Goal: Task Accomplishment & Management: Complete application form

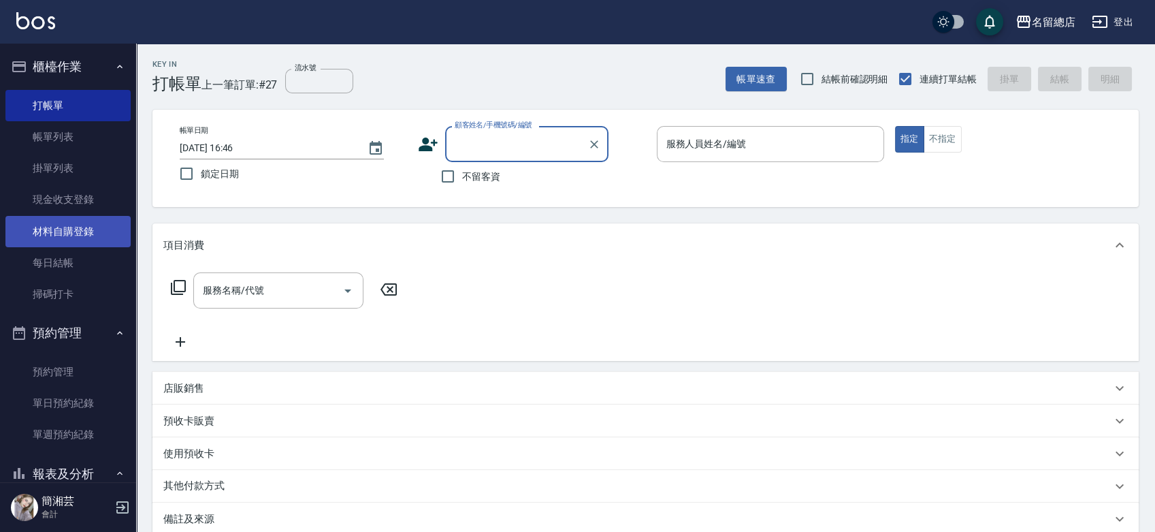
click at [44, 227] on link "材料自購登錄" at bounding box center [67, 231] width 125 height 31
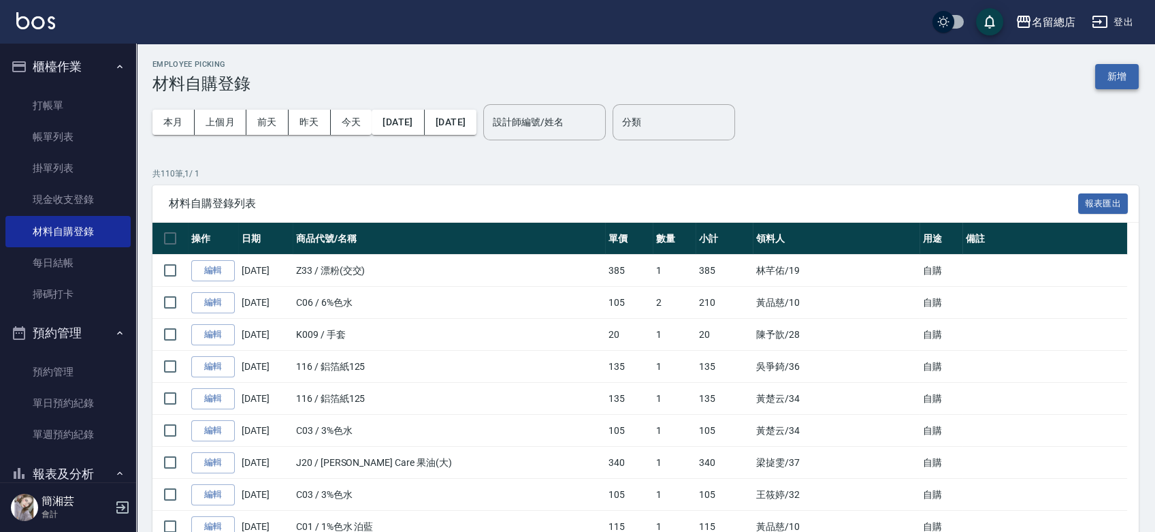
click at [1126, 67] on button "新增" at bounding box center [1117, 76] width 44 height 25
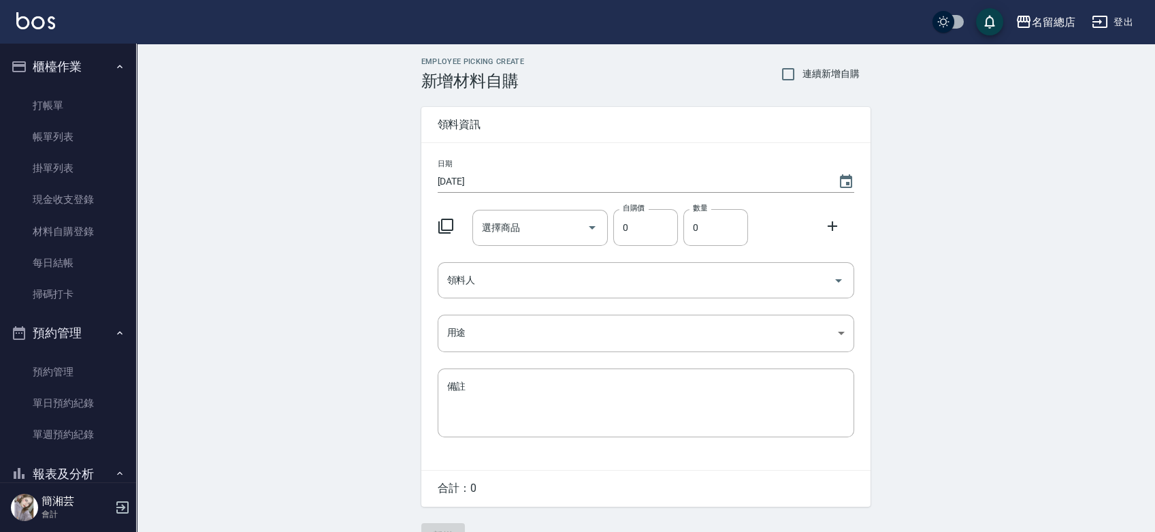
click at [506, 216] on div "選擇商品 選擇商品" at bounding box center [539, 228] width 135 height 36
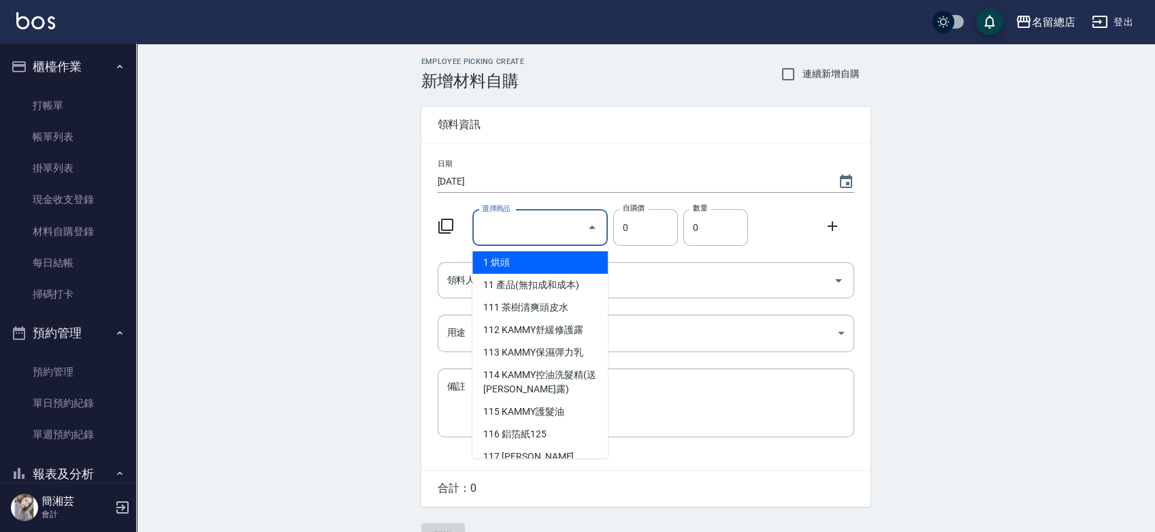
type input "6%色水"
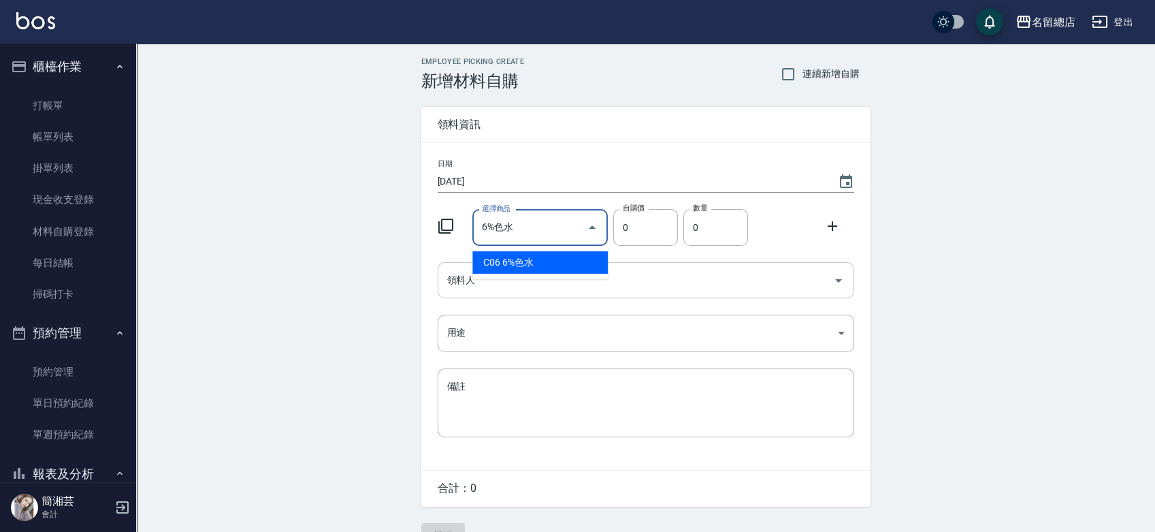
click at [549, 265] on li "C06 6%色水" at bounding box center [539, 262] width 135 height 22
type input "105"
type input "1"
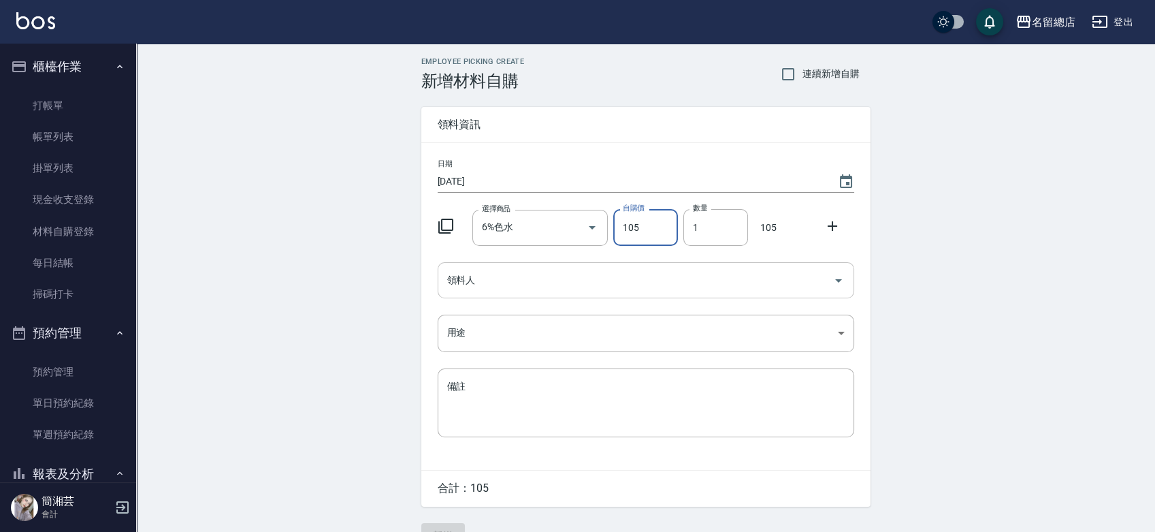
click at [552, 279] on input "領料人" at bounding box center [636, 280] width 384 height 24
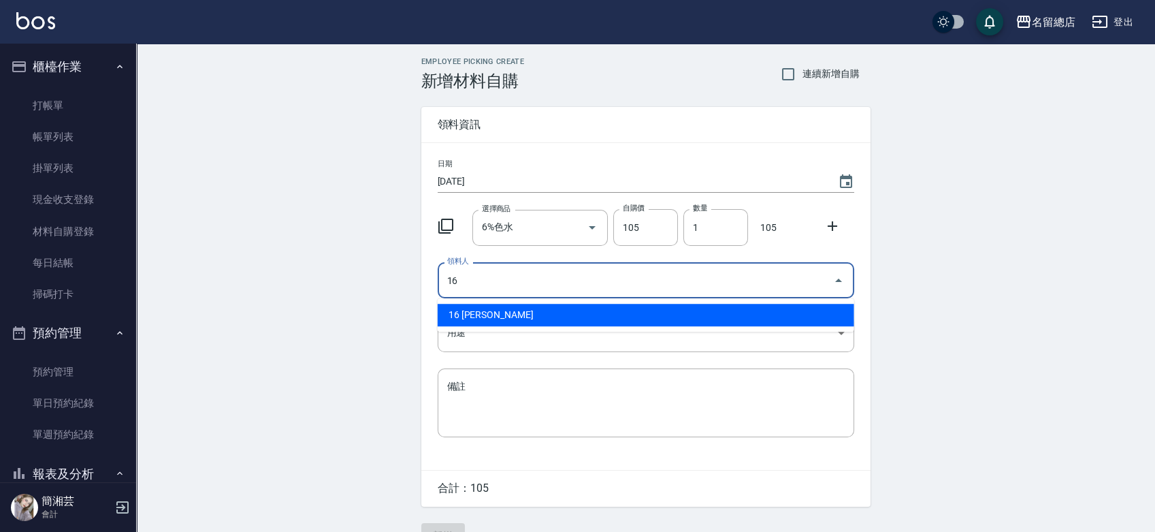
type input "16 [PERSON_NAME]"
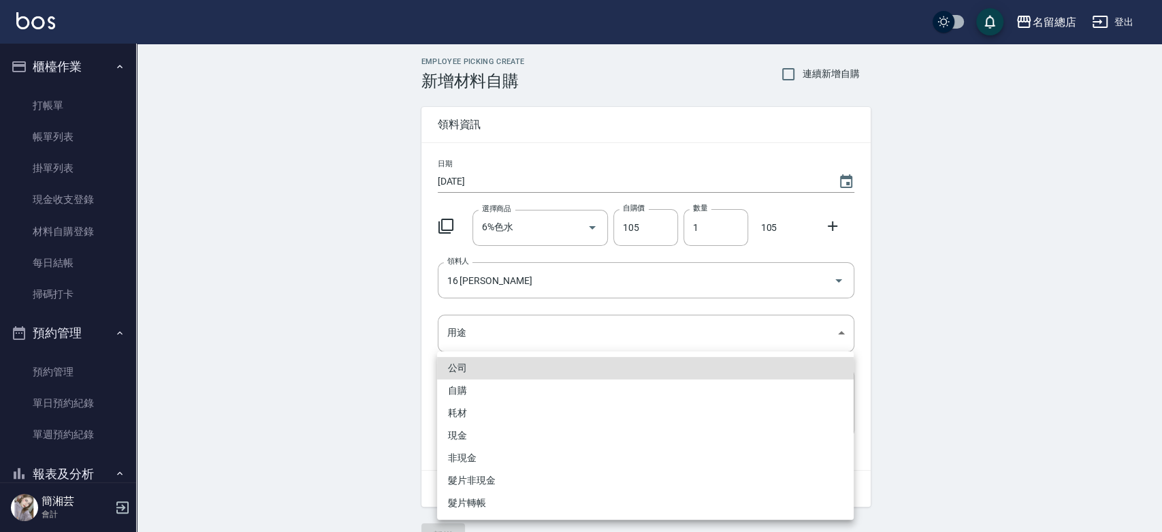
click at [530, 394] on li "自購" at bounding box center [645, 390] width 417 height 22
type input "自購"
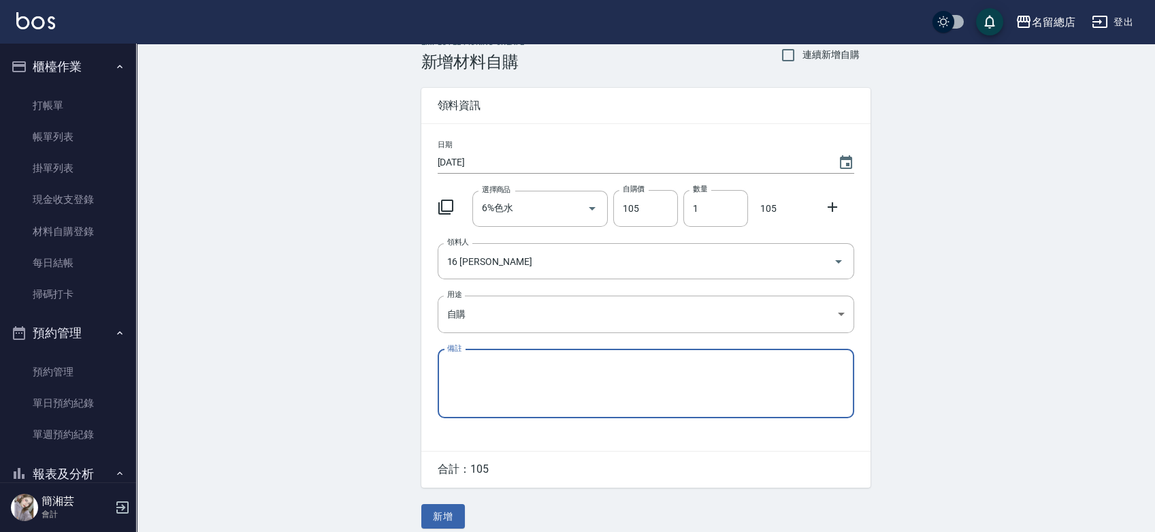
scroll to position [30, 0]
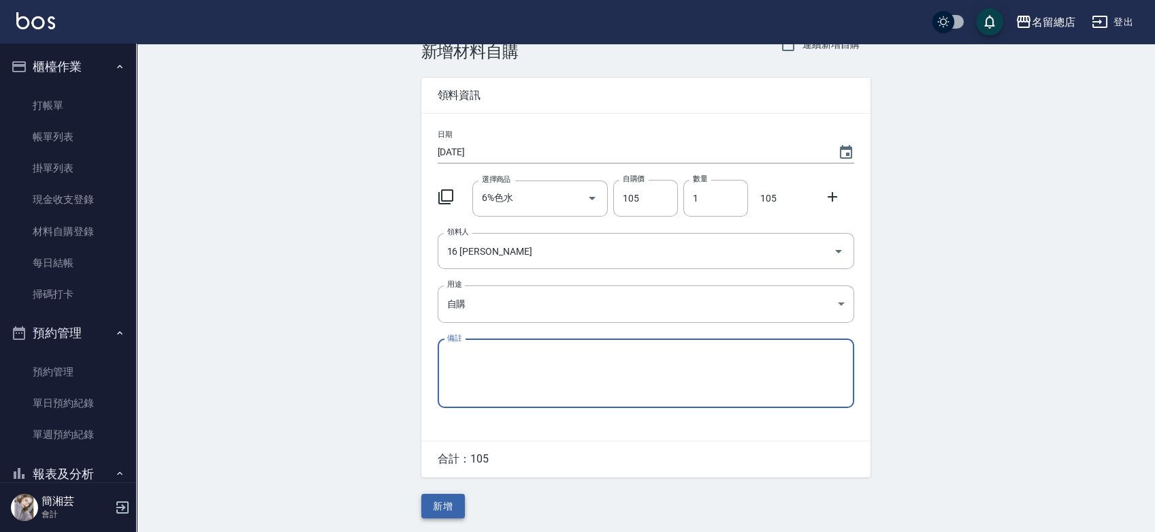
click at [455, 495] on button "新增" at bounding box center [443, 505] width 44 height 25
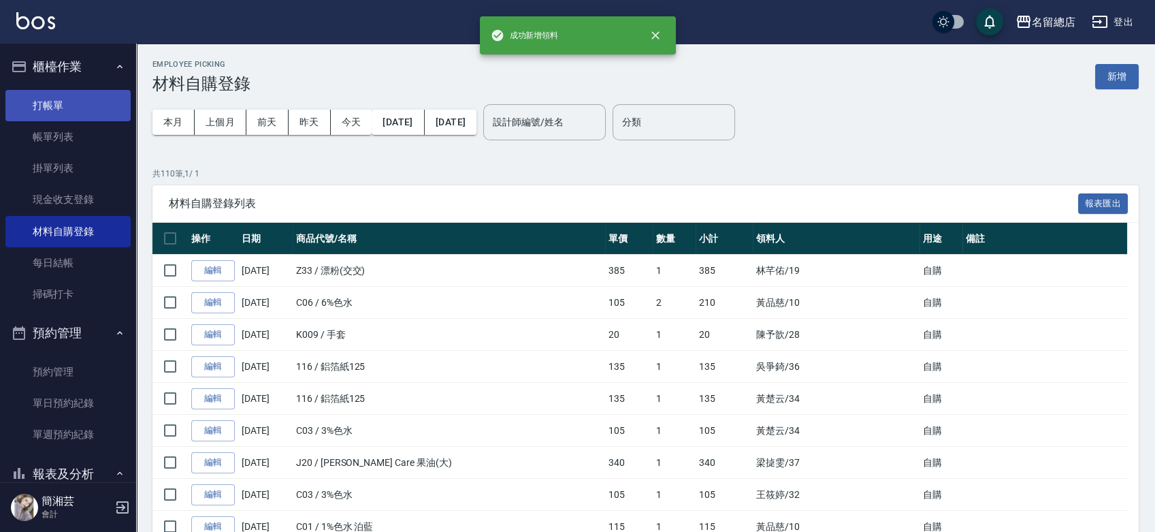
click at [56, 102] on link "打帳單" at bounding box center [67, 105] width 125 height 31
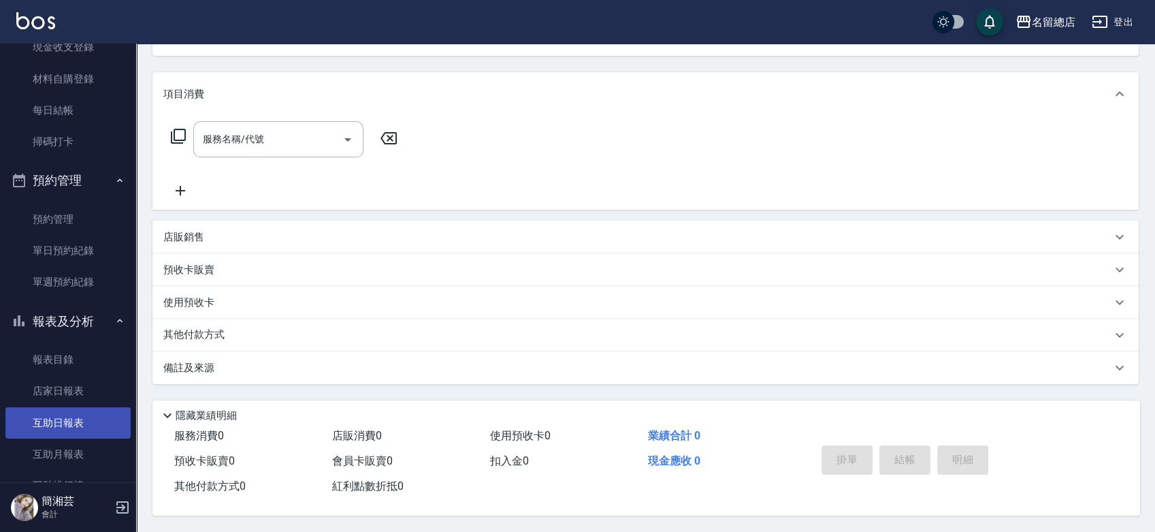
scroll to position [227, 0]
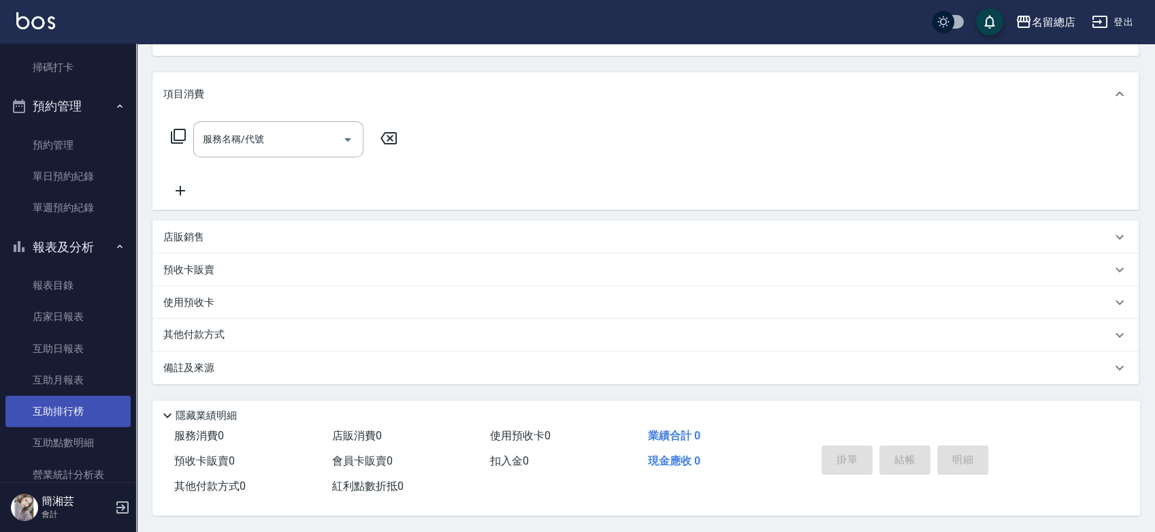
click at [90, 419] on link "互助排行榜" at bounding box center [67, 410] width 125 height 31
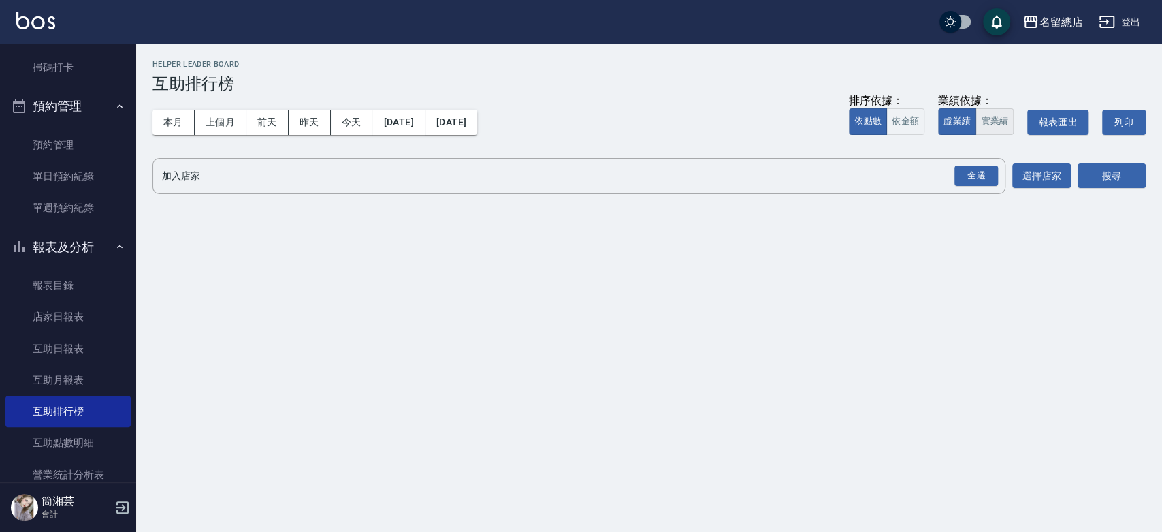
drag, startPoint x: 996, startPoint y: 120, endPoint x: 994, endPoint y: 131, distance: 10.4
click at [996, 120] on button "實業績" at bounding box center [994, 121] width 38 height 27
click at [986, 161] on div "全選" at bounding box center [976, 176] width 48 height 36
click at [994, 173] on div "全選" at bounding box center [976, 175] width 44 height 21
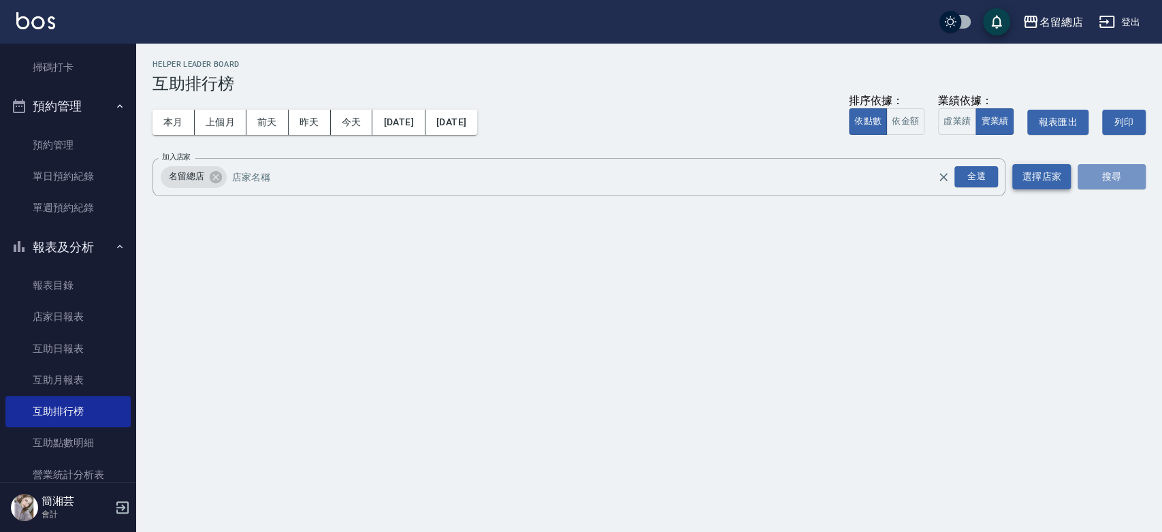
drag, startPoint x: 1104, startPoint y: 168, endPoint x: 1069, endPoint y: 185, distance: 38.7
click at [1105, 169] on button "搜尋" at bounding box center [1111, 176] width 68 height 25
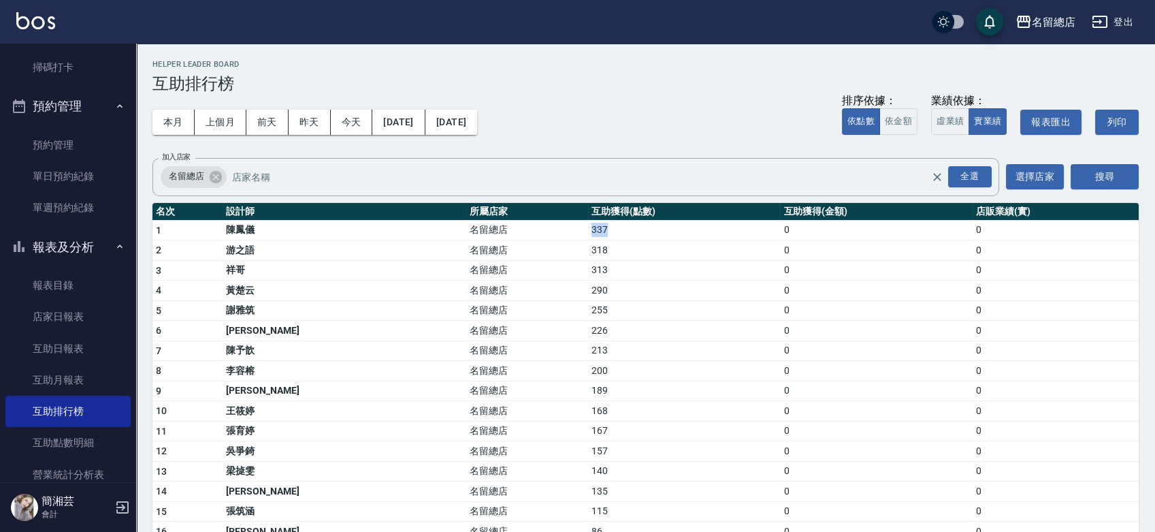
drag, startPoint x: 479, startPoint y: 231, endPoint x: 592, endPoint y: 227, distance: 113.1
click at [599, 224] on tr "1 [PERSON_NAME]留總店 337 0 0" at bounding box center [645, 230] width 986 height 20
click at [588, 317] on td "255" at bounding box center [684, 310] width 192 height 20
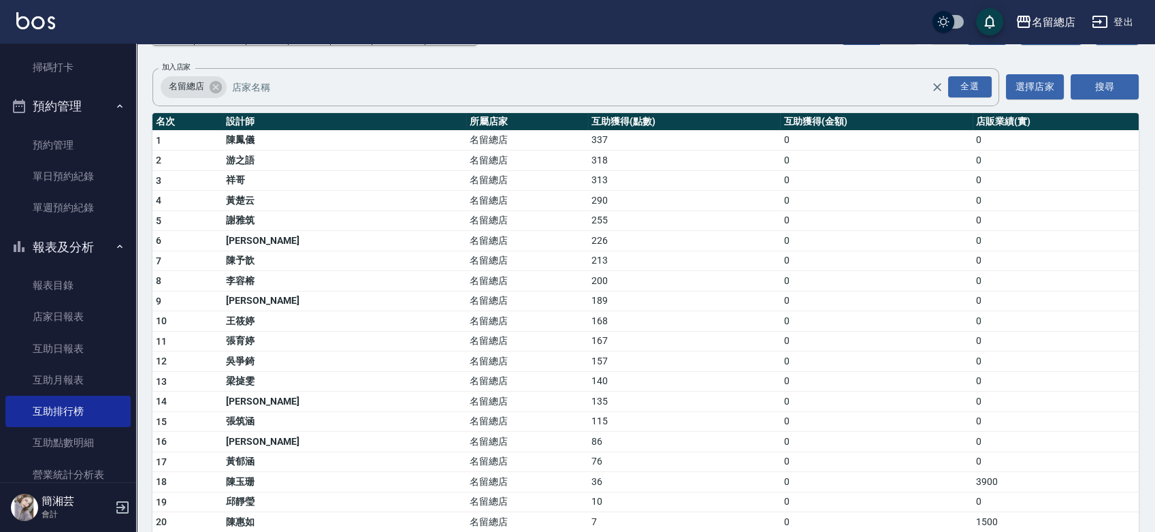
scroll to position [227, 0]
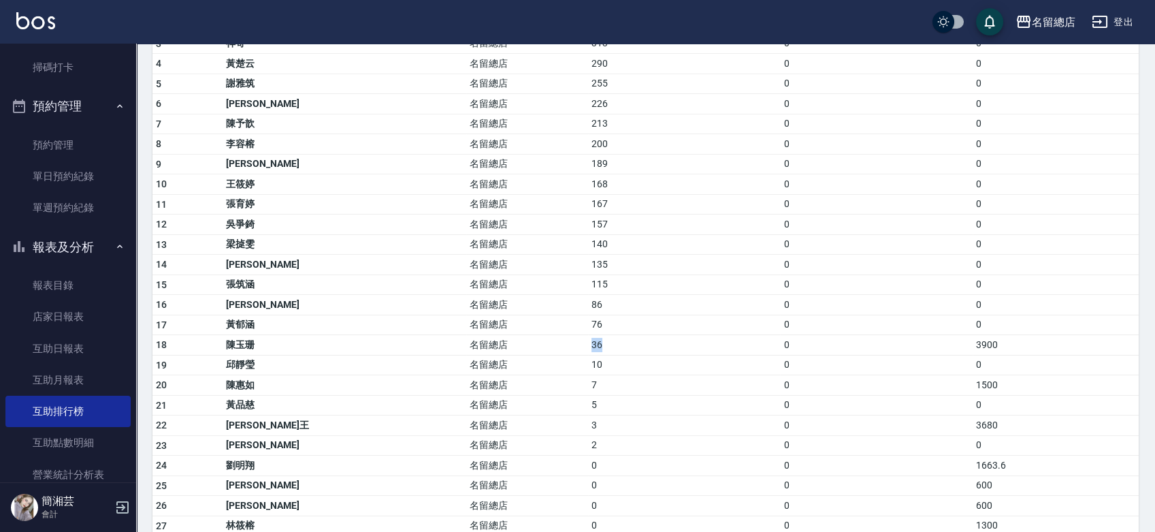
drag, startPoint x: 492, startPoint y: 339, endPoint x: 518, endPoint y: 341, distance: 25.9
click at [588, 341] on td "36" at bounding box center [684, 345] width 192 height 20
drag, startPoint x: 494, startPoint y: 321, endPoint x: 533, endPoint y: 329, distance: 39.8
click at [588, 329] on td "76" at bounding box center [684, 324] width 192 height 20
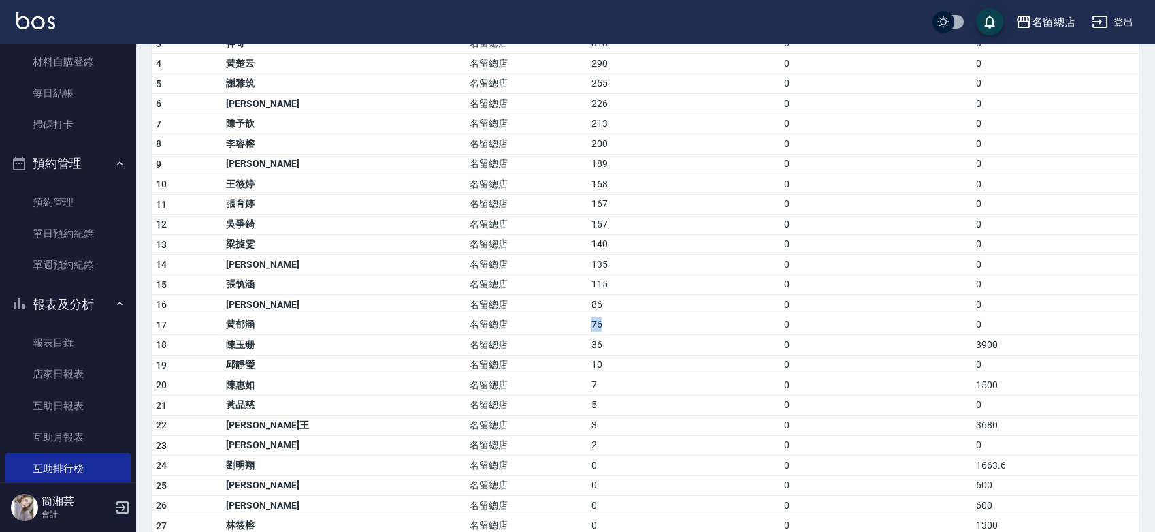
scroll to position [0, 0]
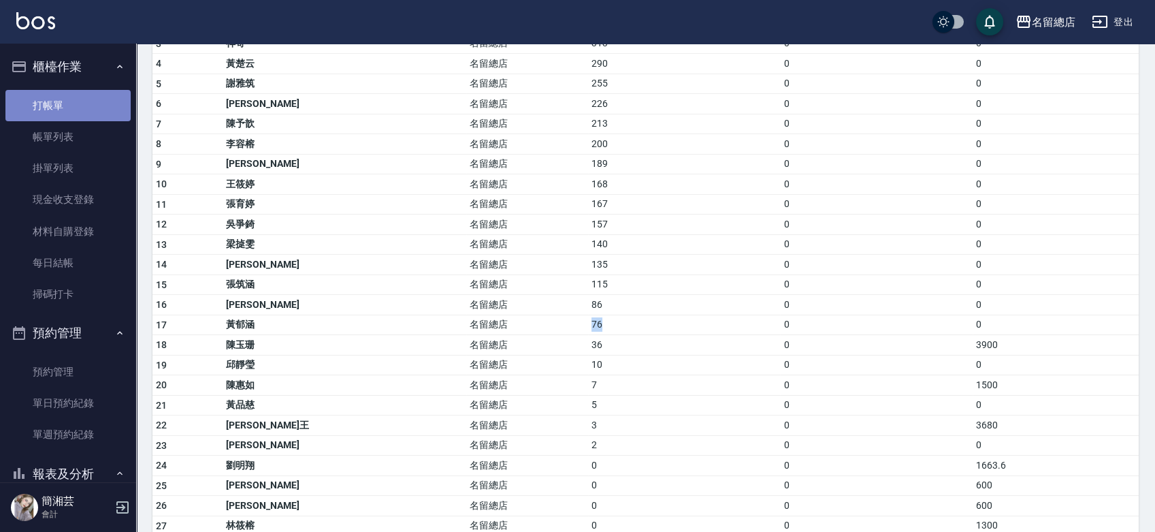
click at [72, 108] on link "打帳單" at bounding box center [67, 105] width 125 height 31
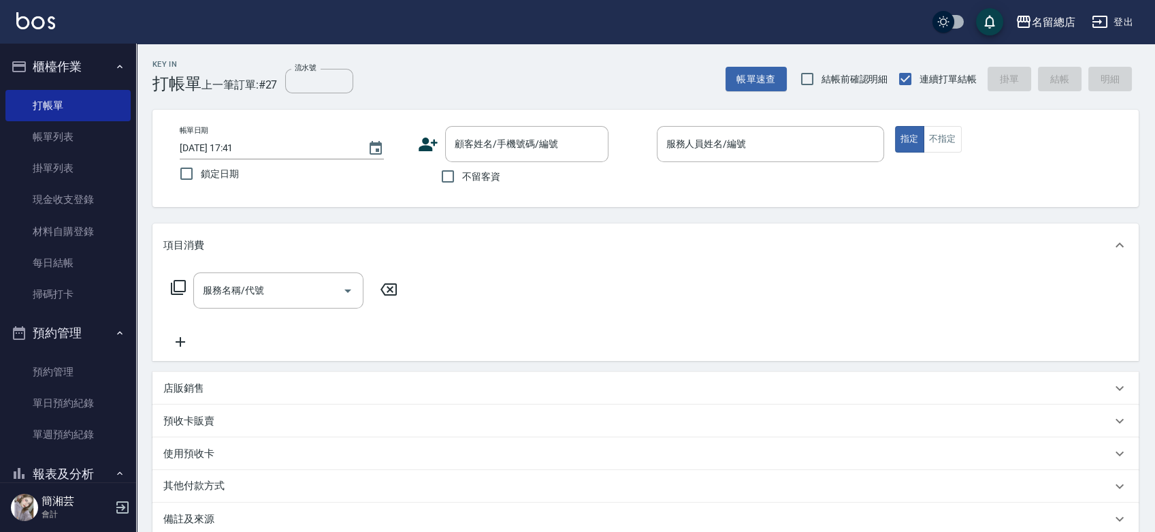
click at [473, 169] on span "不留客資" at bounding box center [481, 176] width 38 height 14
click at [462, 169] on input "不留客資" at bounding box center [448, 176] width 29 height 29
checkbox input "true"
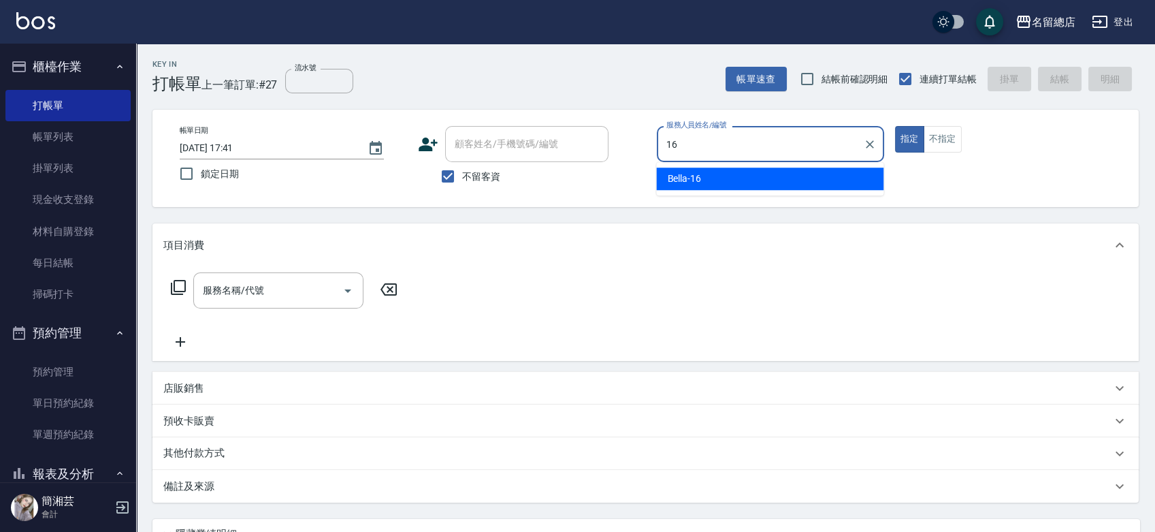
type input "Bella-16"
type button "true"
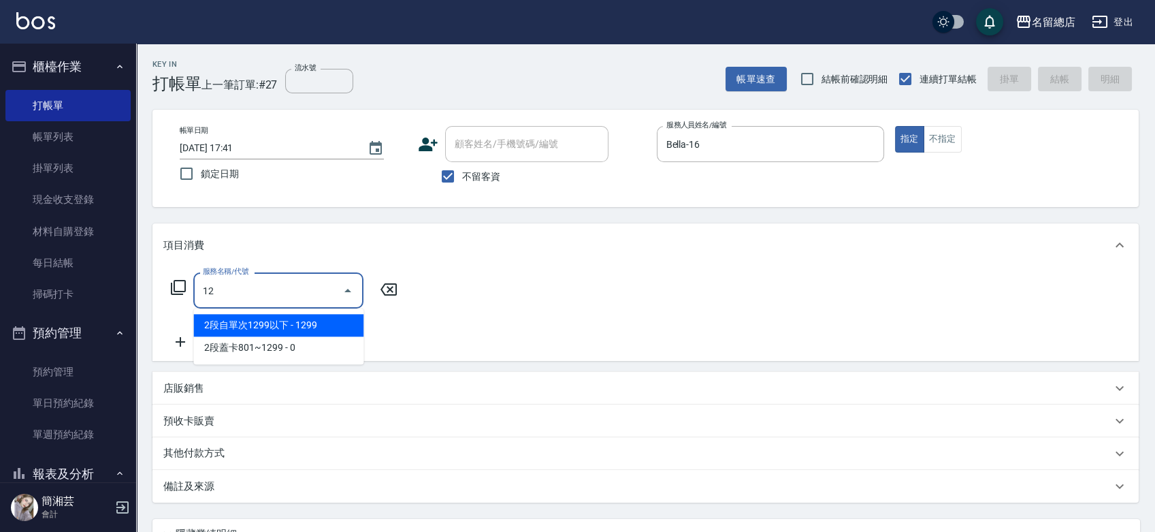
type input "1"
type input "自備護髮(401)"
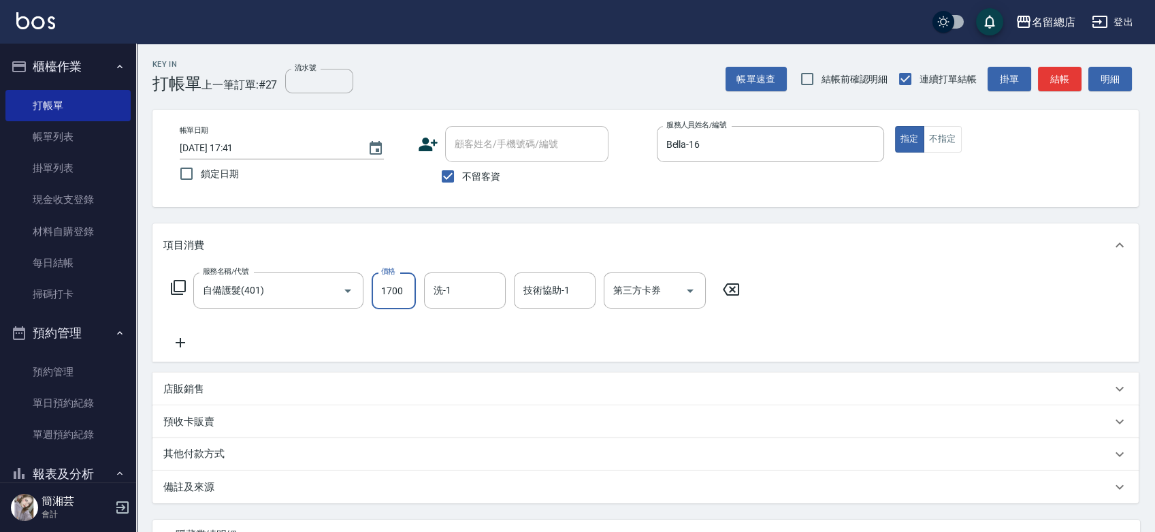
type input "1700"
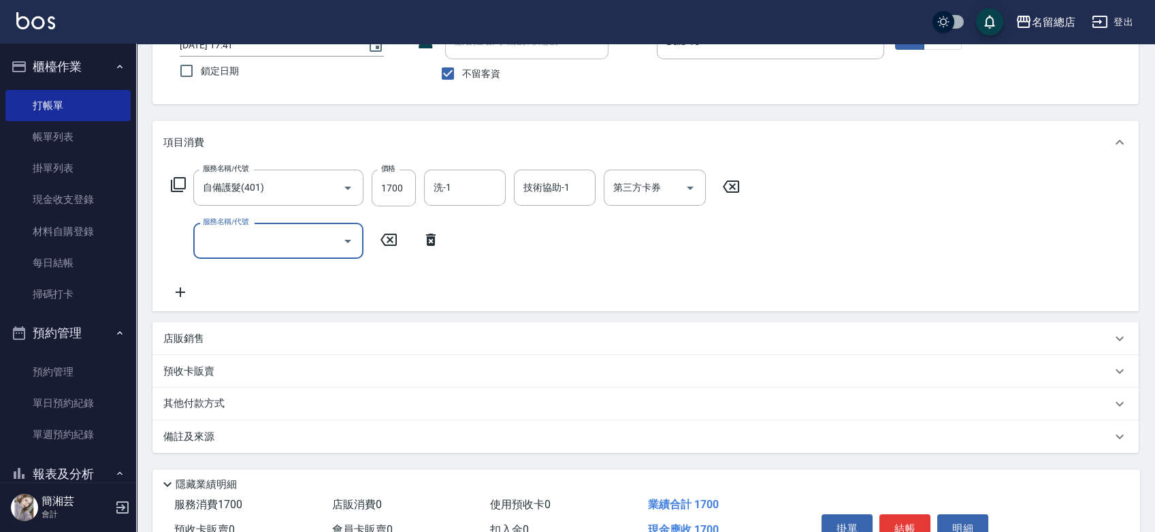
scroll to position [176, 0]
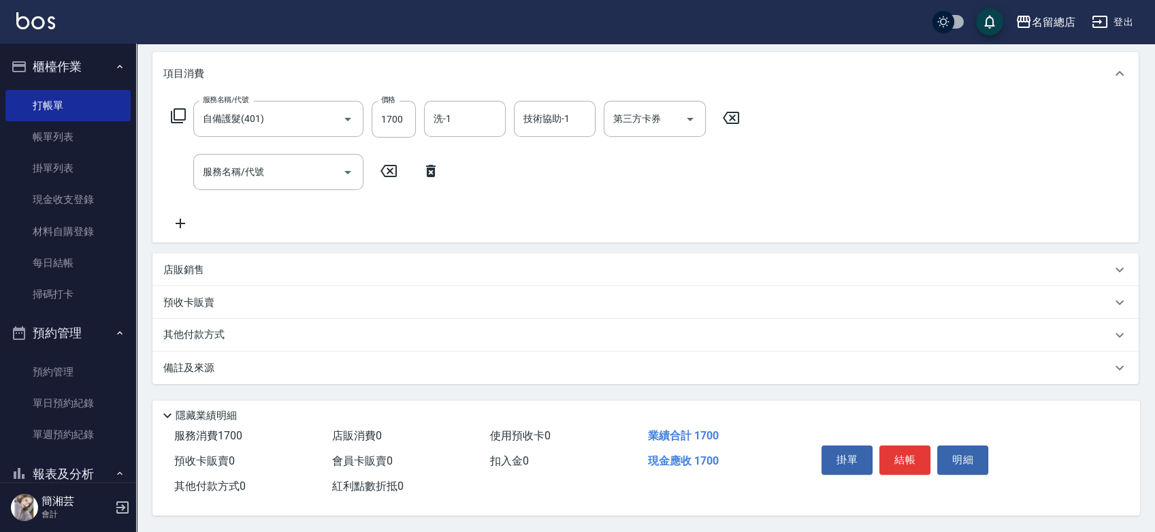
click at [225, 340] on div "其他付款方式" at bounding box center [645, 335] width 986 height 33
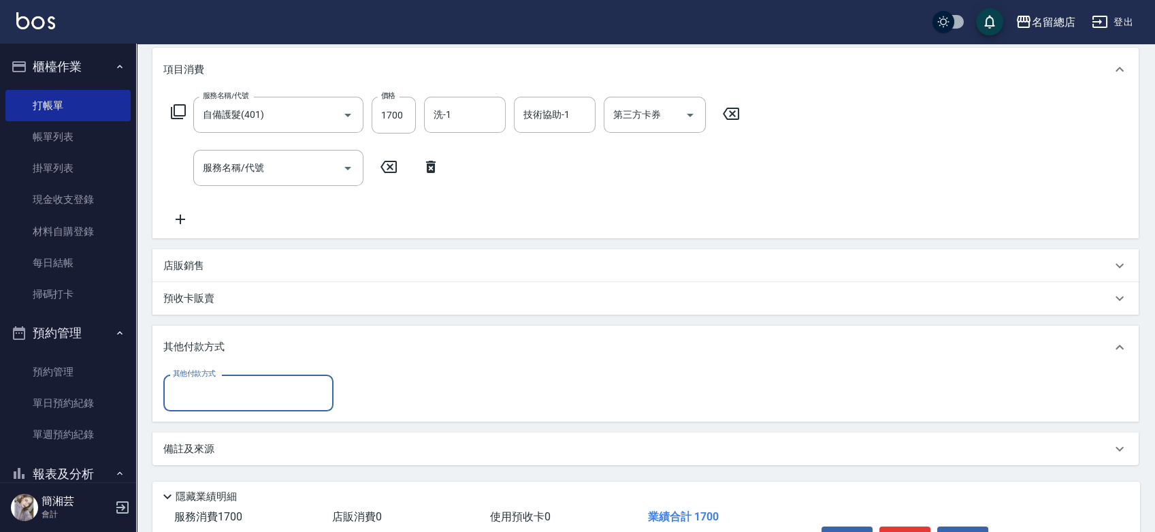
scroll to position [0, 0]
click at [223, 415] on div "其他付款方式 其他付款方式" at bounding box center [645, 395] width 986 height 52
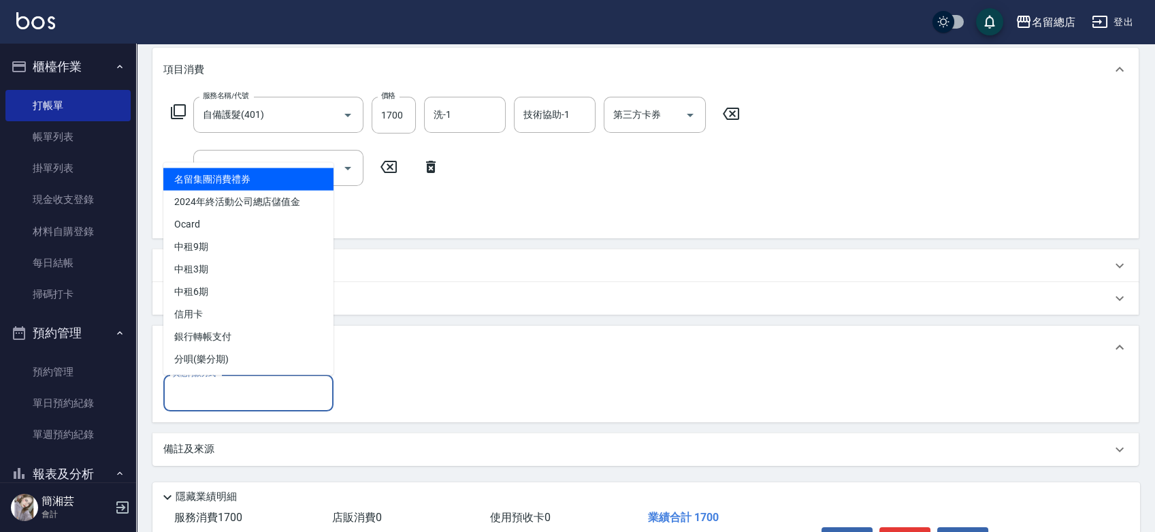
click at [214, 395] on input "其他付款方式" at bounding box center [248, 392] width 158 height 24
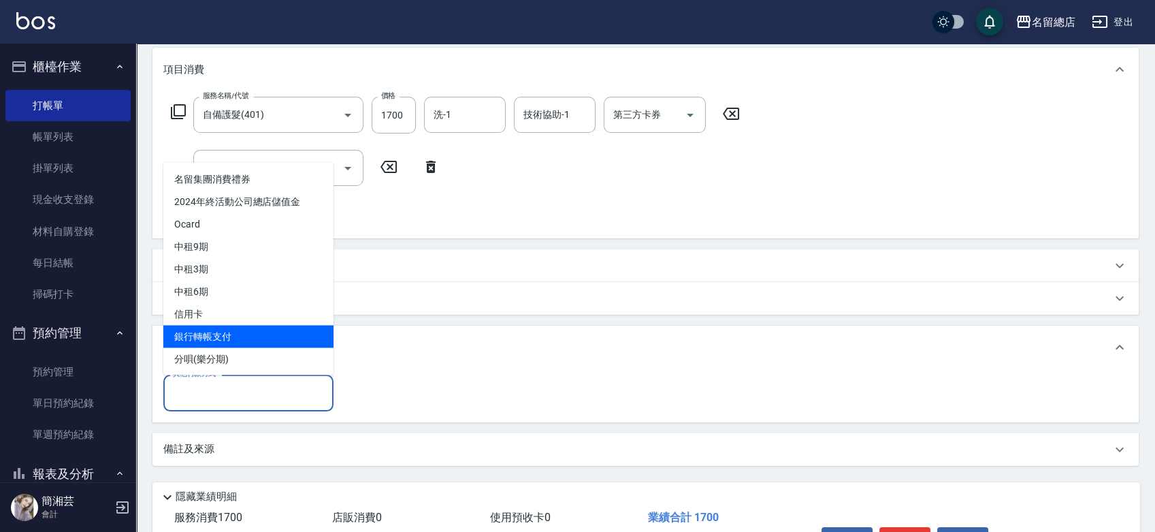
click at [221, 338] on span "銀行轉帳支付" at bounding box center [248, 336] width 170 height 22
type input "銀行轉帳支付"
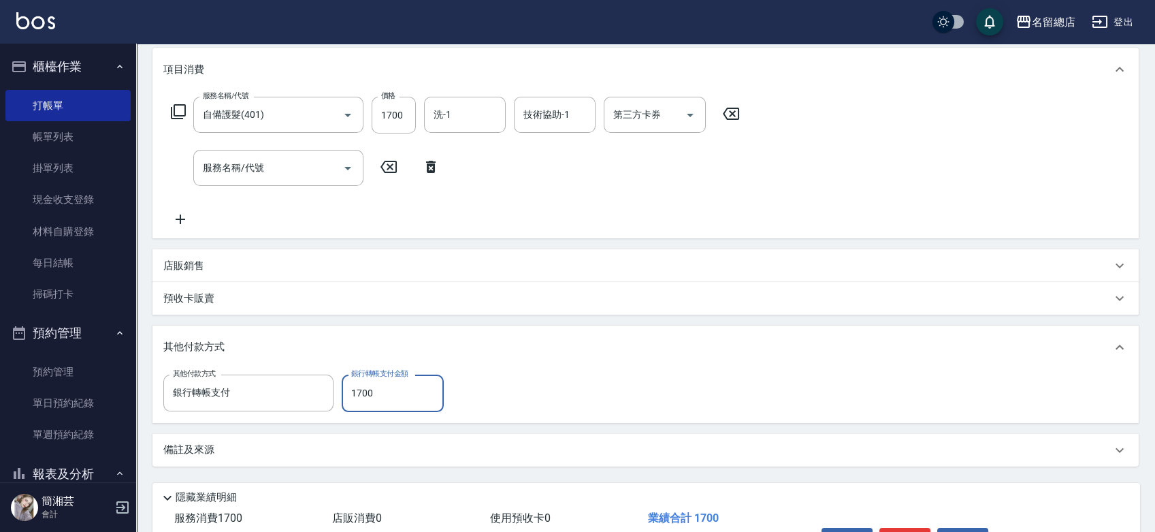
type input "1700"
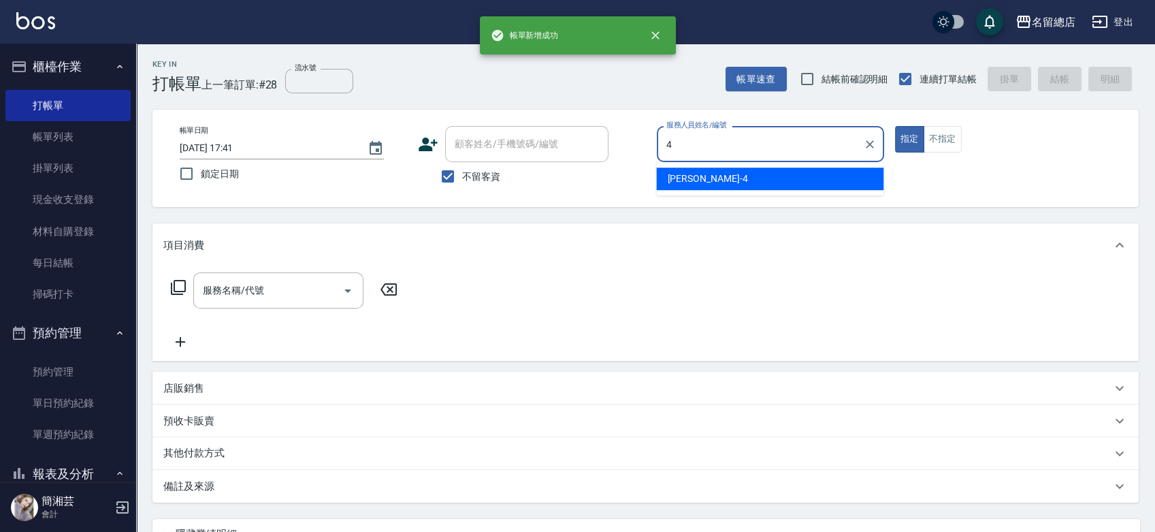
type input "[PERSON_NAME]-4"
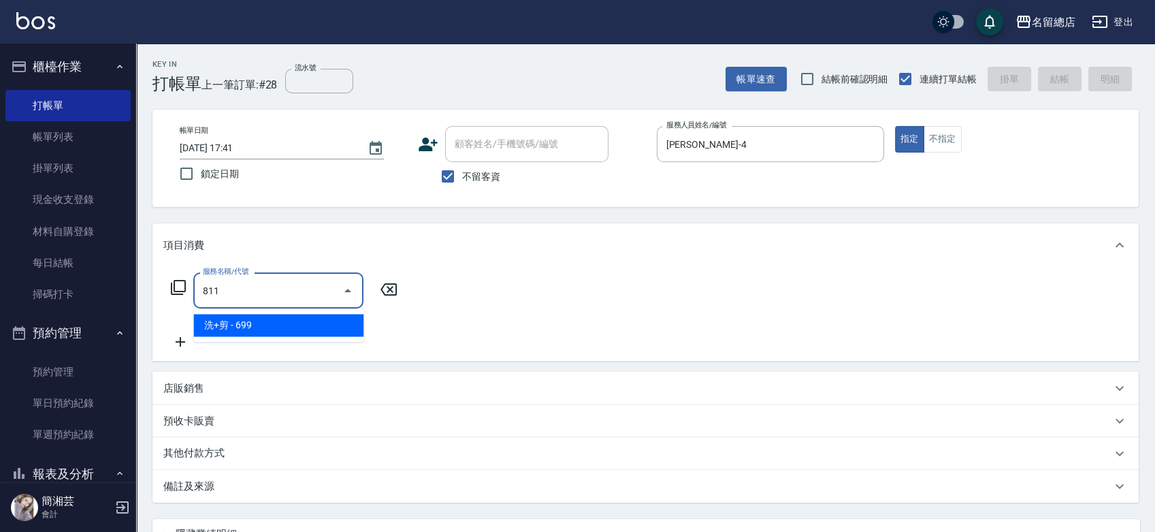
type input "洗+剪(811)"
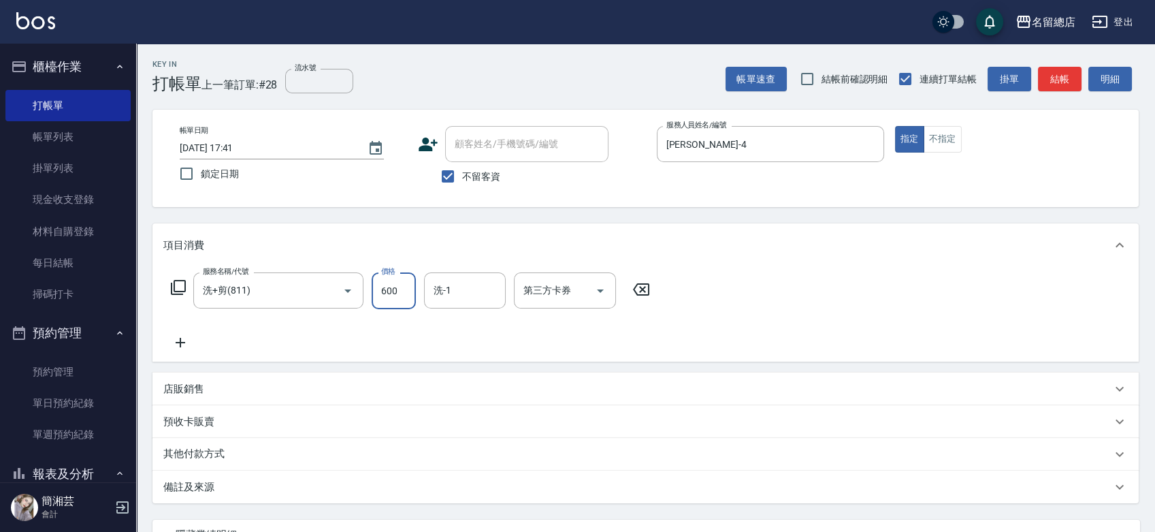
type input "600"
type input "陳予歆-28"
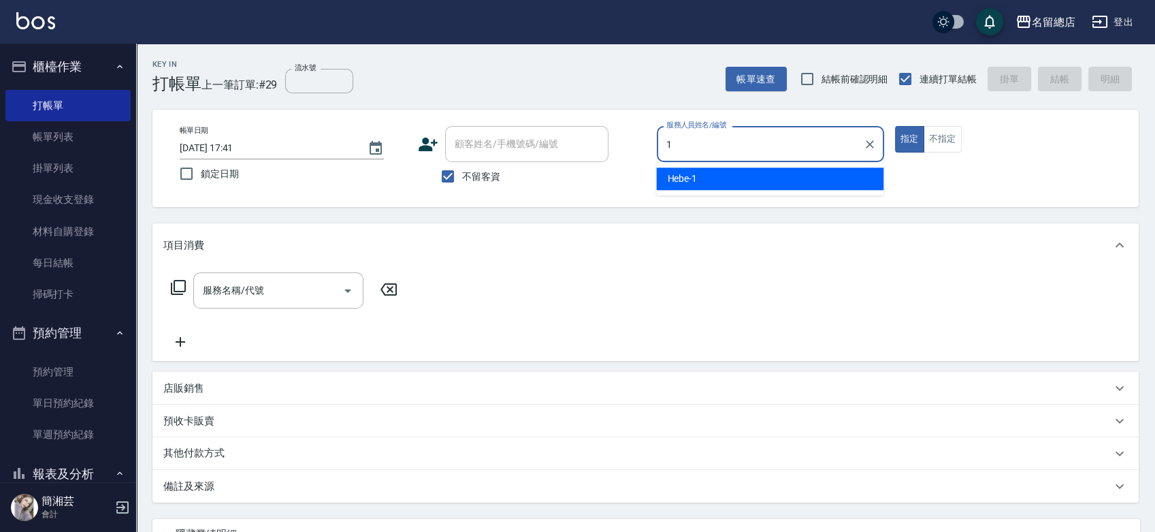
type input "Hebe-1"
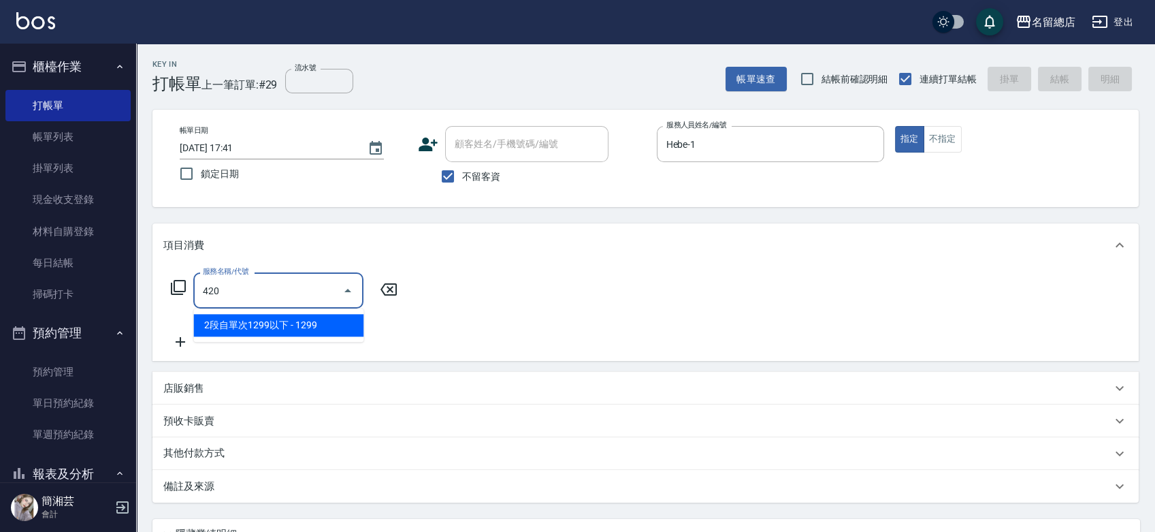
type input "2段自單次1299以下(420)"
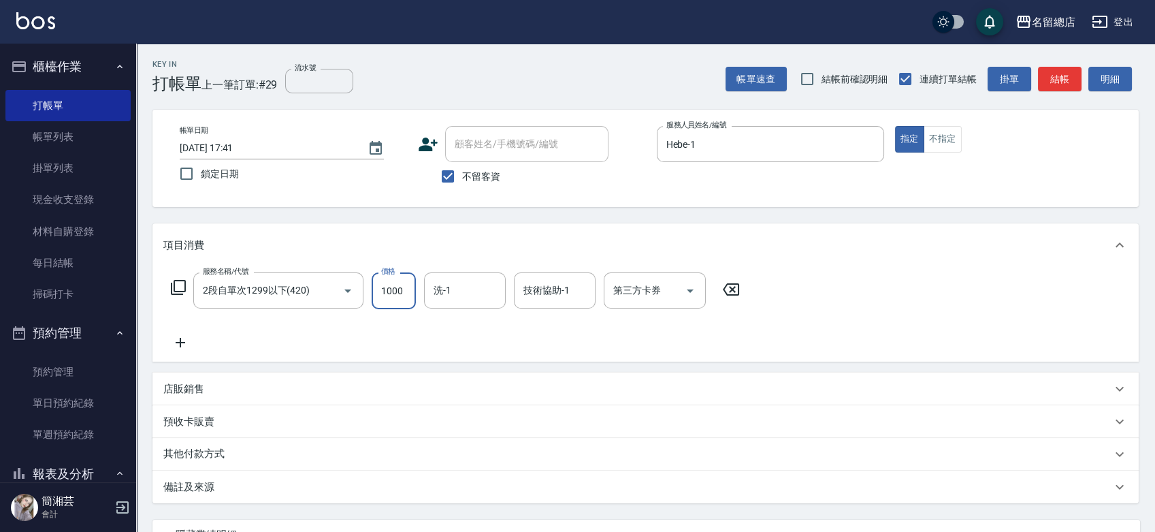
type input "1000"
type input "[PERSON_NAME]-37"
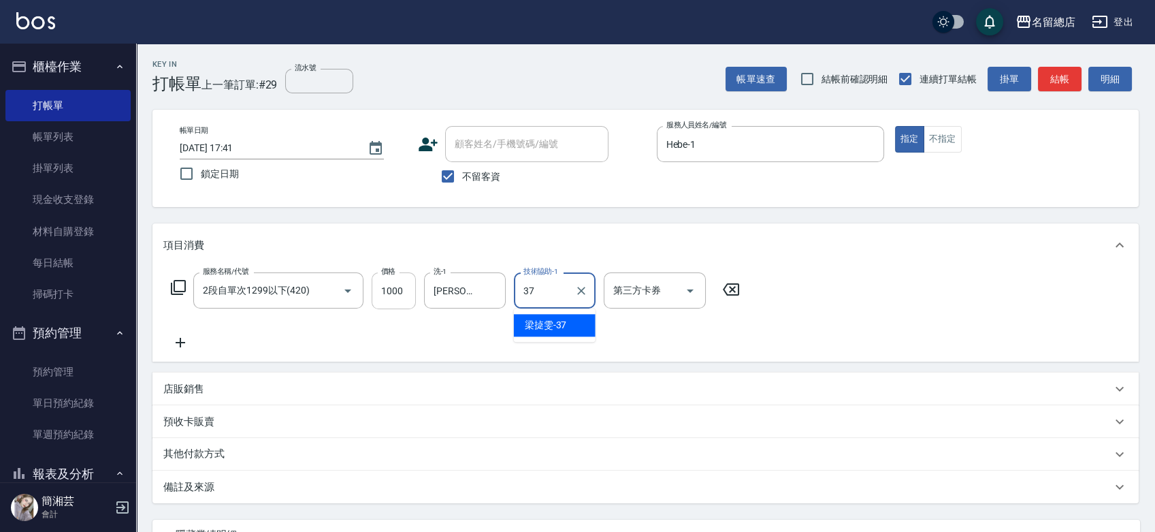
type input "[PERSON_NAME]-37"
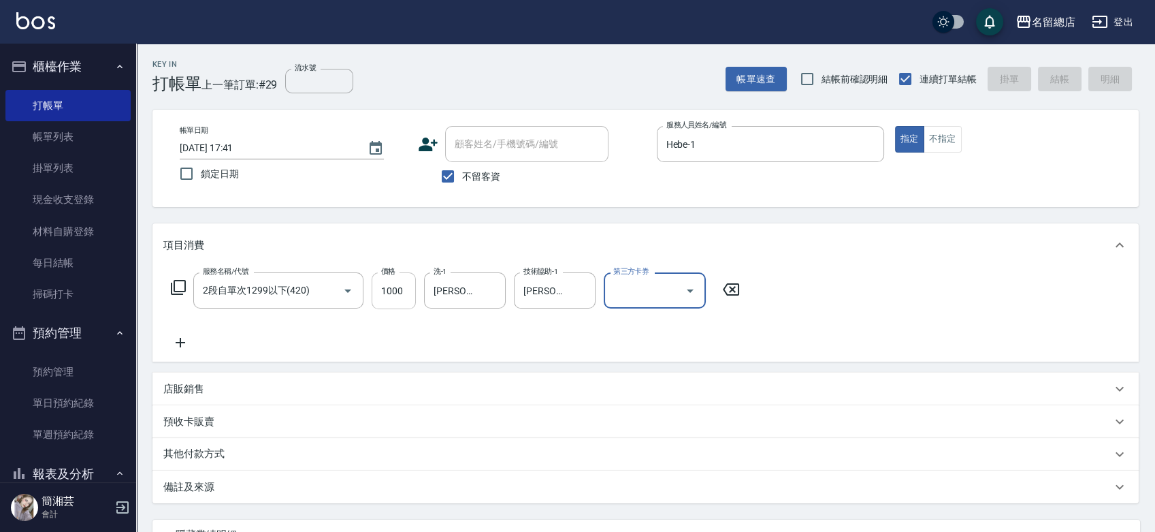
type input "[DATE] 17:42"
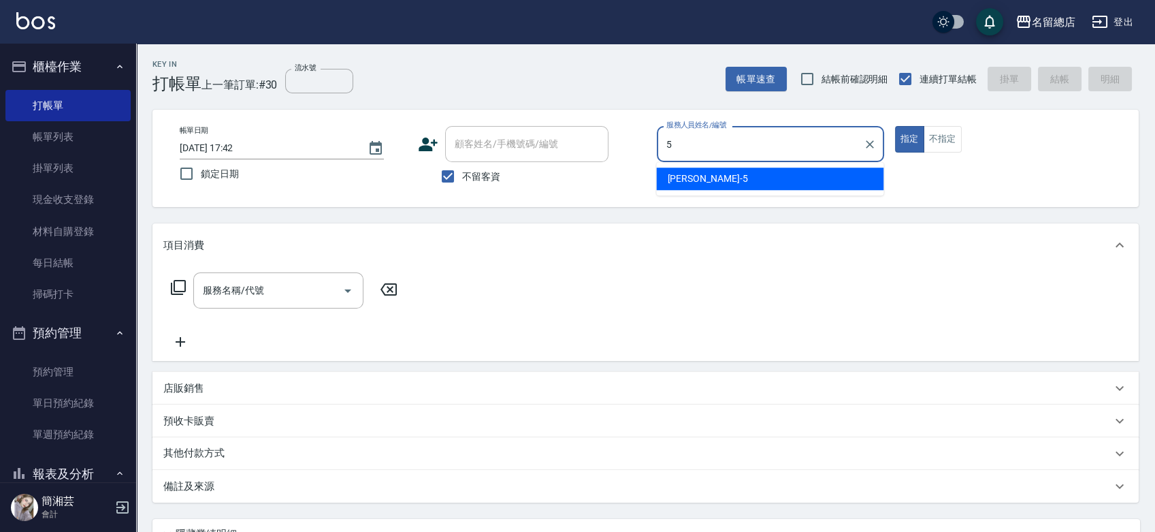
type input "[PERSON_NAME]-5"
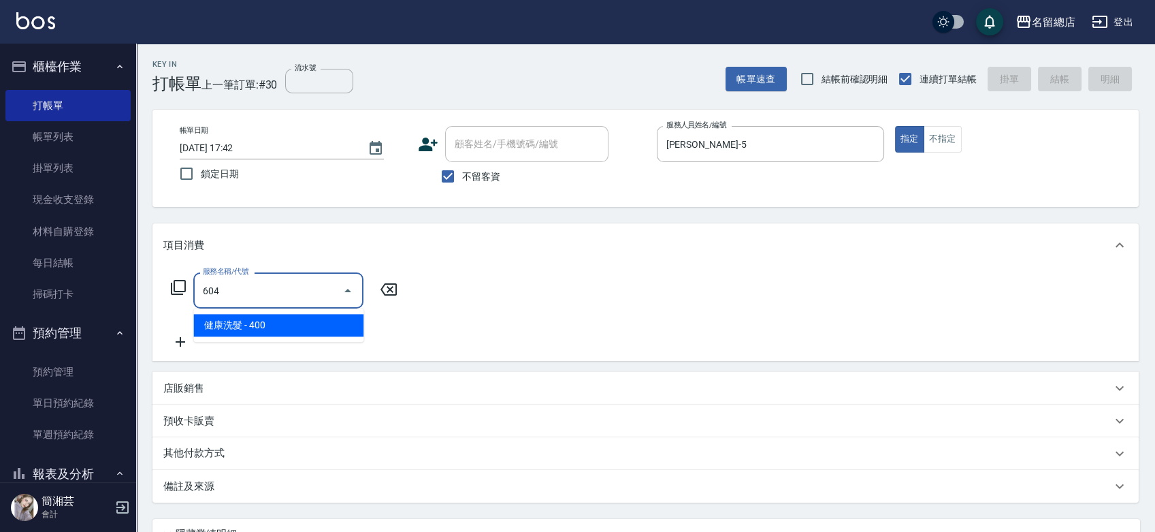
type input "健康洗髮(604)"
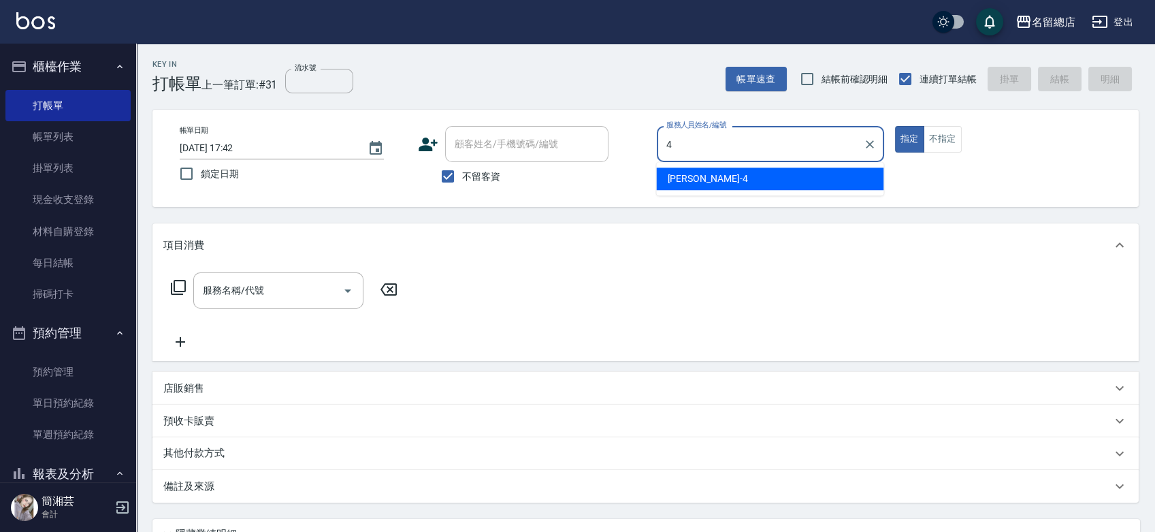
type input "[PERSON_NAME]-4"
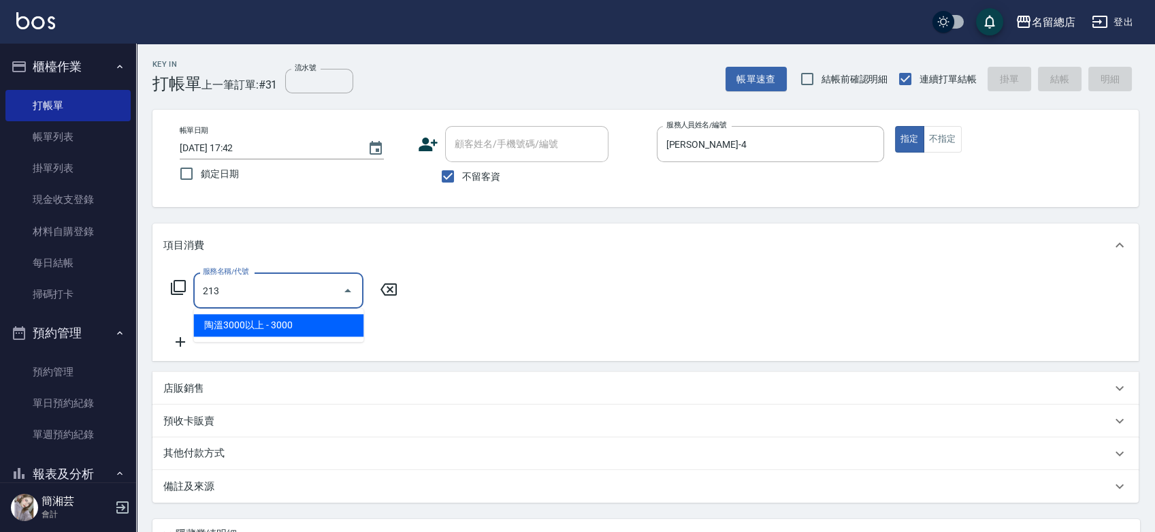
type input "陶溫3000以上(213)"
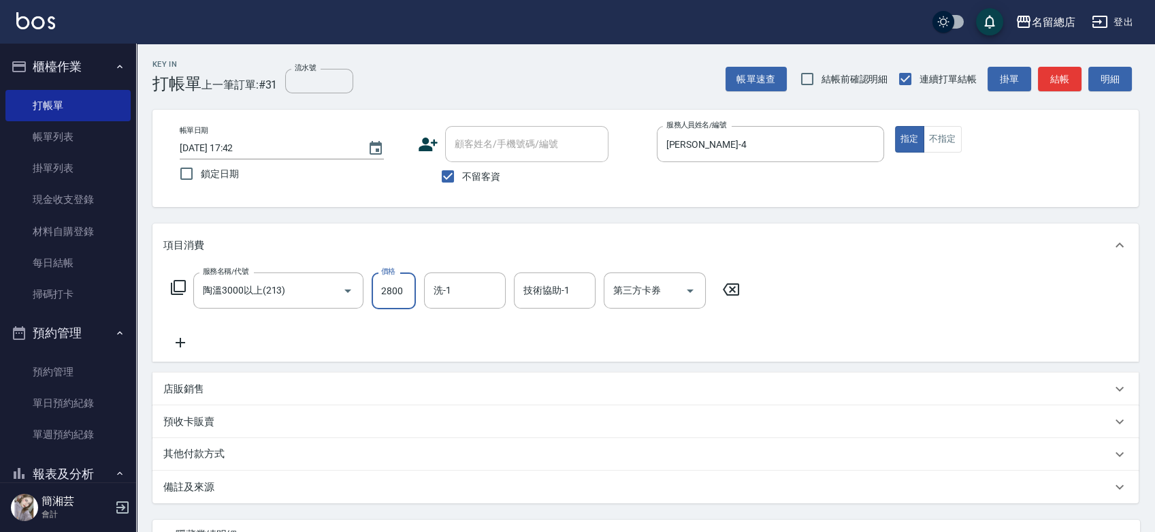
type input "2800"
type input "祥哥-98"
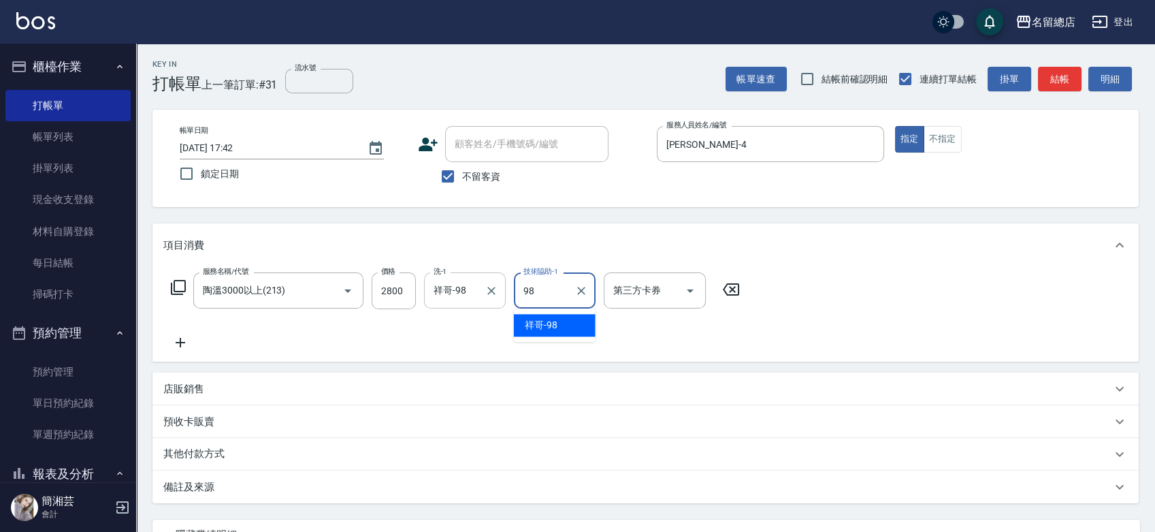
type input "祥哥-98"
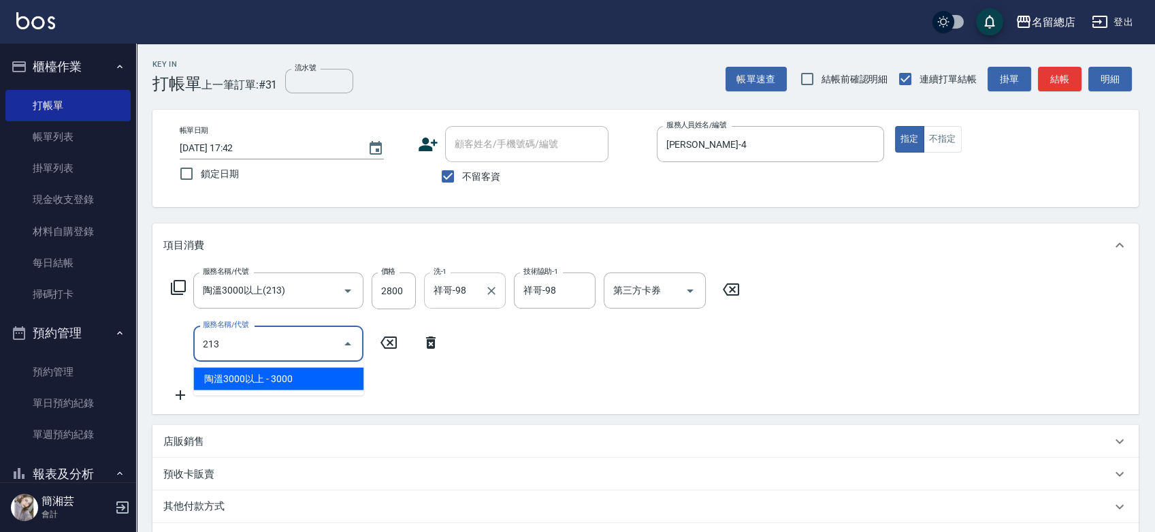
type input "陶溫3000以上(213)"
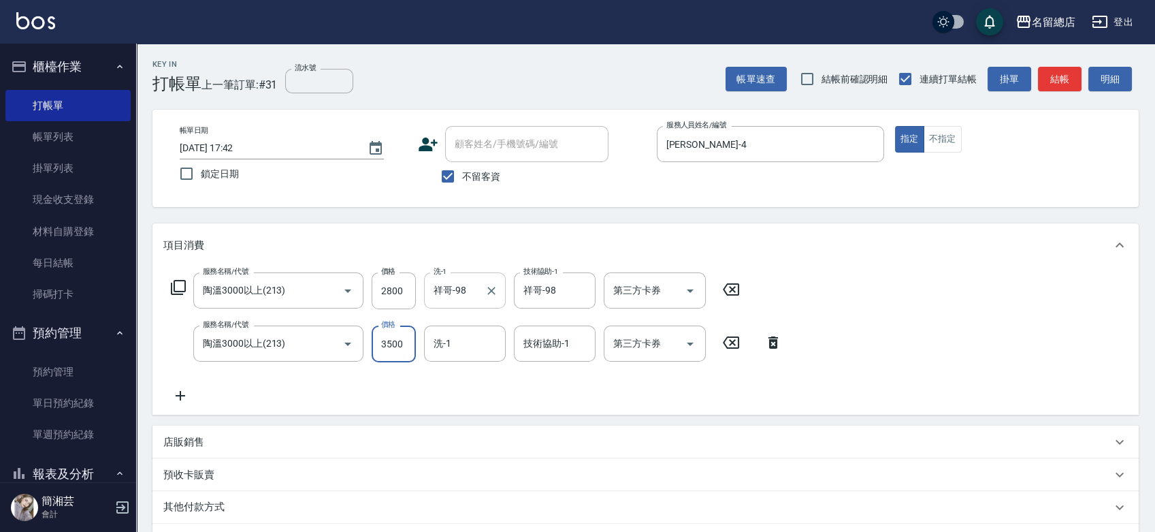
type input "3500"
type input "9"
type input "[PERSON_NAME]-25"
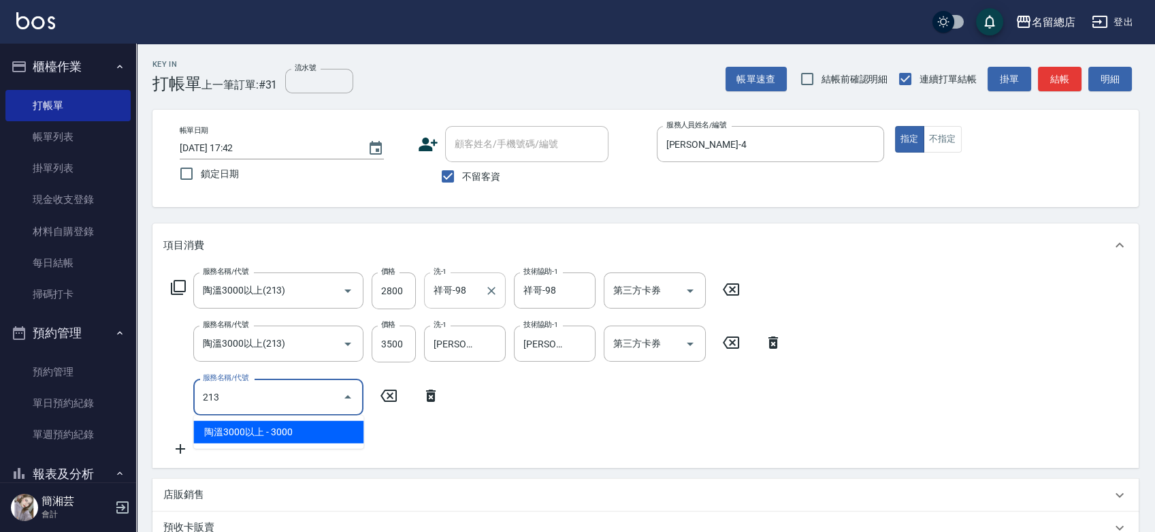
type input "陶溫3000以上(213)"
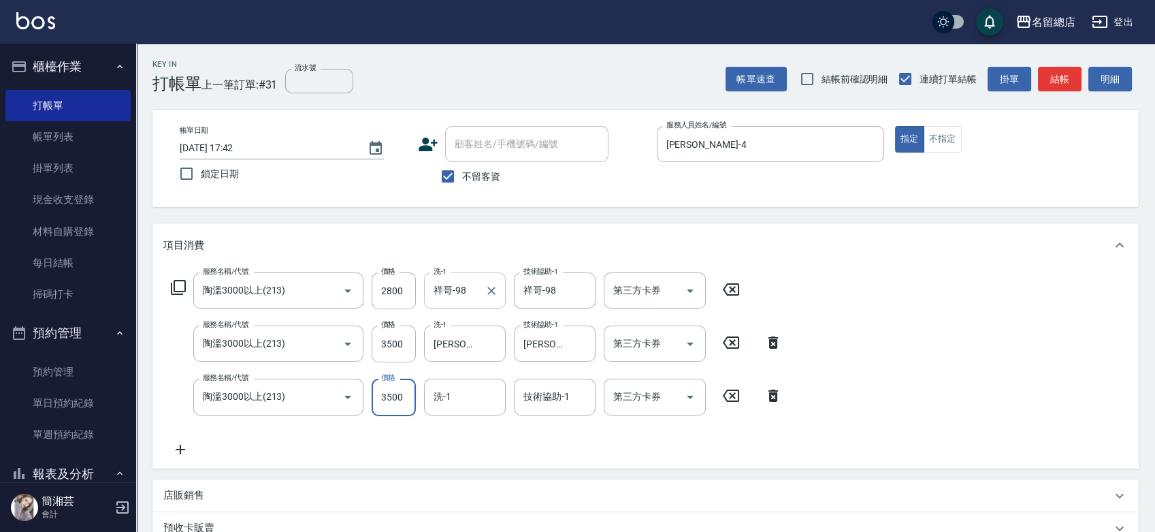
type input "3500"
type input "[PERSON_NAME]-25"
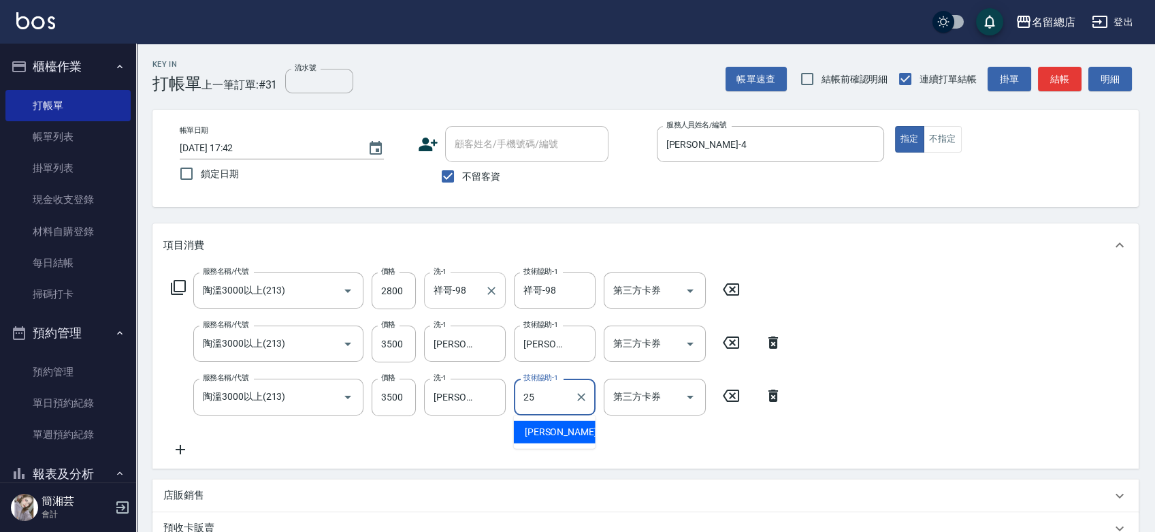
type input "[PERSON_NAME]-25"
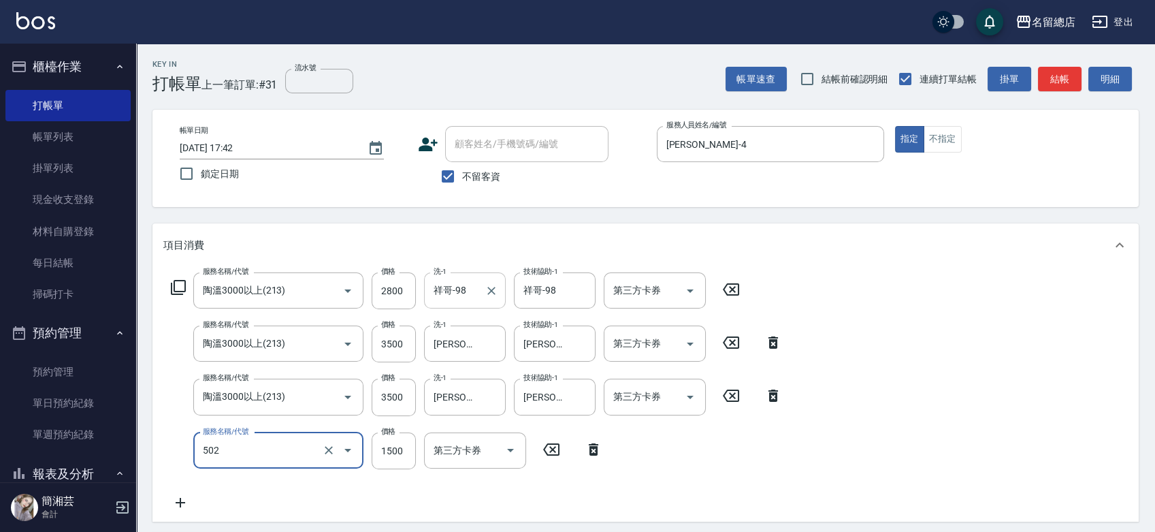
type input "染髮1500以上(502)"
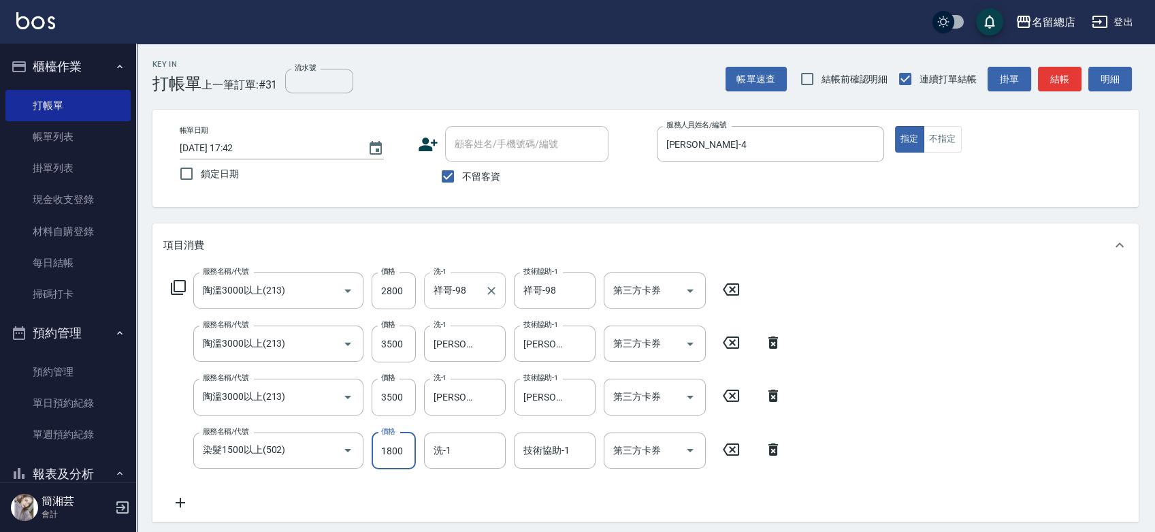
type input "1800"
type input "祥哥-98"
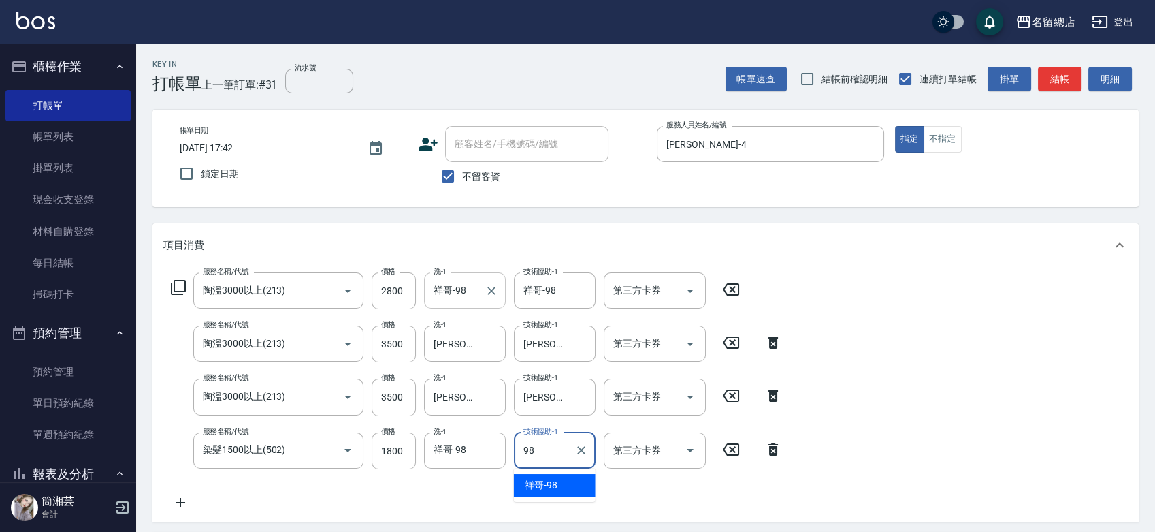
type input "祥哥-98"
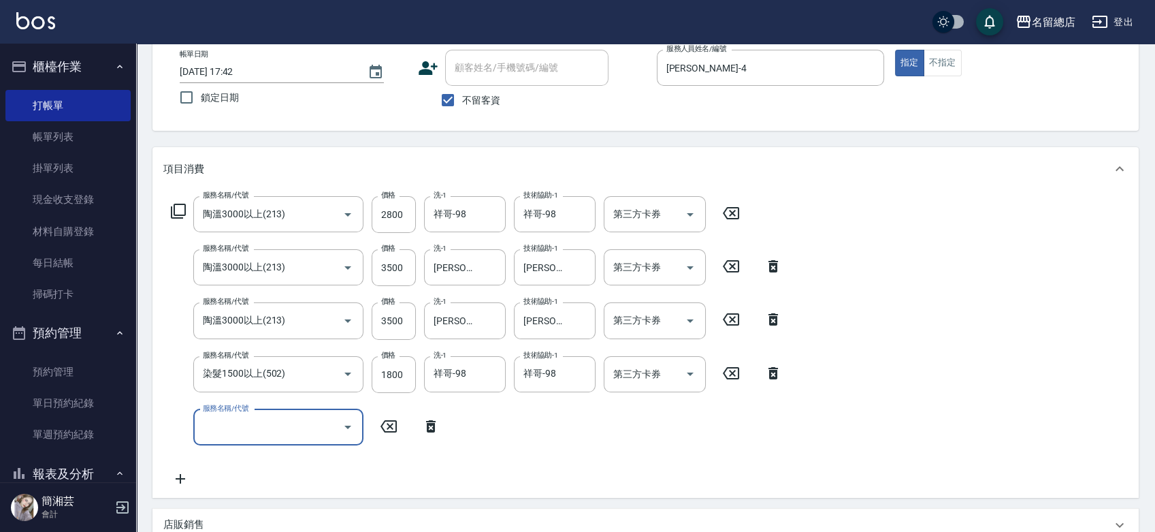
scroll to position [76, 0]
type input "頭皮蓋卡3點(116)"
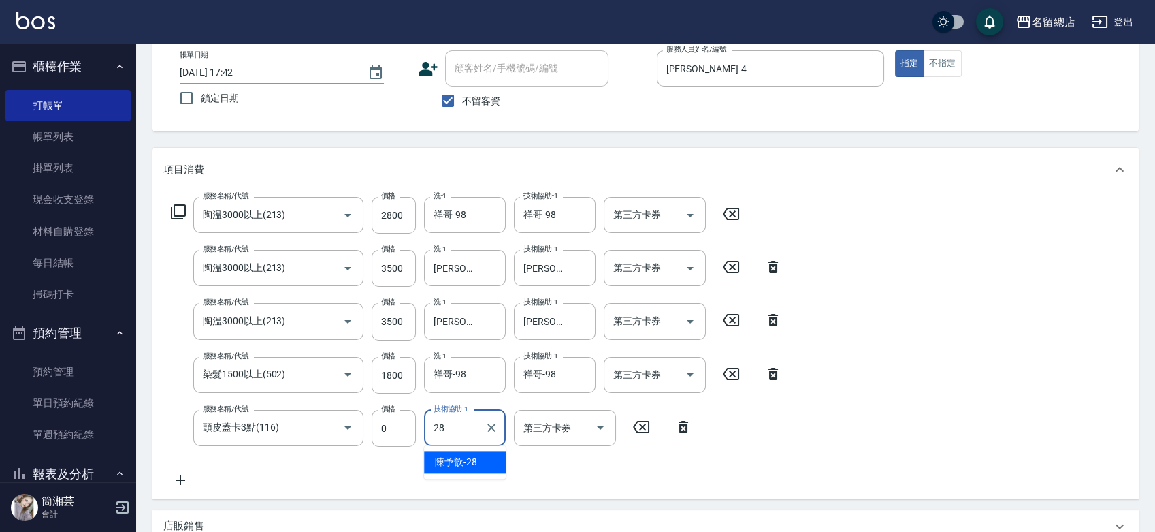
type input "陳予歆-28"
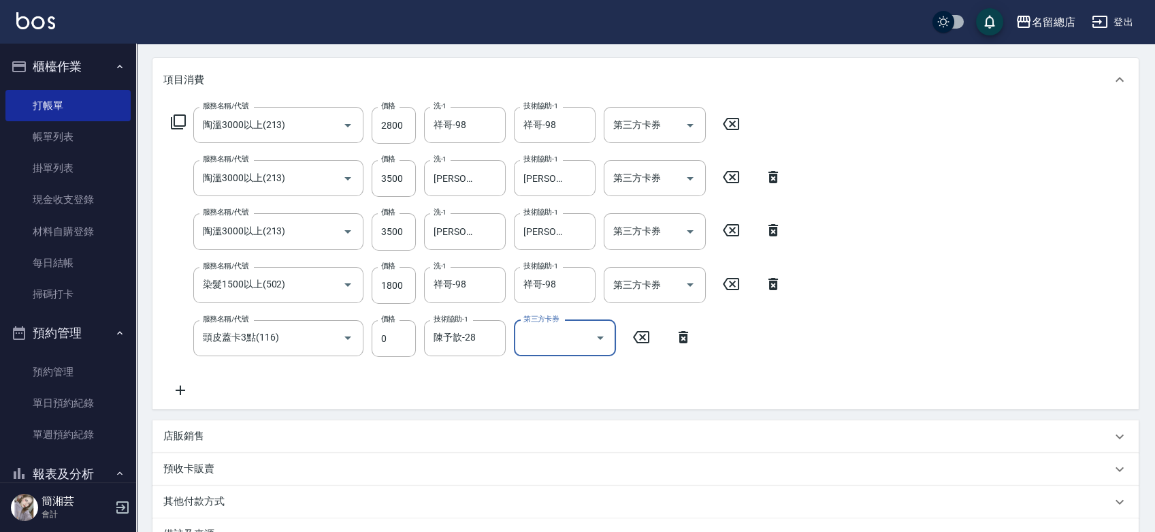
scroll to position [336, 0]
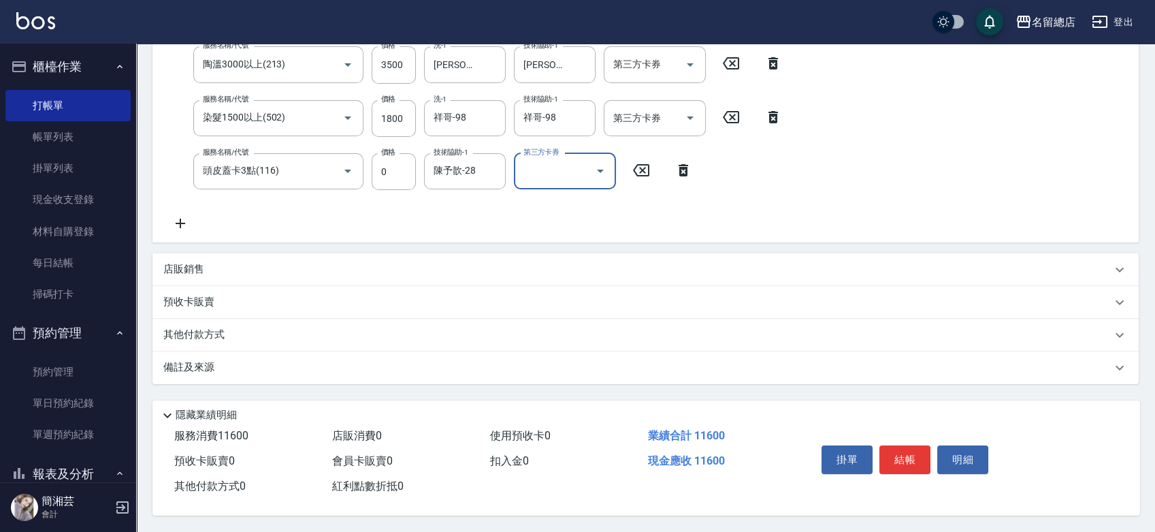
click at [260, 338] on div "其他付款方式" at bounding box center [645, 335] width 986 height 33
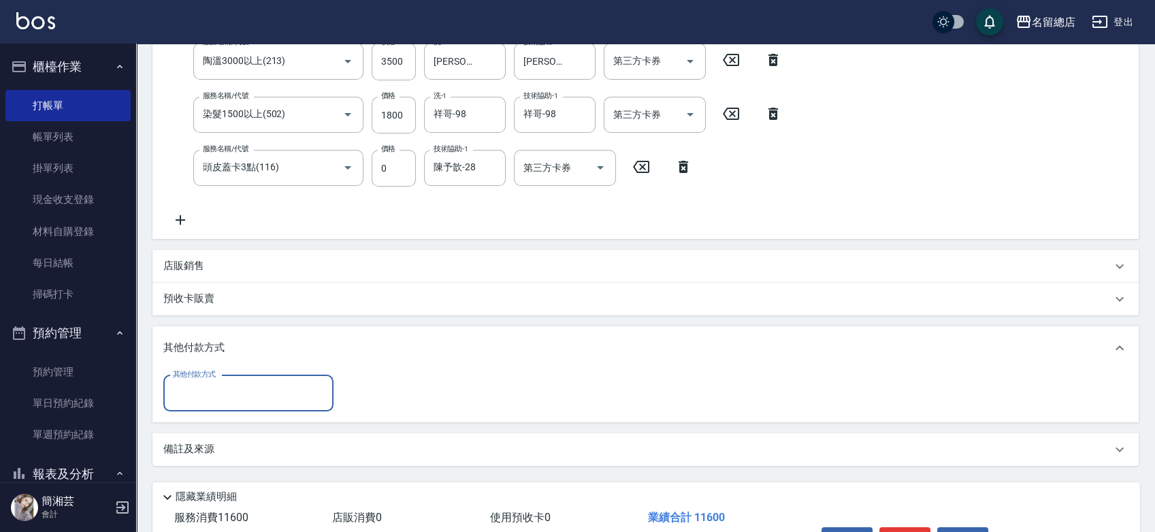
scroll to position [0, 0]
click at [248, 387] on input "其他付款方式" at bounding box center [248, 393] width 158 height 24
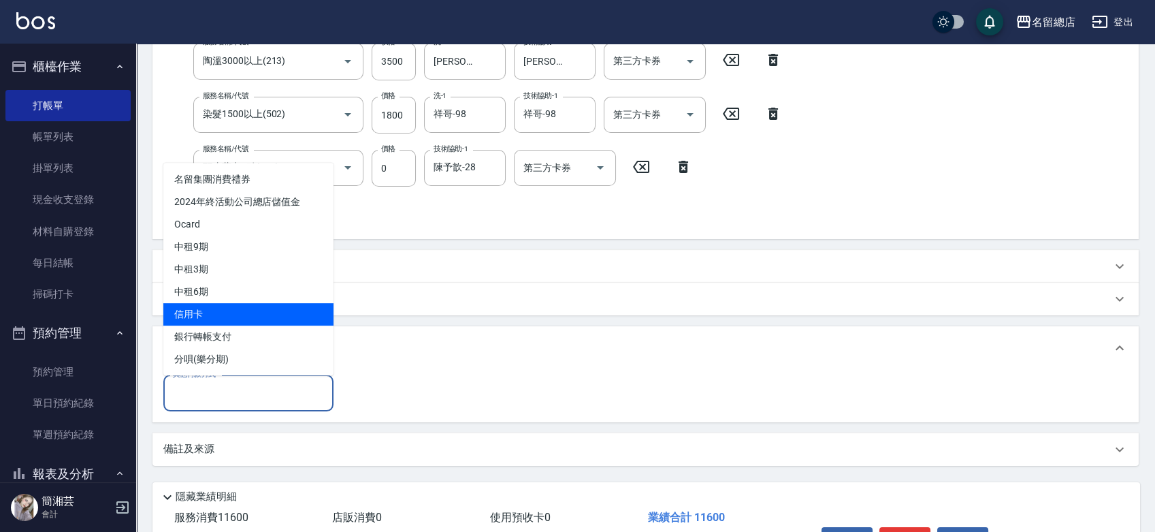
click at [257, 317] on span "信用卡" at bounding box center [248, 314] width 170 height 22
type input "信用卡"
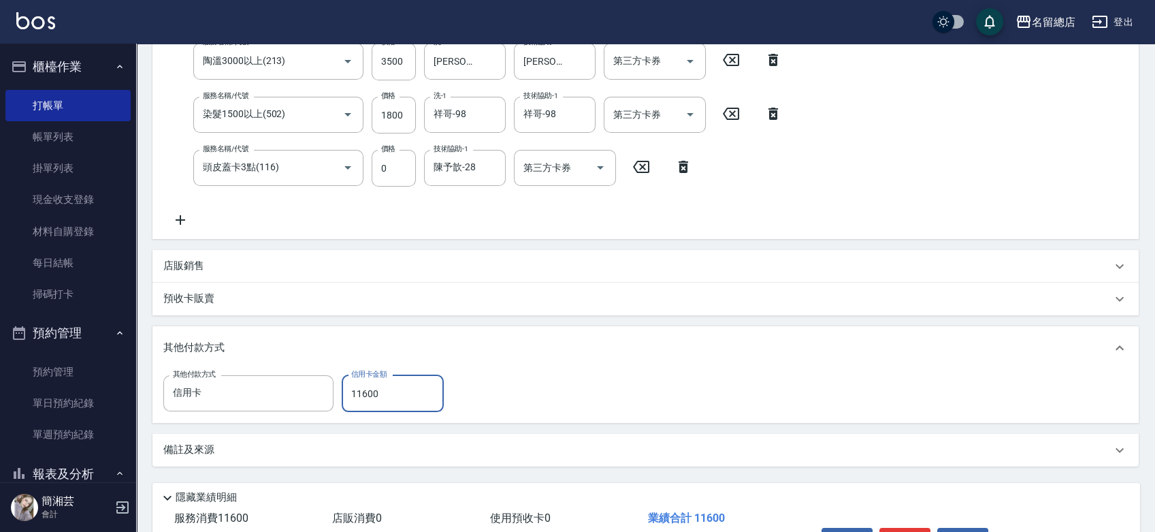
type input "11600"
type input "[DATE] 17:43"
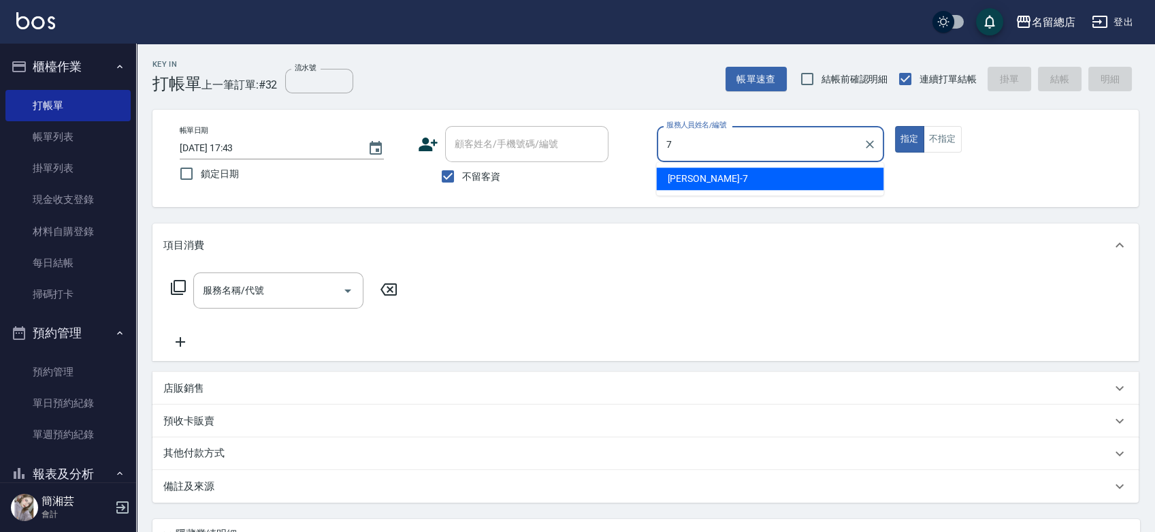
type input "Mick-7"
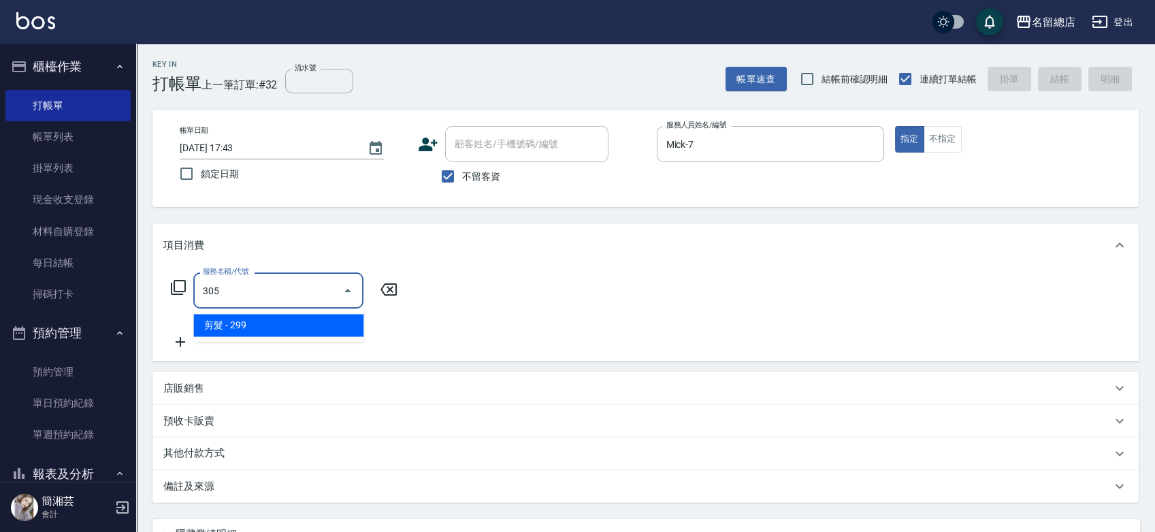
type input "剪髮(305)"
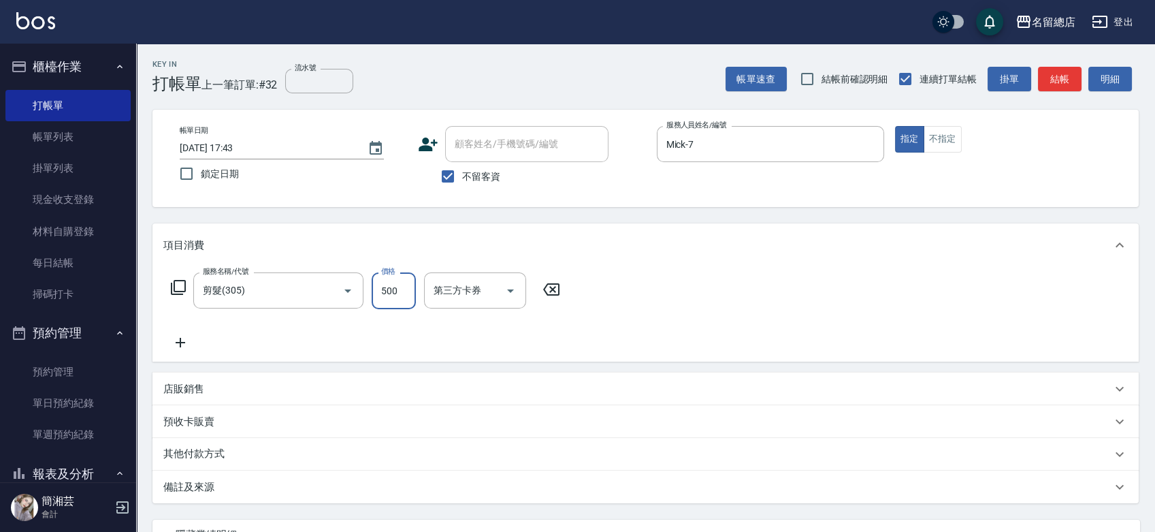
type input "500"
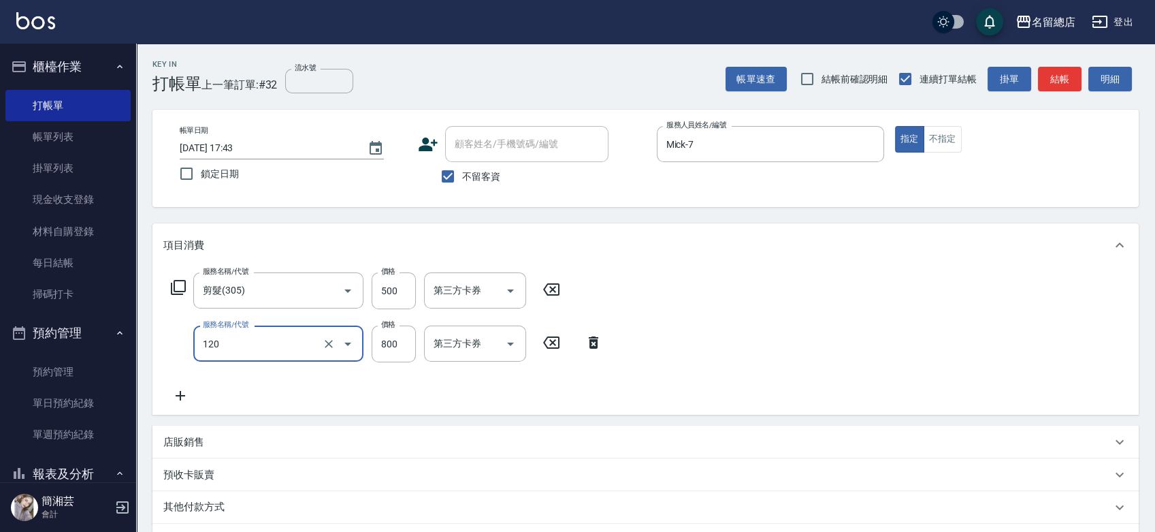
type input "自備頭皮(120)"
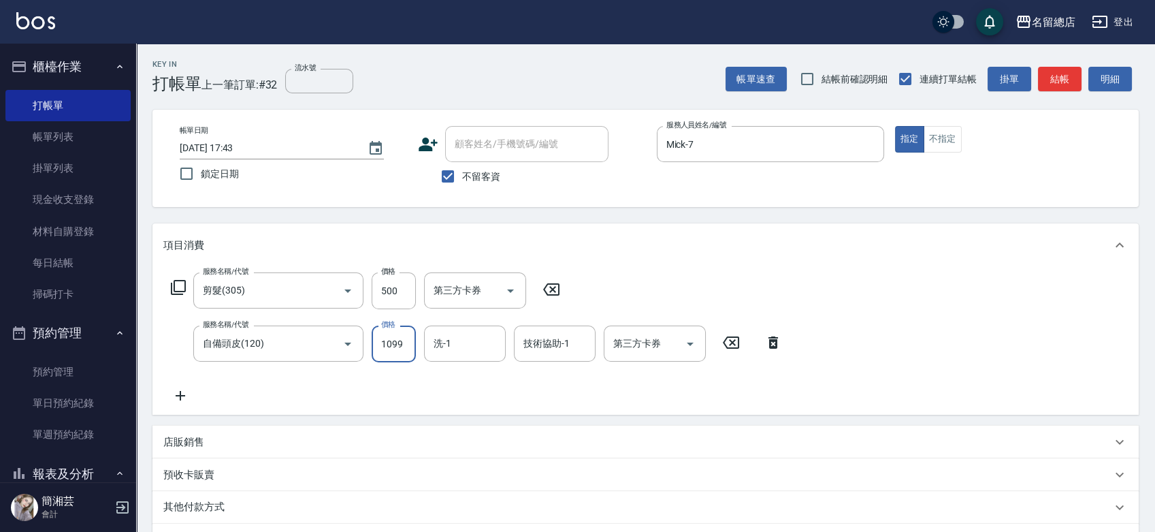
type input "1099"
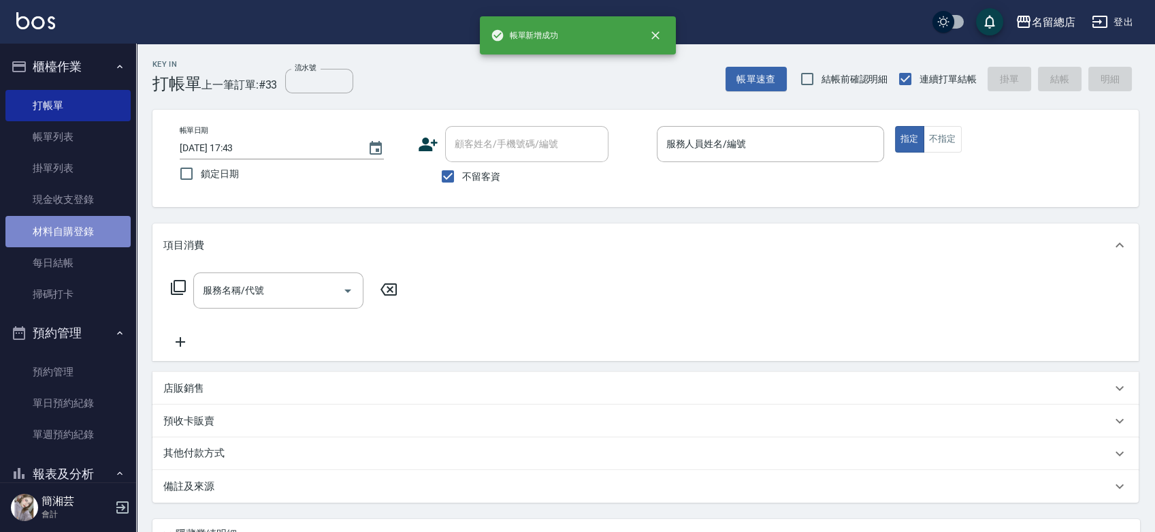
click at [88, 222] on link "材料自購登錄" at bounding box center [67, 231] width 125 height 31
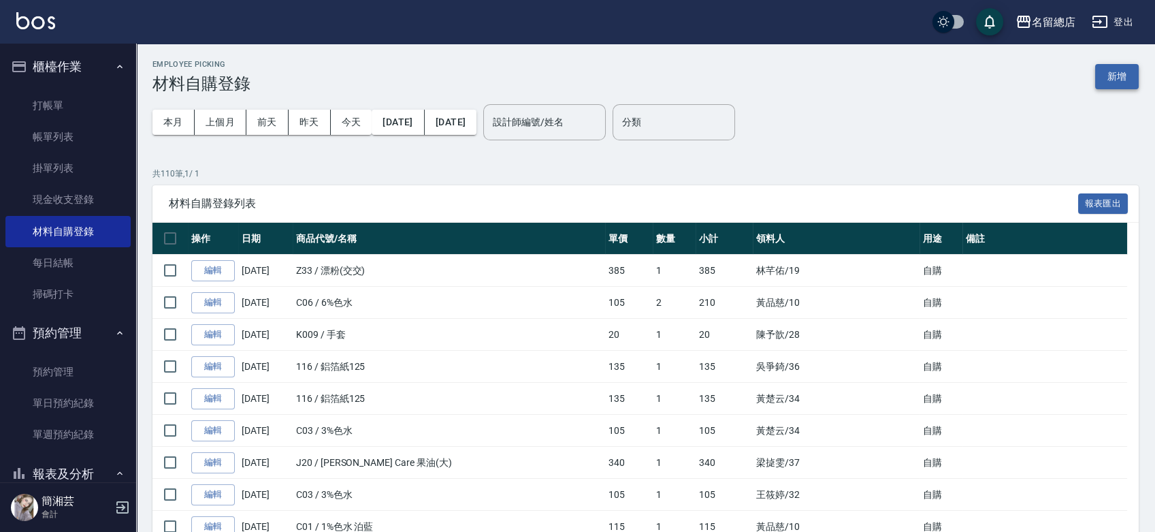
click at [1116, 83] on button "新增" at bounding box center [1117, 76] width 44 height 25
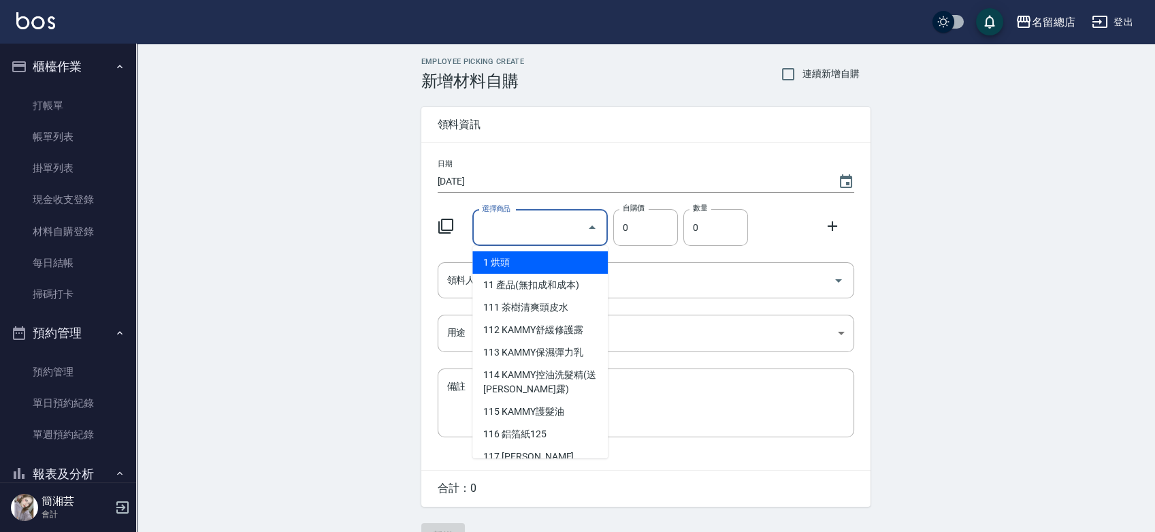
click at [534, 231] on input "選擇商品" at bounding box center [529, 228] width 103 height 24
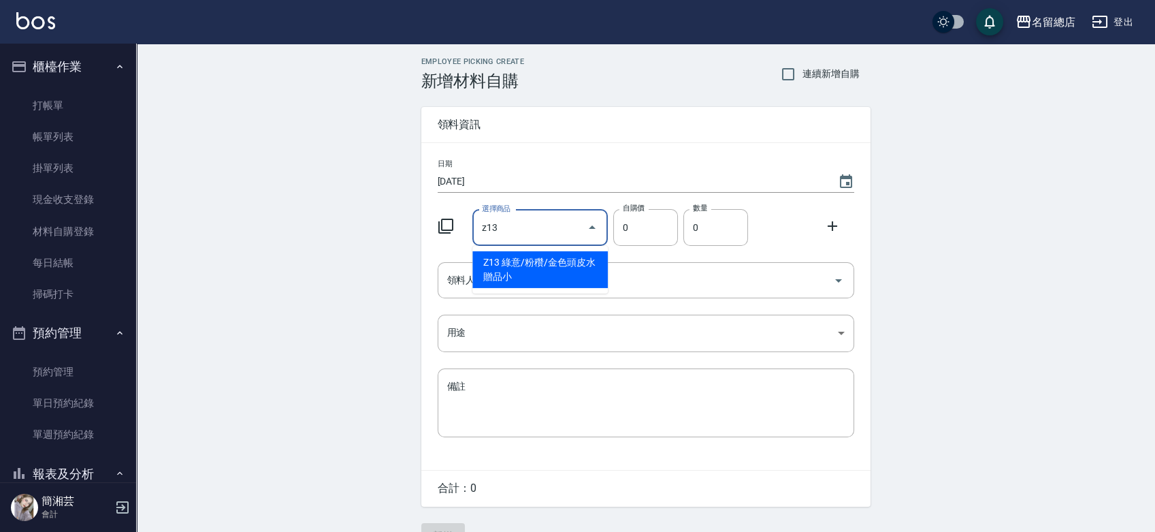
type input "綠意/粉穳/金色頭皮水贈品小"
type input "53"
type input "1"
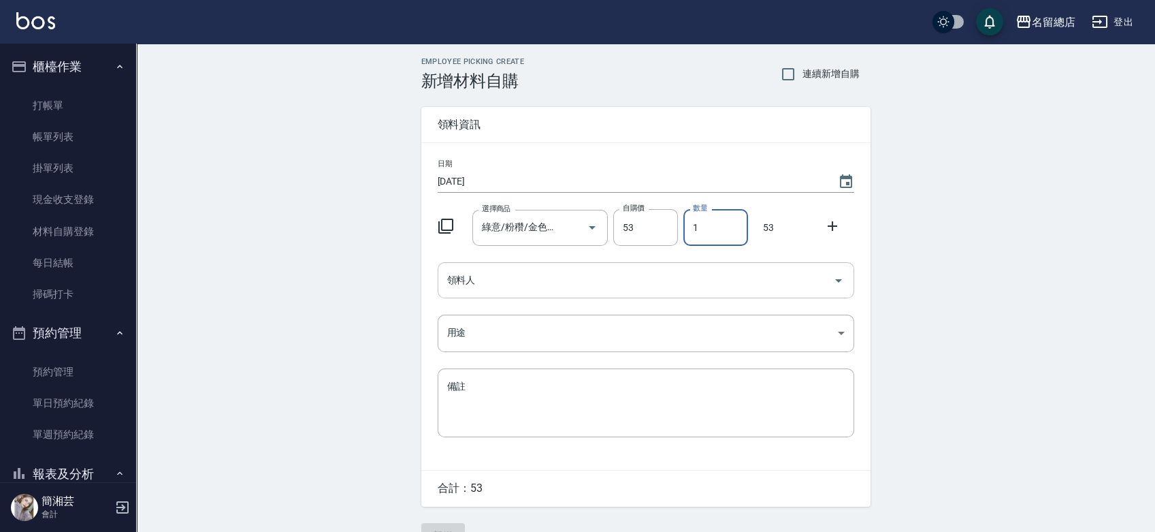
click at [528, 277] on input "領料人" at bounding box center [636, 280] width 384 height 24
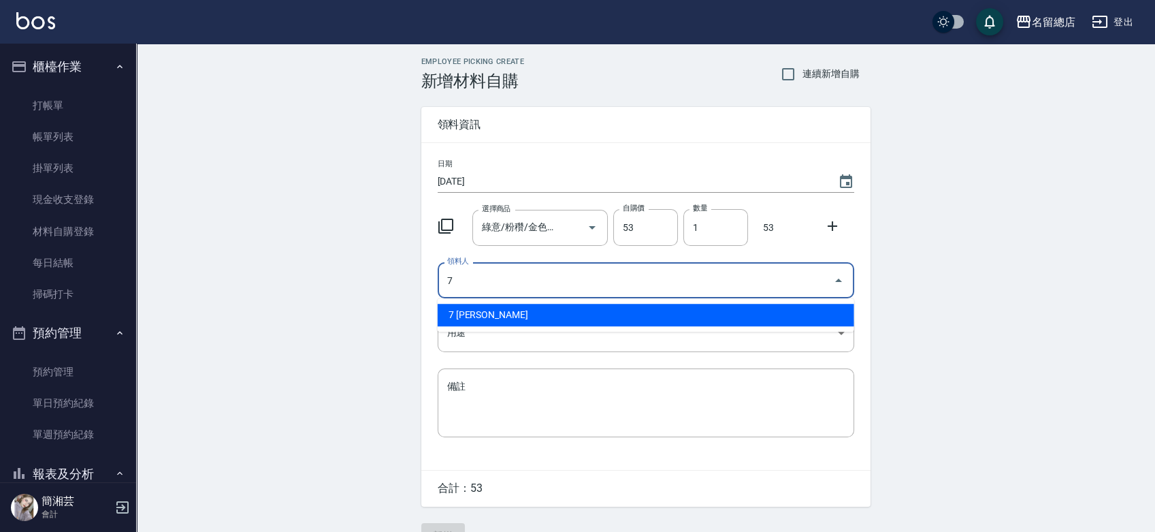
type input "7 [PERSON_NAME]"
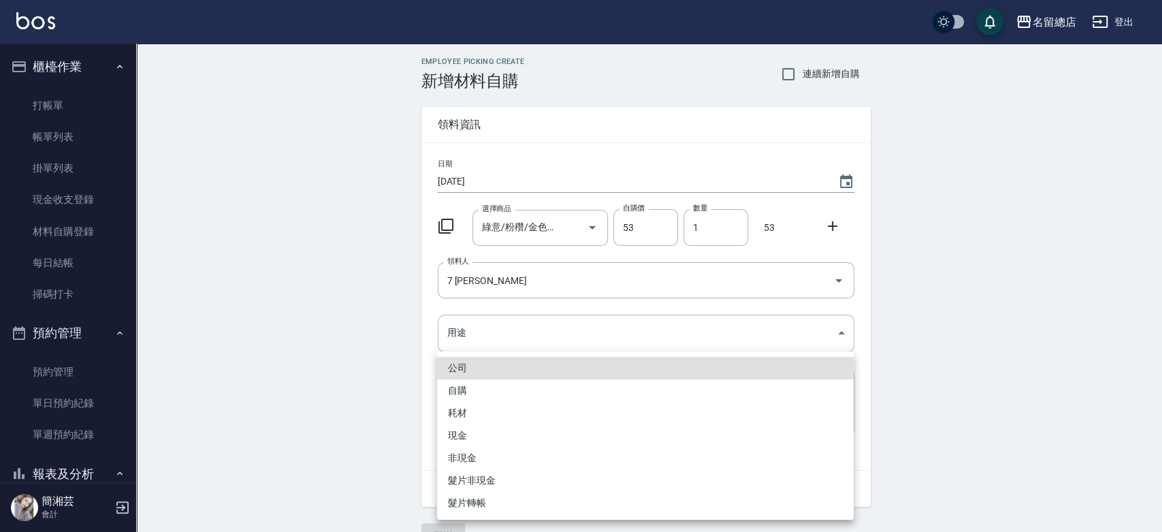
click at [469, 395] on li "自購" at bounding box center [645, 390] width 417 height 22
type input "自購"
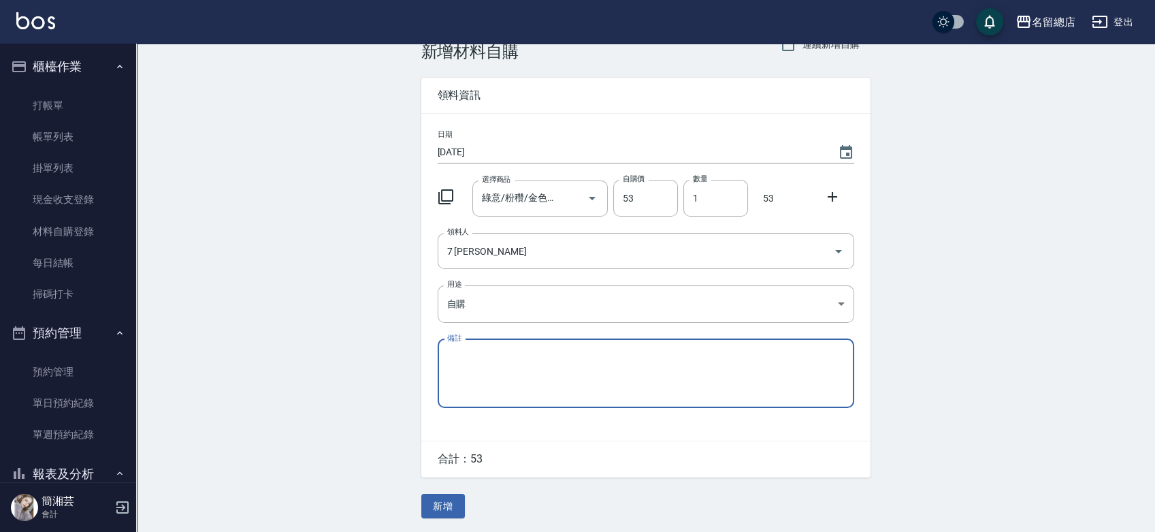
scroll to position [30, 0]
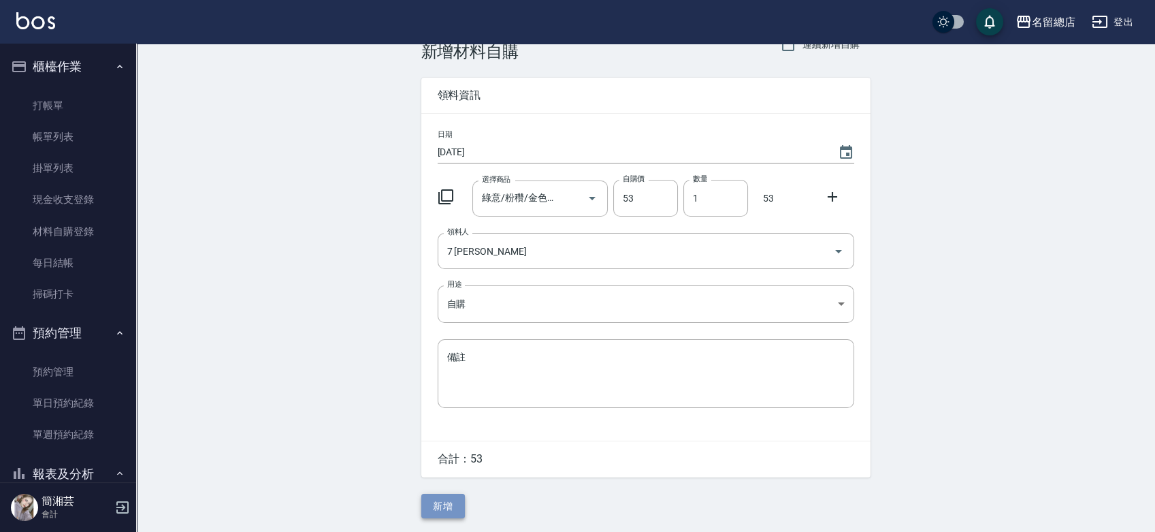
click at [449, 504] on button "新增" at bounding box center [443, 505] width 44 height 25
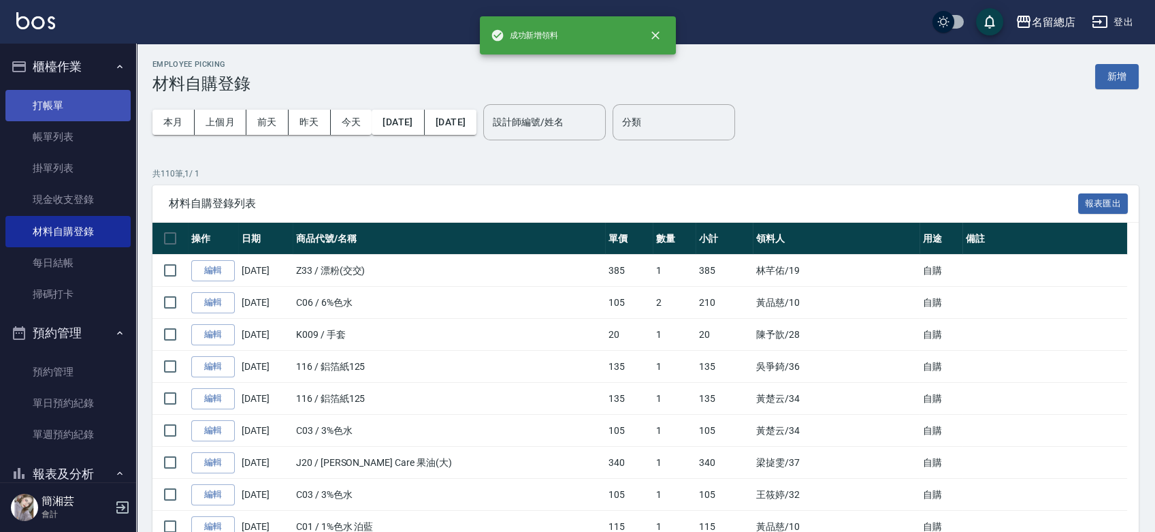
click at [59, 95] on link "打帳單" at bounding box center [67, 105] width 125 height 31
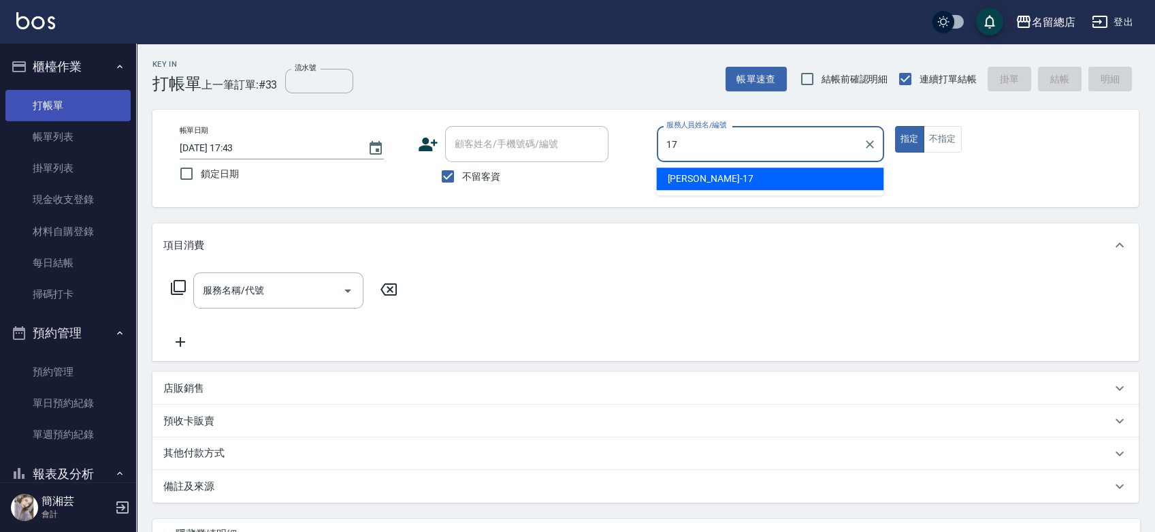
type input "[PERSON_NAME]-17"
type button "true"
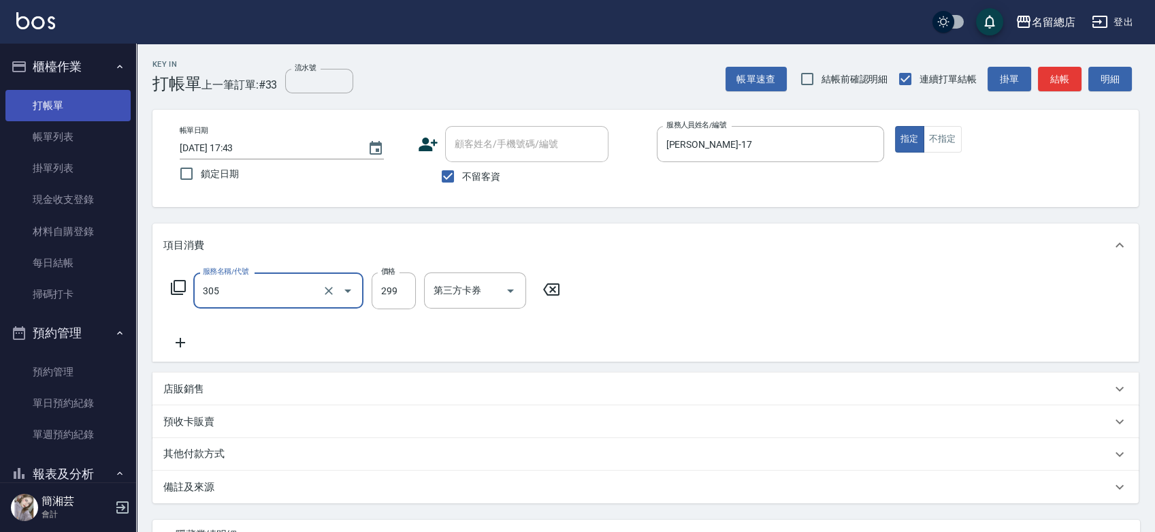
type input "剪髮(305)"
type input "300"
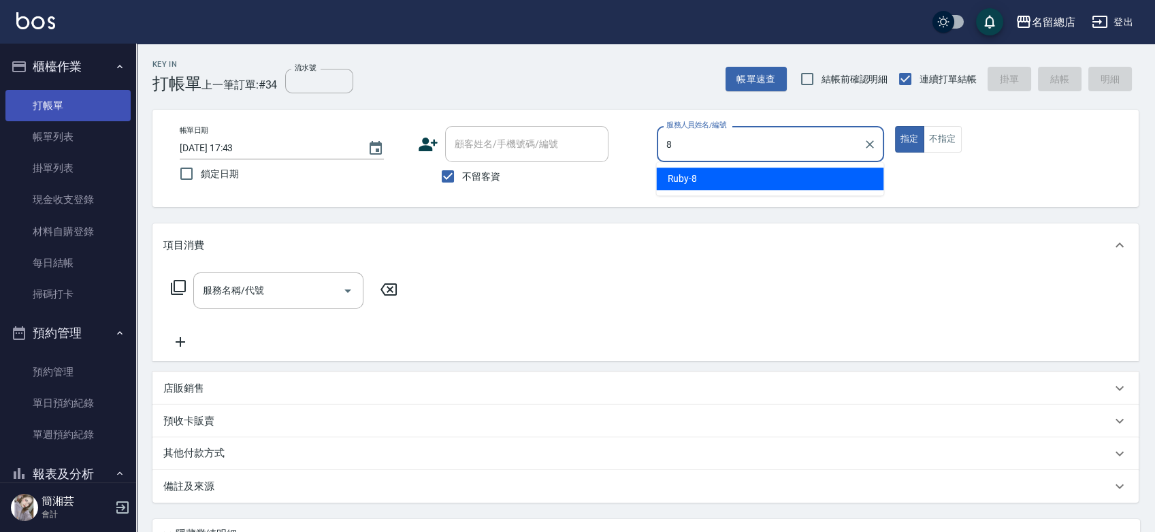
type input "Ruby-8"
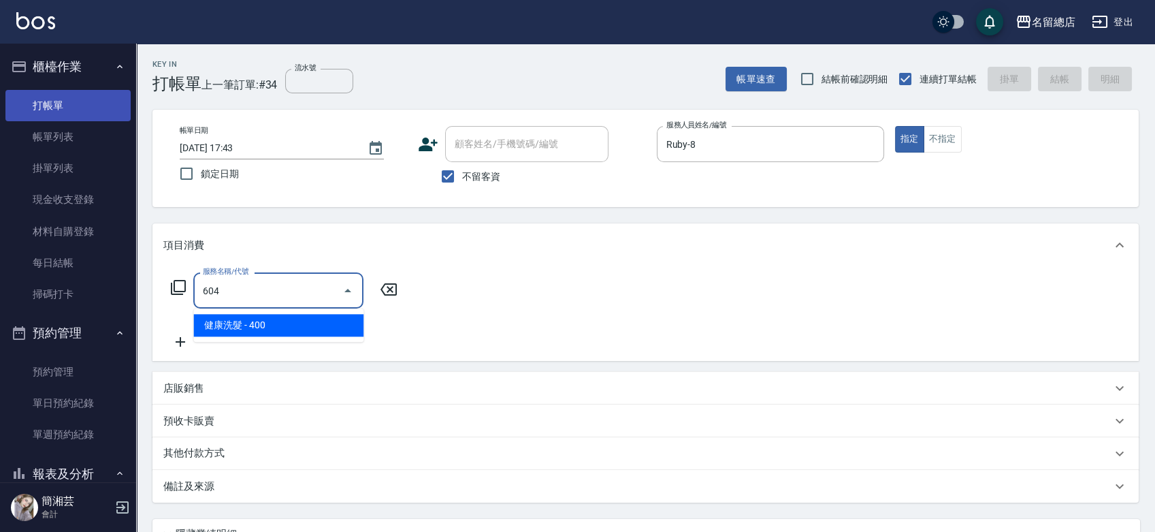
type input "健康洗髮(604)"
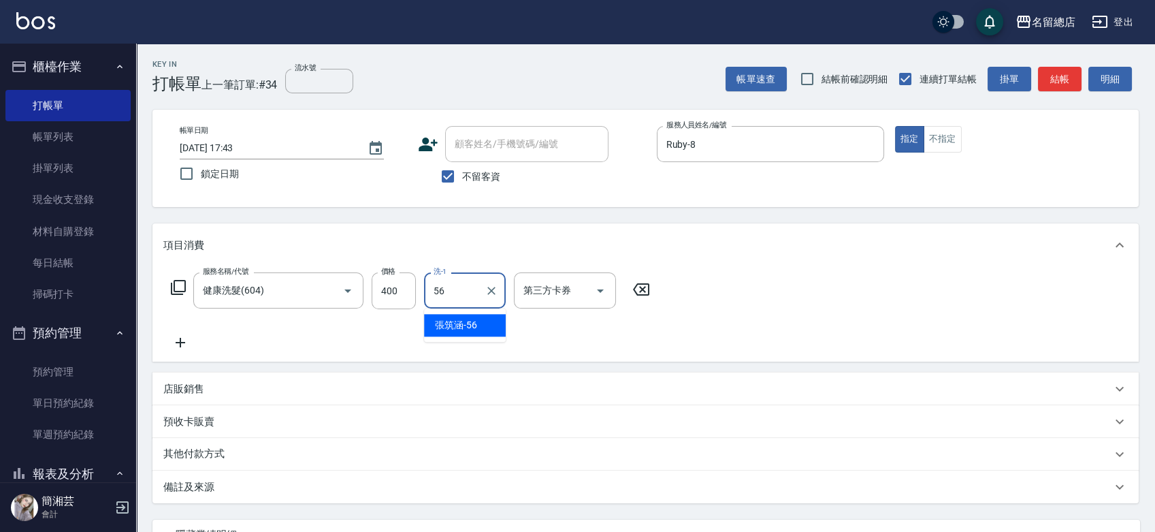
type input "[PERSON_NAME]-56"
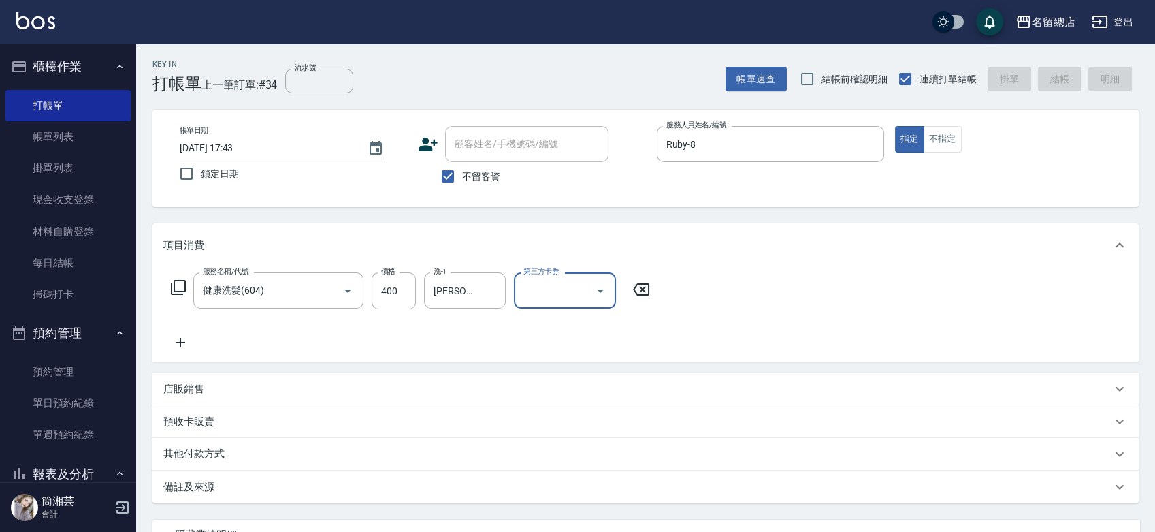
type input "[DATE] 17:44"
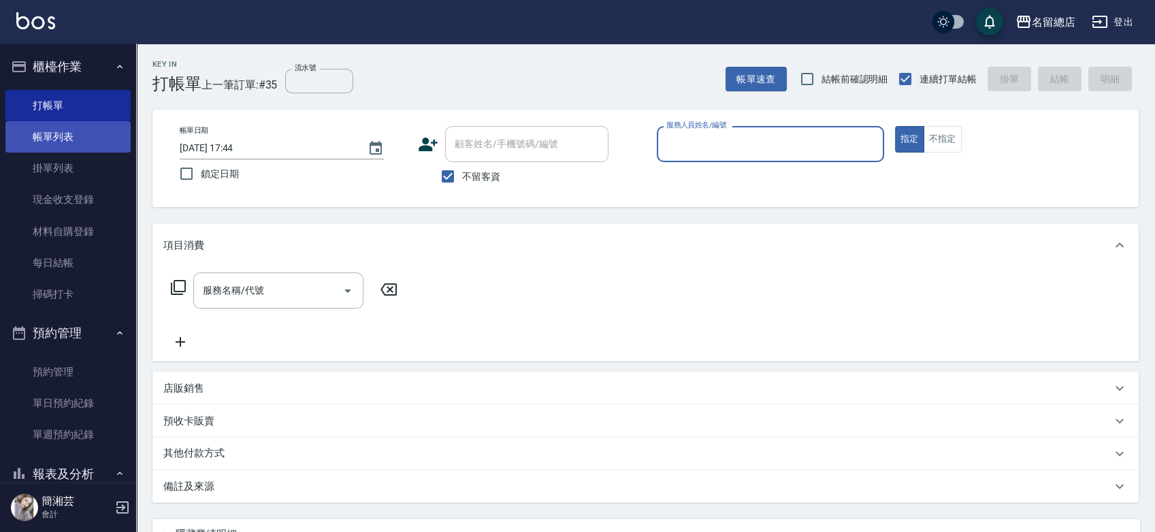
click at [18, 146] on link "帳單列表" at bounding box center [67, 136] width 125 height 31
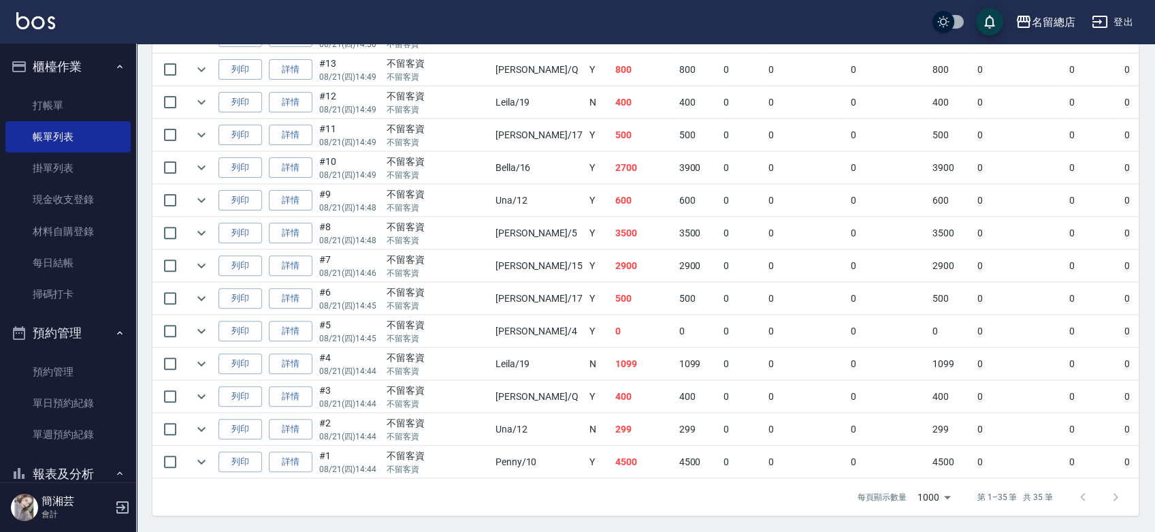
scroll to position [227, 0]
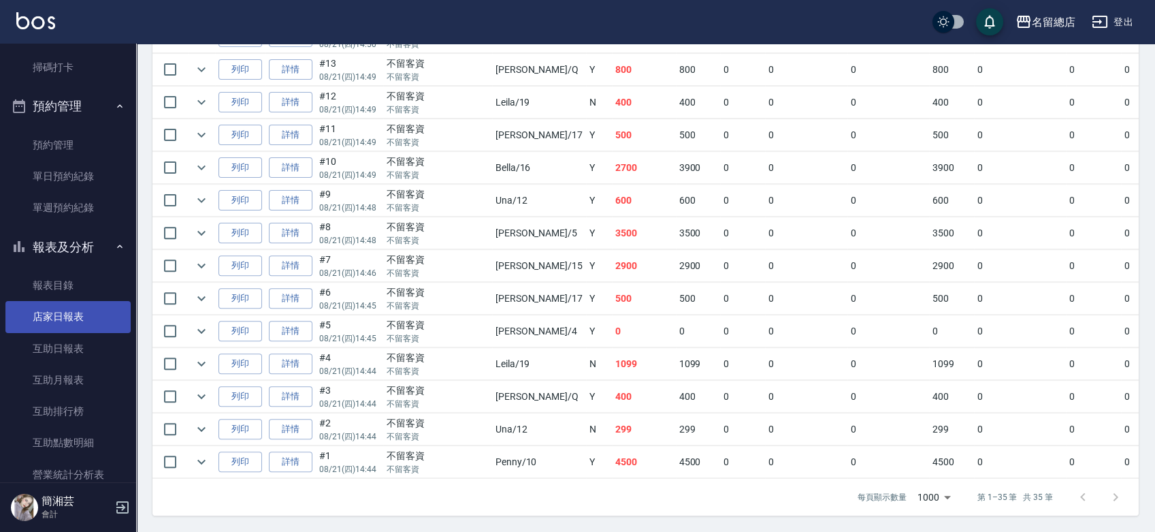
click at [93, 323] on link "店家日報表" at bounding box center [67, 316] width 125 height 31
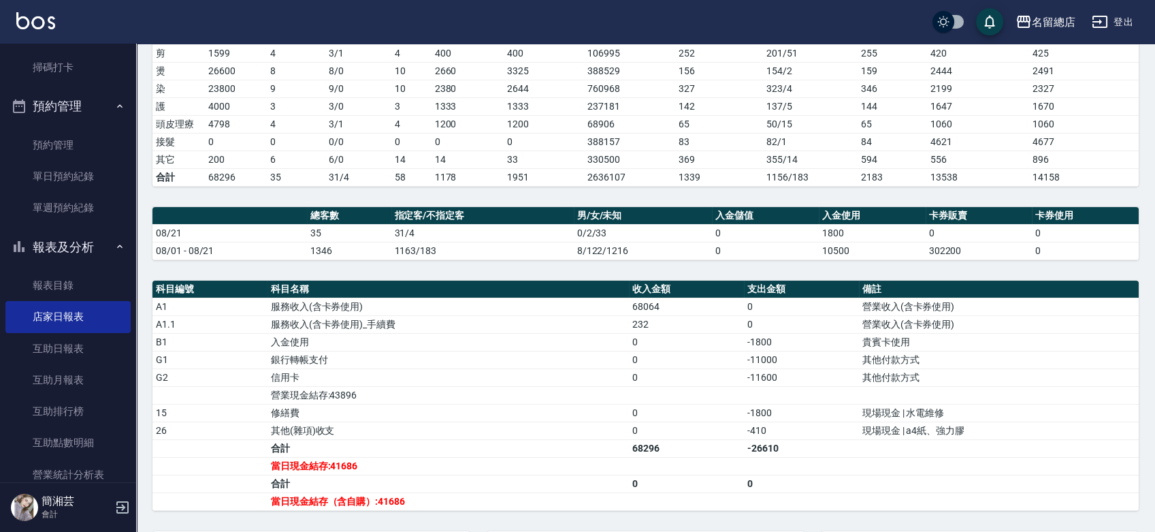
scroll to position [227, 0]
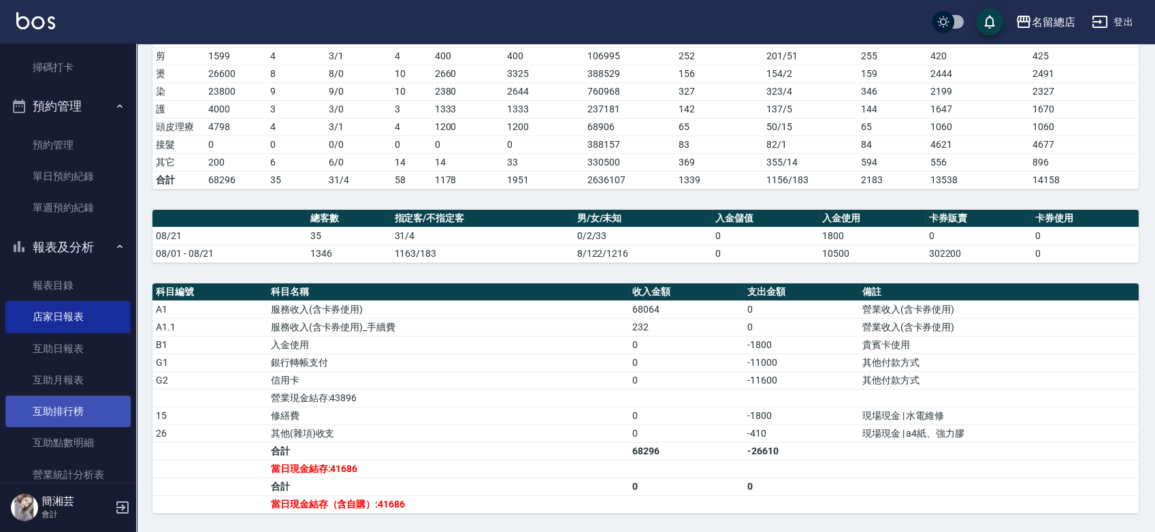
click at [26, 408] on link "互助排行榜" at bounding box center [67, 410] width 125 height 31
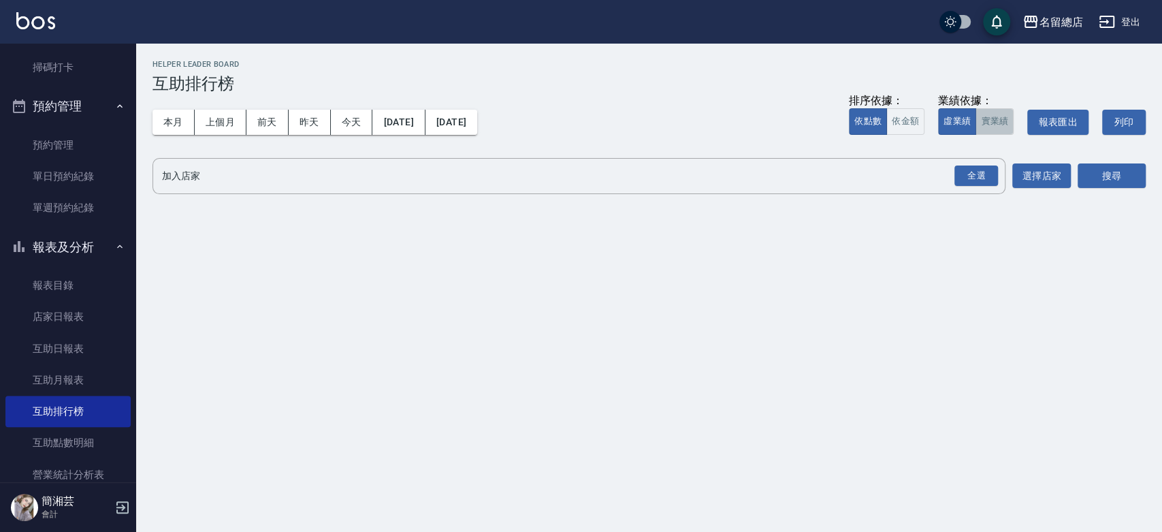
click at [1001, 118] on button "實業績" at bounding box center [994, 121] width 38 height 27
click at [975, 174] on div "全選" at bounding box center [976, 175] width 44 height 21
click at [1087, 171] on button "搜尋" at bounding box center [1111, 176] width 68 height 25
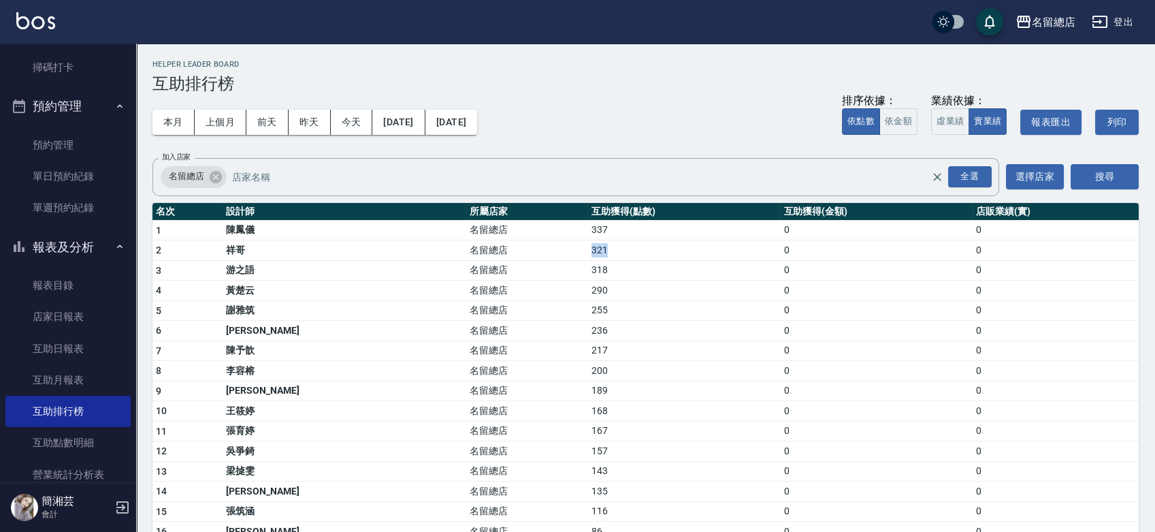
drag, startPoint x: 493, startPoint y: 248, endPoint x: 552, endPoint y: 255, distance: 59.6
click at [588, 255] on td "321" at bounding box center [684, 250] width 192 height 20
click at [588, 249] on td "321" at bounding box center [684, 250] width 192 height 20
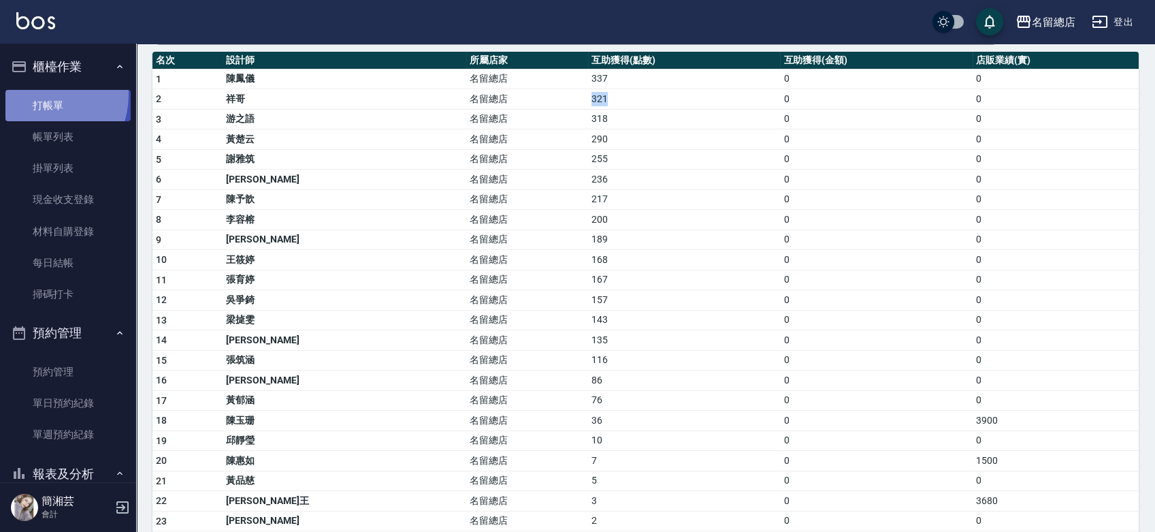
click at [45, 95] on link "打帳單" at bounding box center [67, 105] width 125 height 31
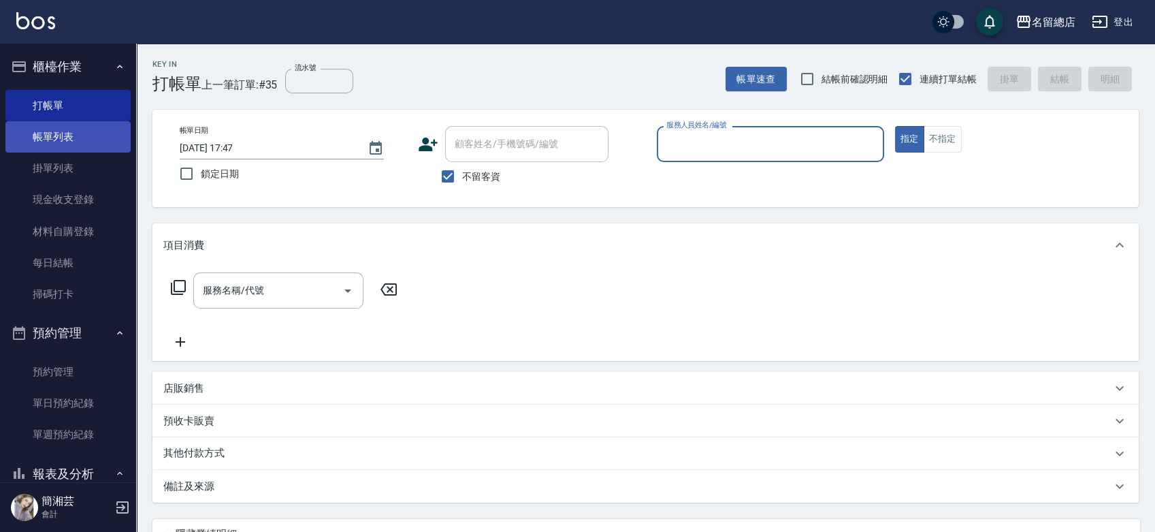
click at [69, 135] on link "帳單列表" at bounding box center [67, 136] width 125 height 31
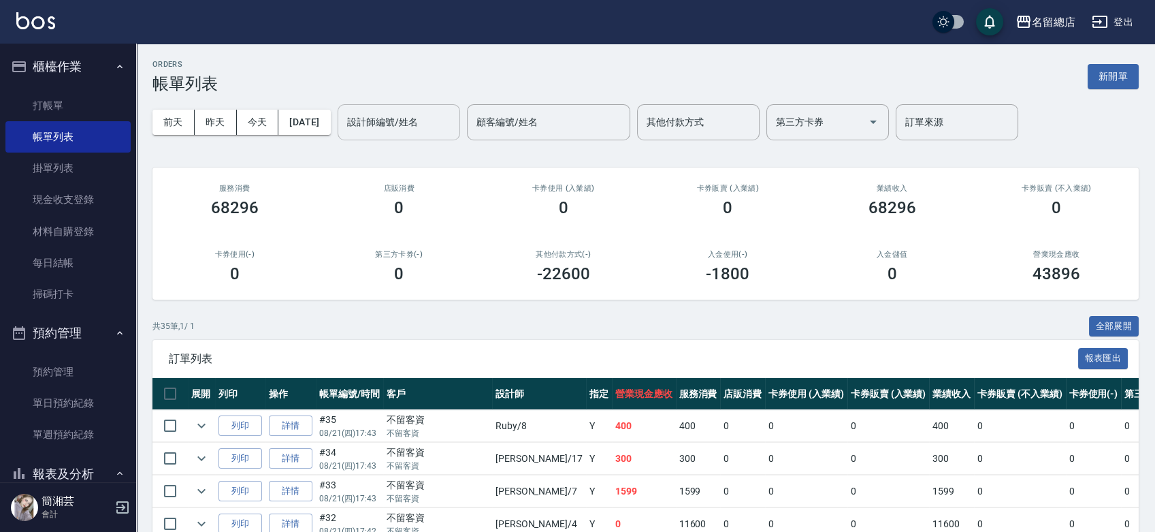
click at [414, 126] on input "設計師編號/姓名" at bounding box center [399, 122] width 110 height 24
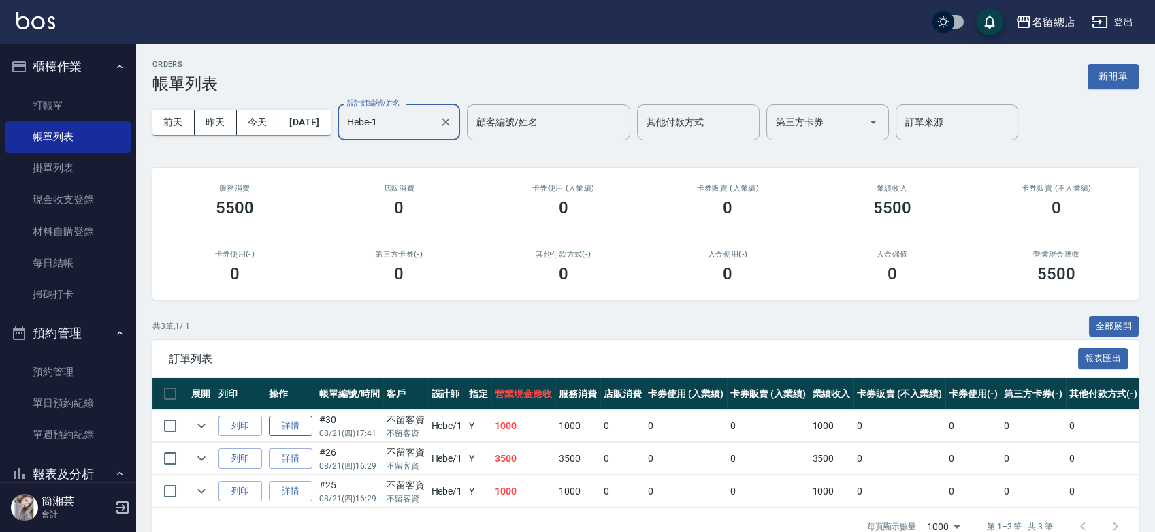
type input "Hebe-1"
click at [298, 427] on link "詳情" at bounding box center [291, 425] width 44 height 21
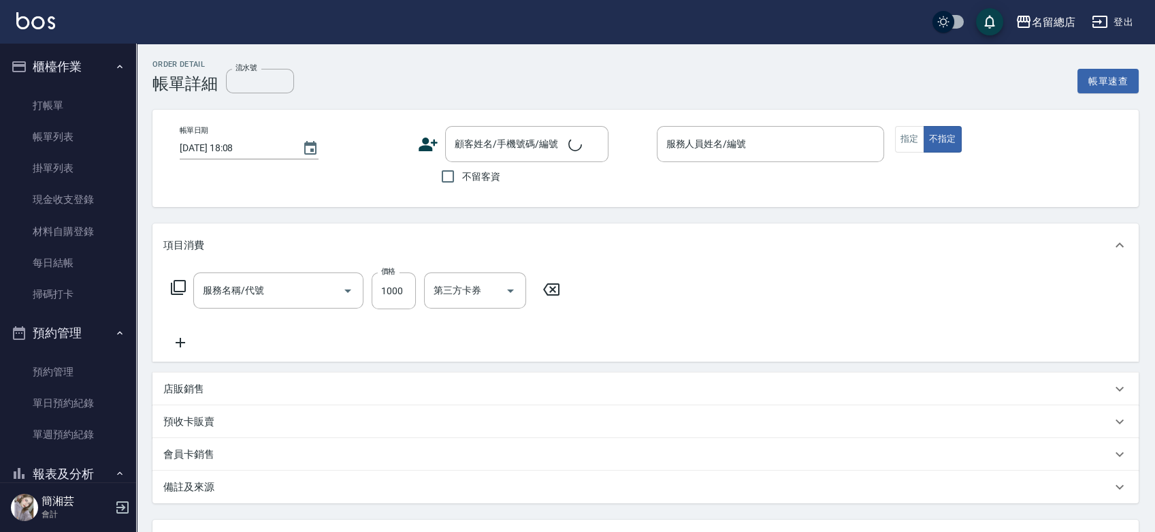
type input "2段自單次1299以下(420)"
type input "[DATE] 17:41"
checkbox input "true"
type input "Hebe-1"
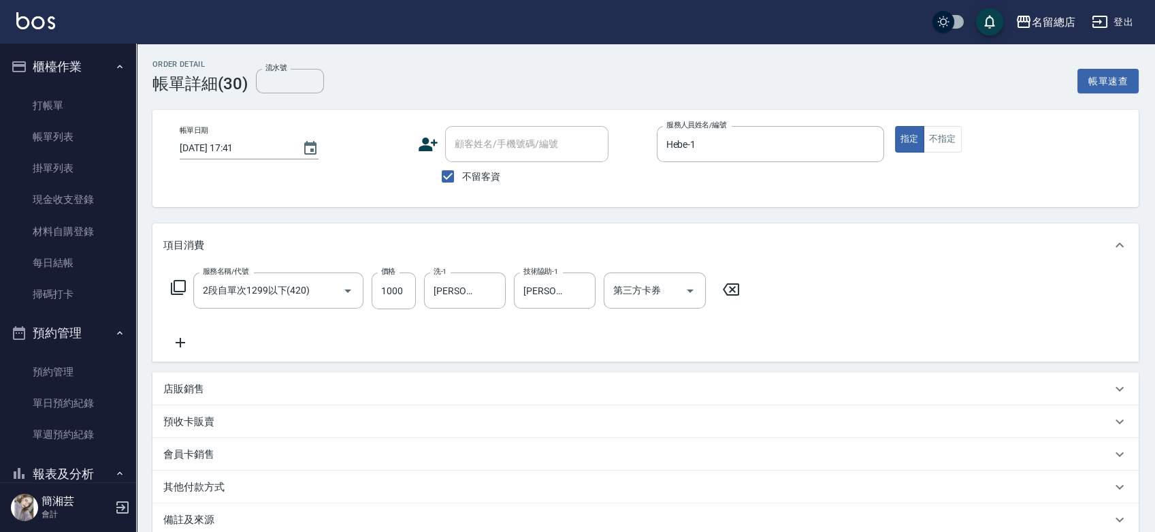
click at [186, 339] on icon at bounding box center [180, 342] width 34 height 16
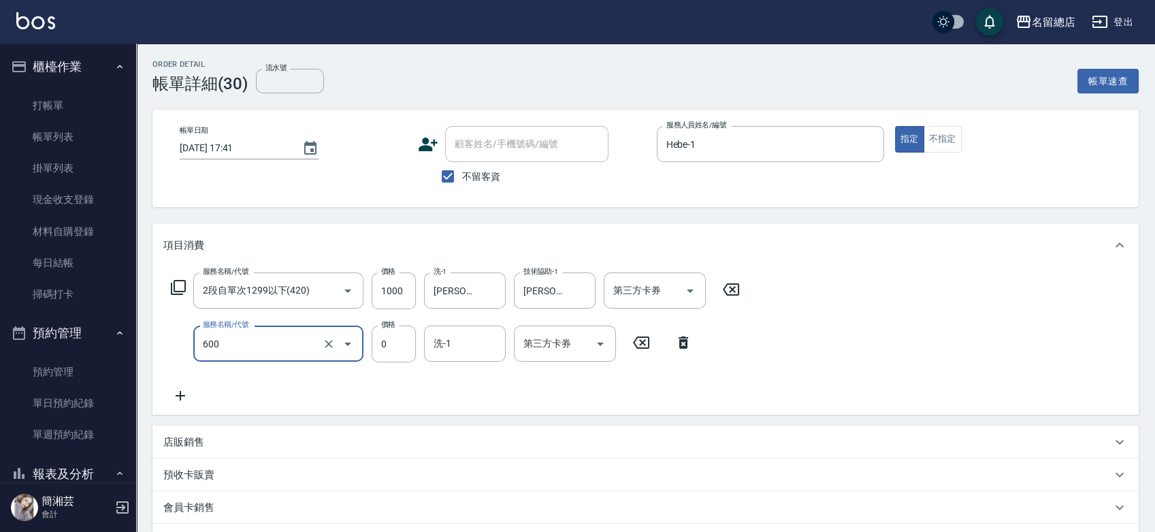
type input "洗髮(免費)(600)"
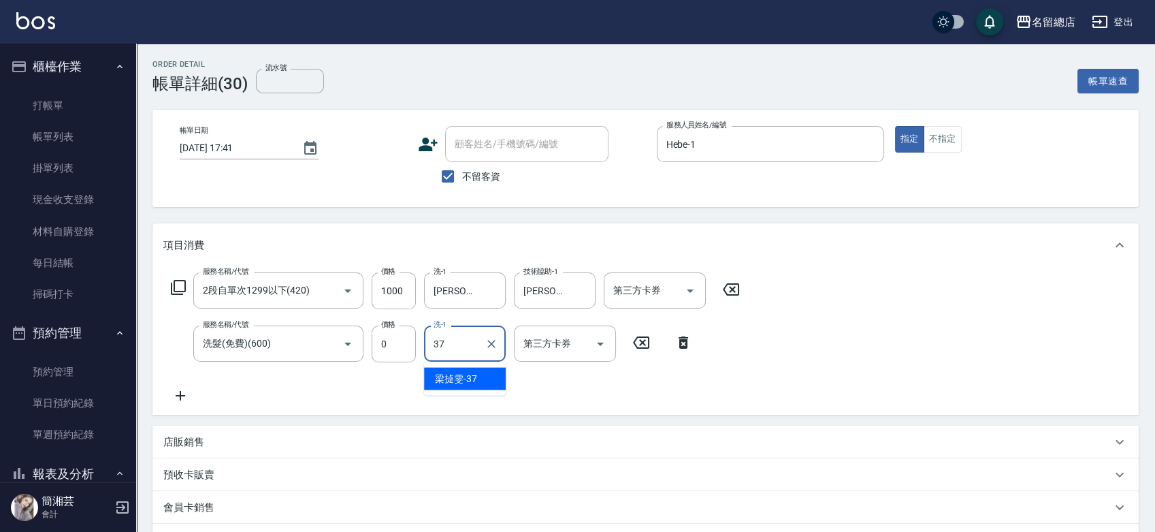
type input "[PERSON_NAME]-37"
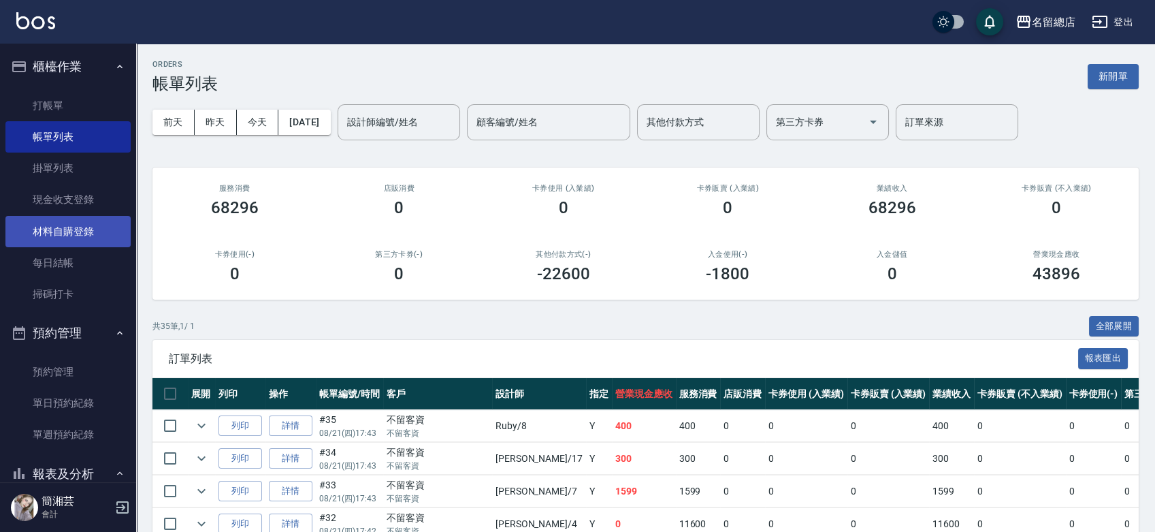
click at [93, 231] on link "材料自購登錄" at bounding box center [67, 231] width 125 height 31
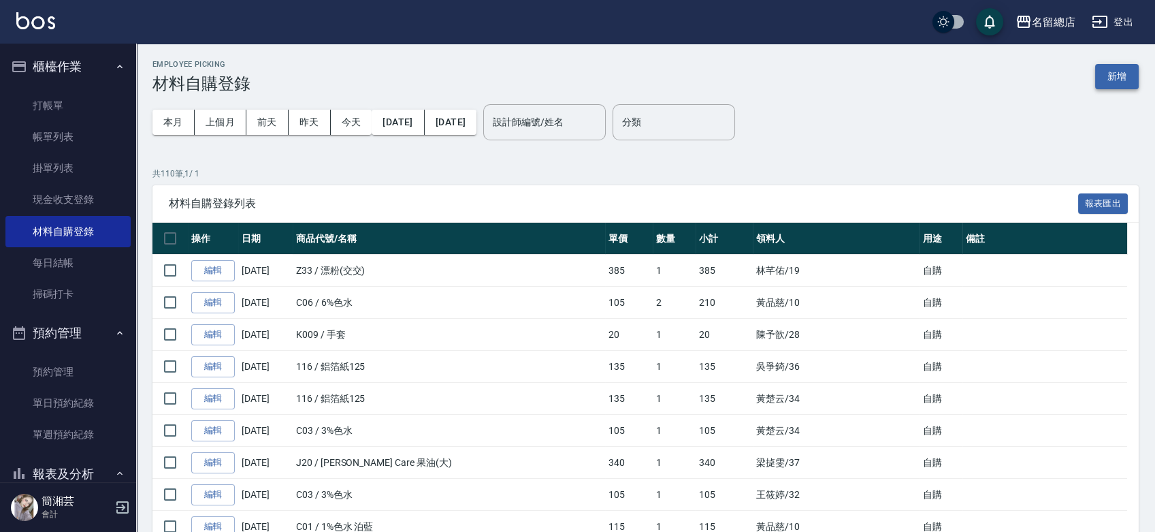
click at [1114, 71] on button "新增" at bounding box center [1117, 76] width 44 height 25
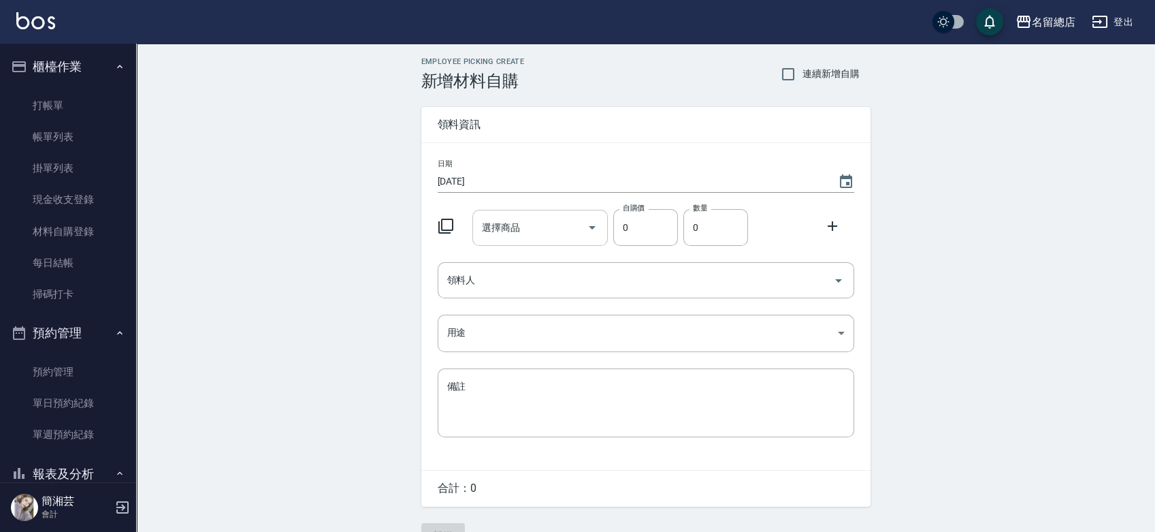
click at [534, 225] on input "選擇商品" at bounding box center [529, 228] width 103 height 24
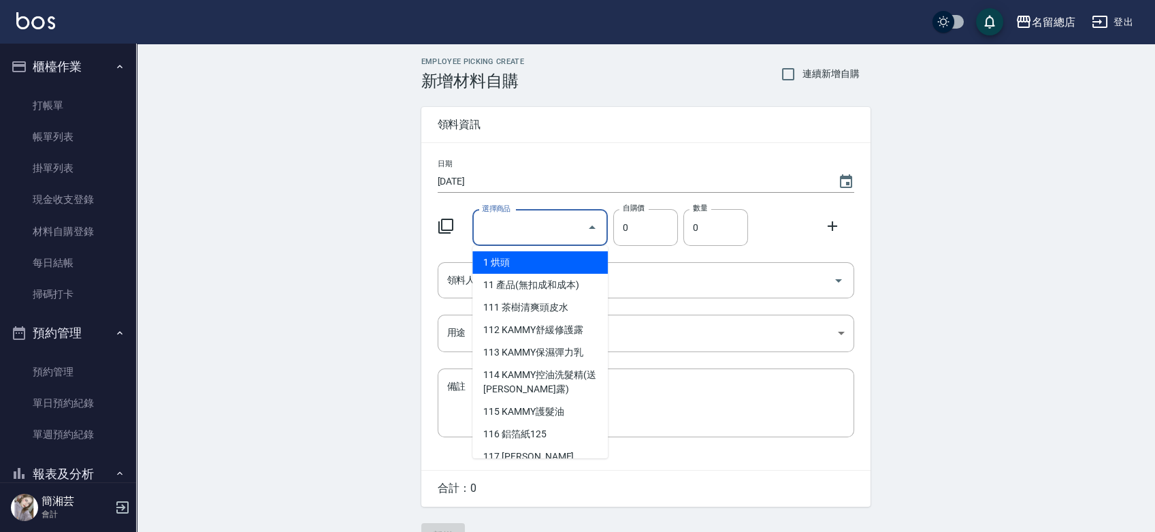
type input "6%色水"
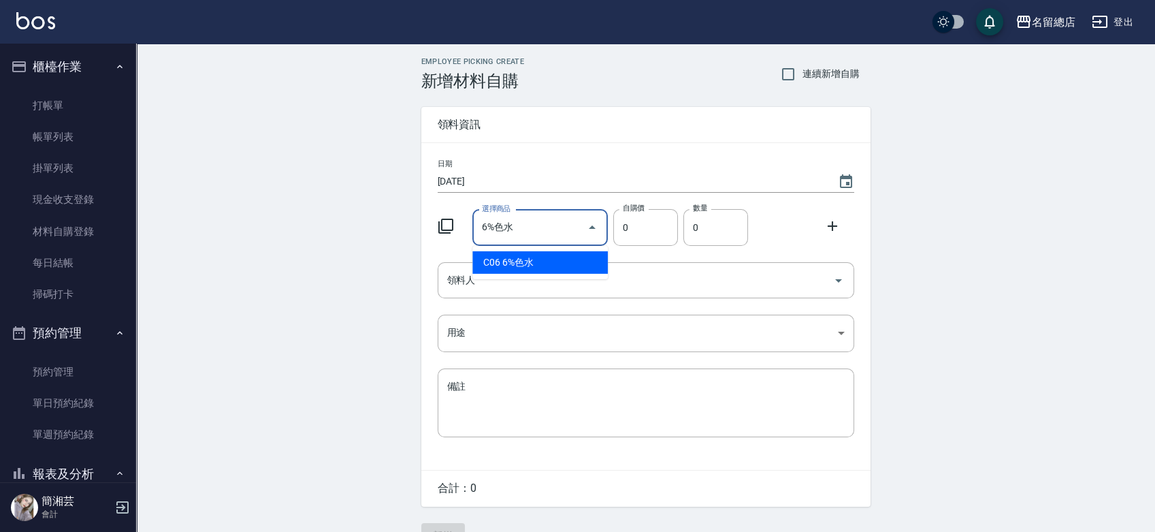
click at [528, 260] on li "C06 6%色水" at bounding box center [539, 262] width 135 height 22
type input "105"
type input "1"
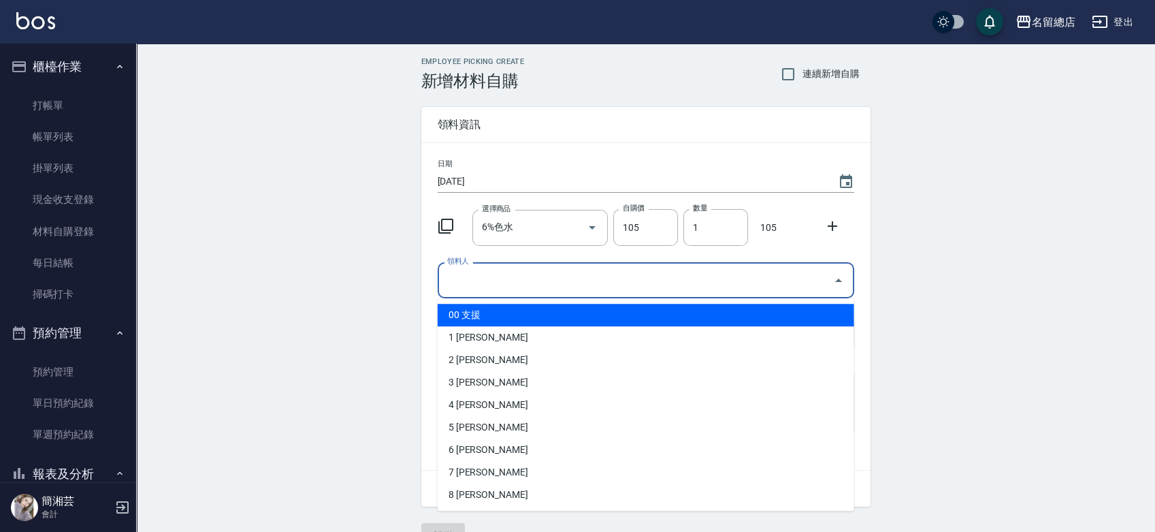
click at [525, 289] on input "領料人" at bounding box center [636, 280] width 384 height 24
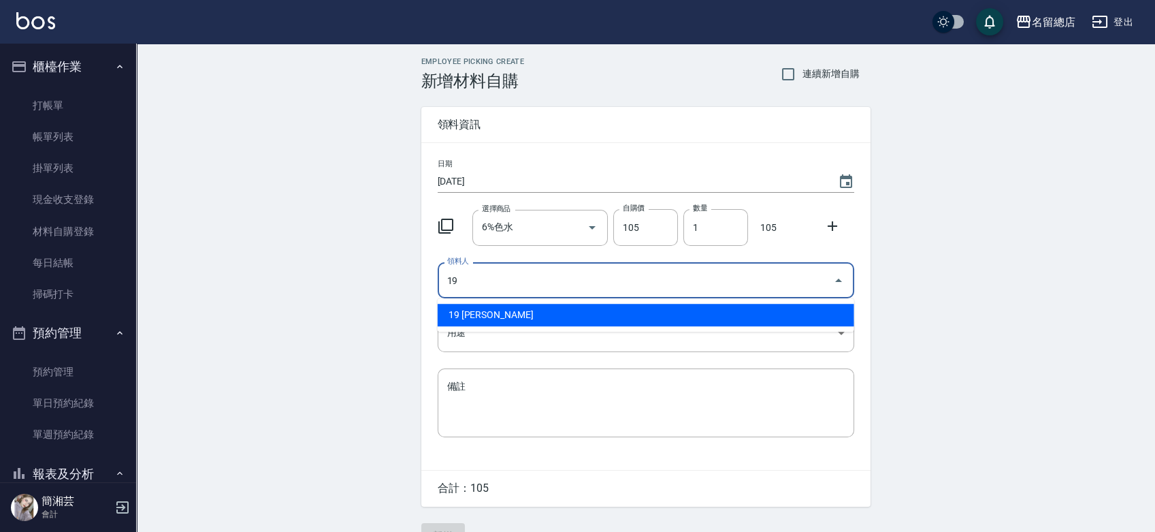
type input "19 [PERSON_NAME]"
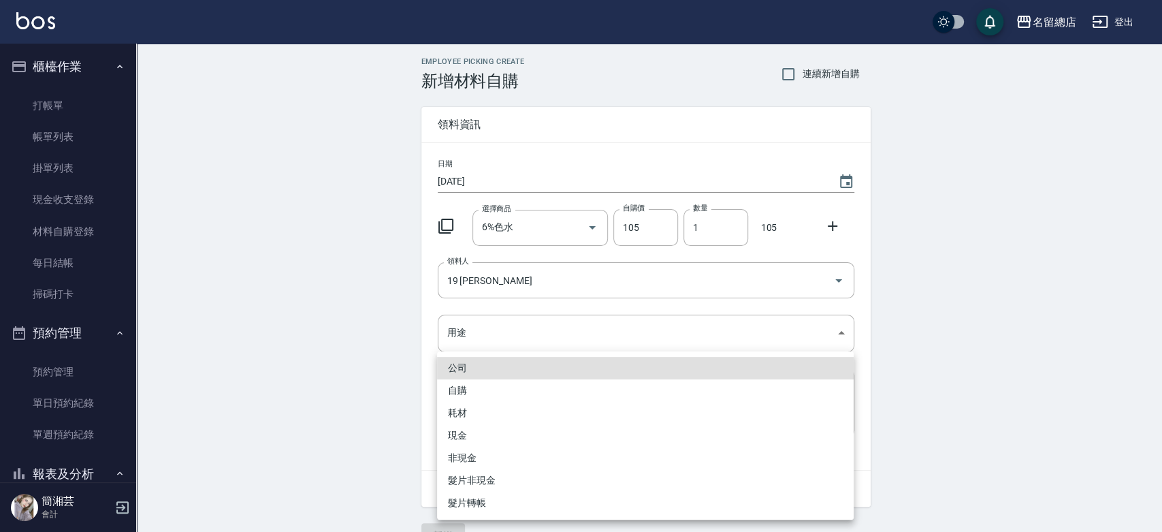
click at [505, 392] on li "自購" at bounding box center [645, 390] width 417 height 22
type input "自購"
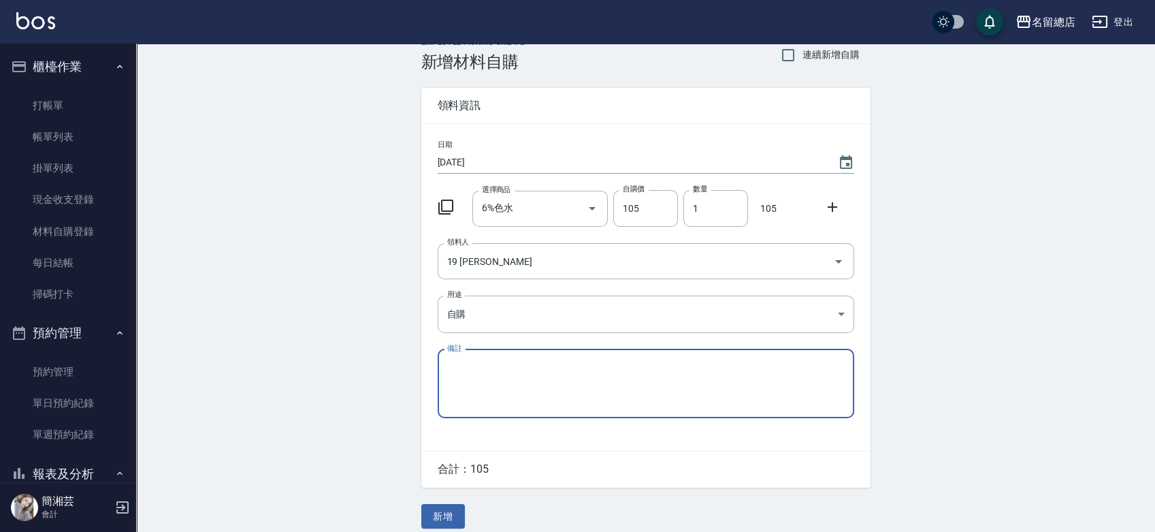
scroll to position [30, 0]
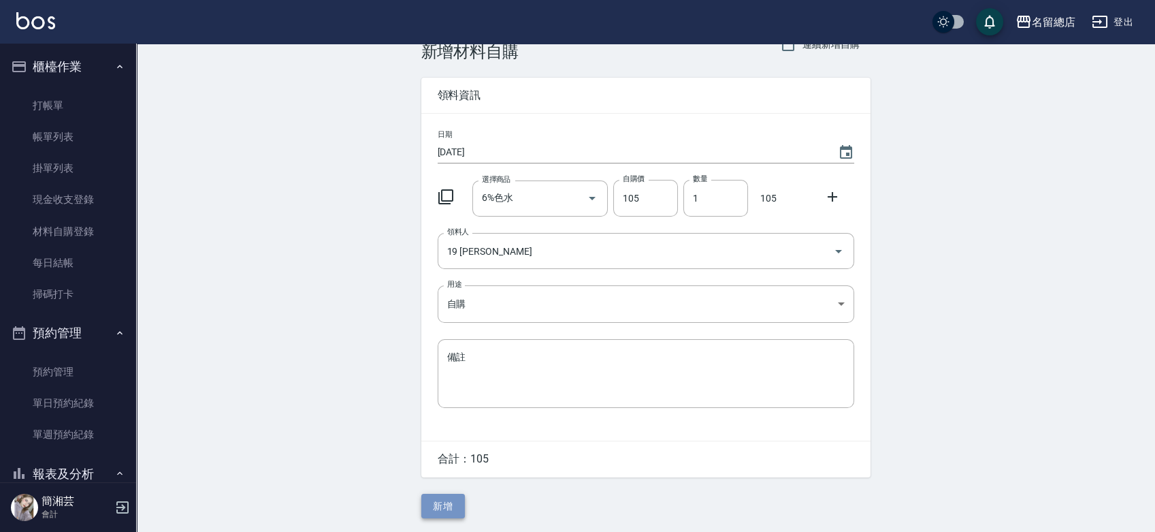
click at [457, 504] on button "新增" at bounding box center [443, 505] width 44 height 25
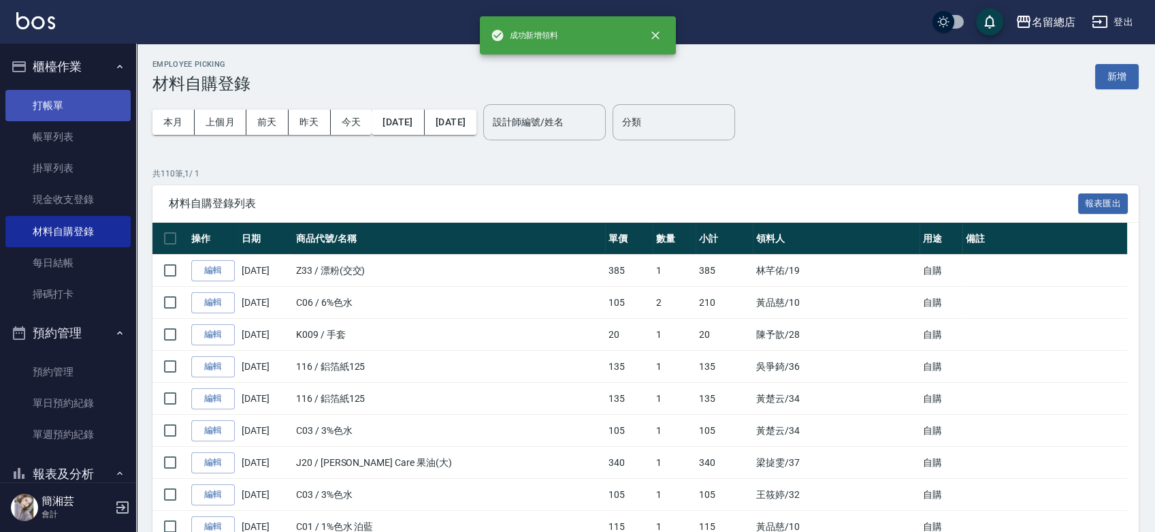
click at [79, 102] on link "打帳單" at bounding box center [67, 105] width 125 height 31
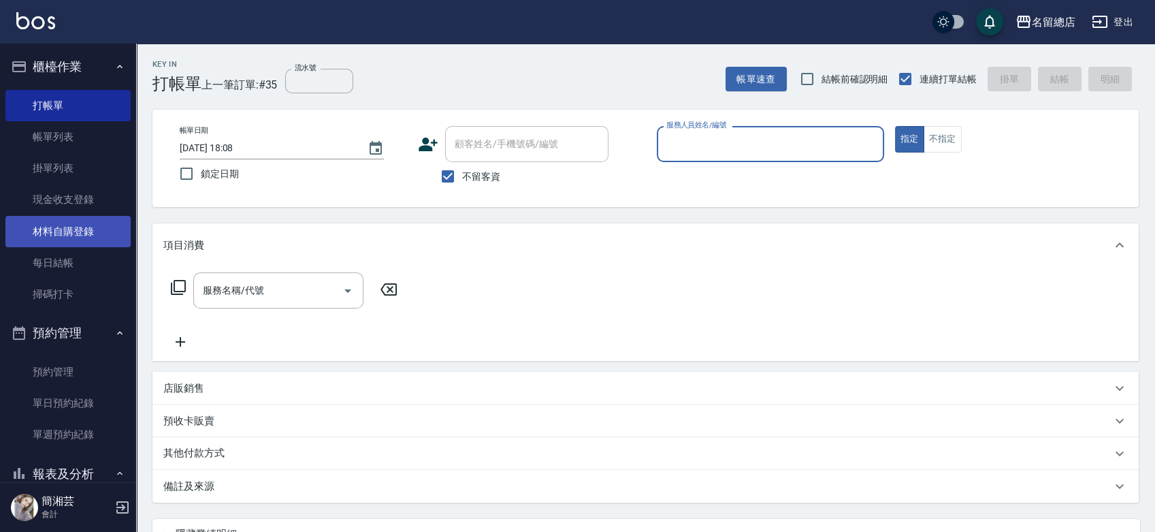
click at [54, 227] on link "材料自購登錄" at bounding box center [67, 231] width 125 height 31
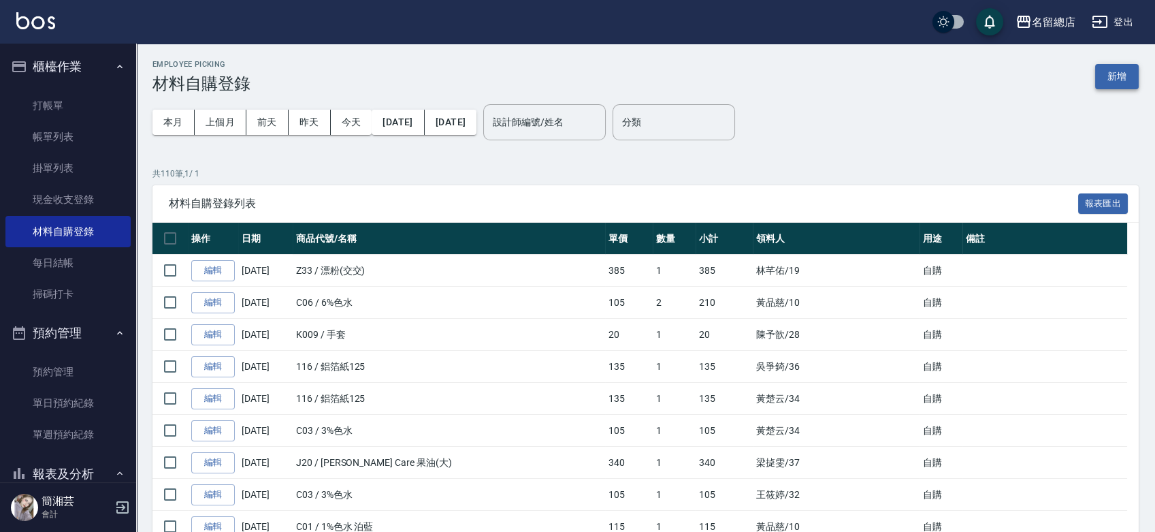
click at [1122, 76] on button "新增" at bounding box center [1117, 76] width 44 height 25
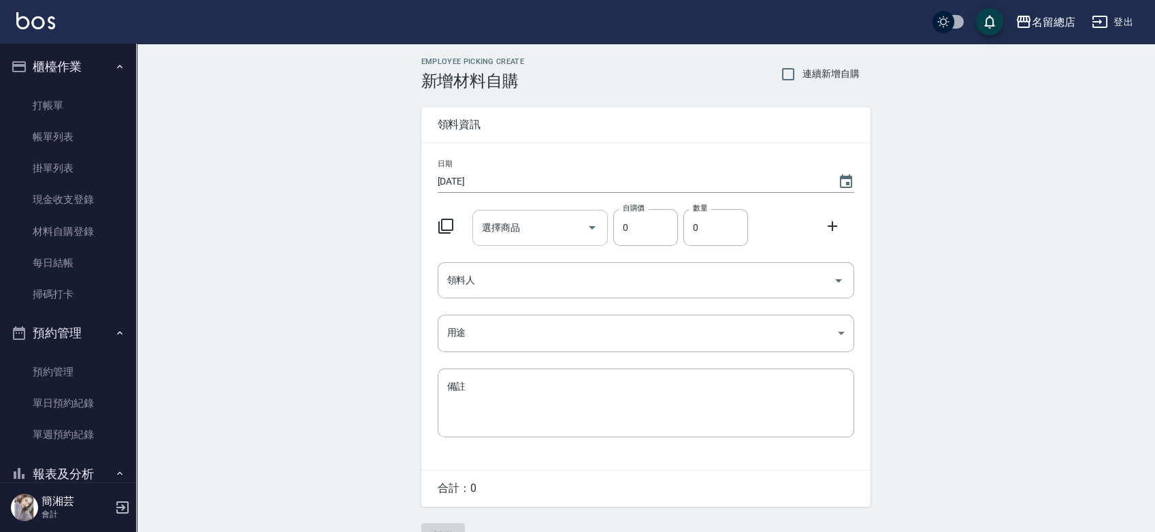
click at [562, 230] on input "選擇商品" at bounding box center [529, 228] width 103 height 24
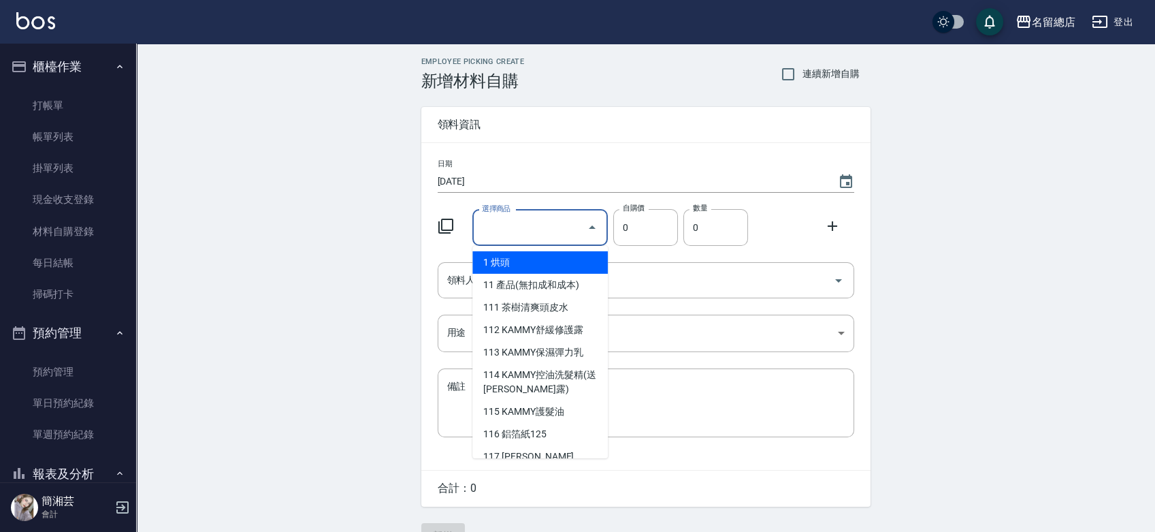
type input "[PERSON_NAME]-生化還原液第一劑"
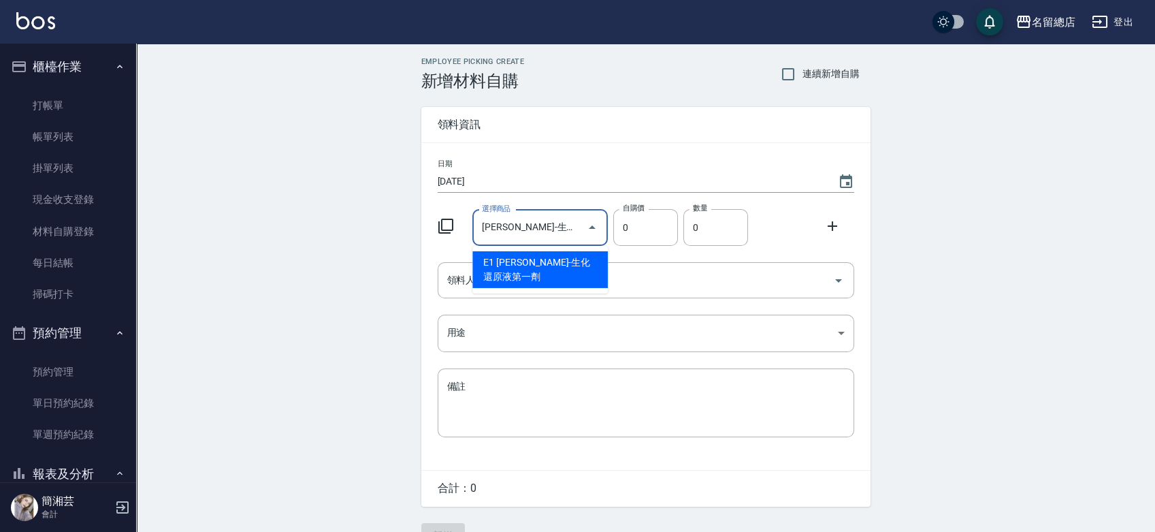
click at [490, 273] on li "E1 [PERSON_NAME]-生化還原液第一劑" at bounding box center [539, 269] width 135 height 37
type input "110"
type input "1"
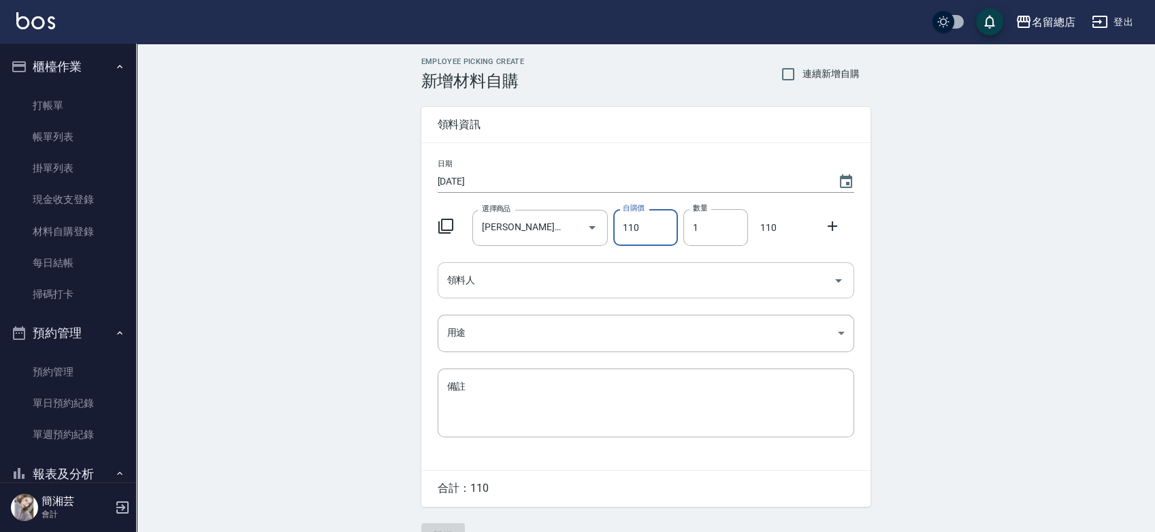
click at [490, 278] on input "領料人" at bounding box center [636, 280] width 384 height 24
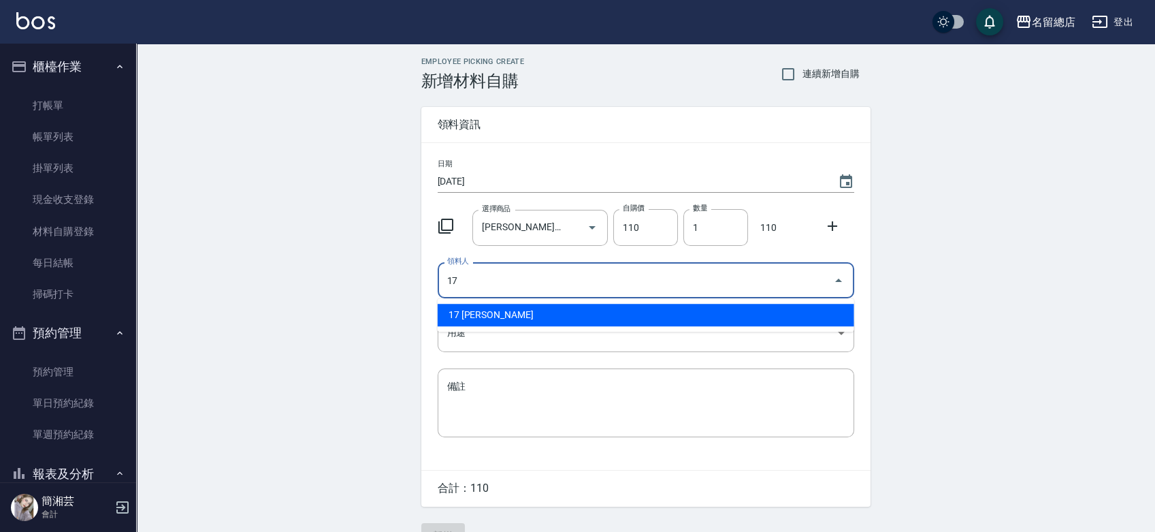
type input "17 [PERSON_NAME]"
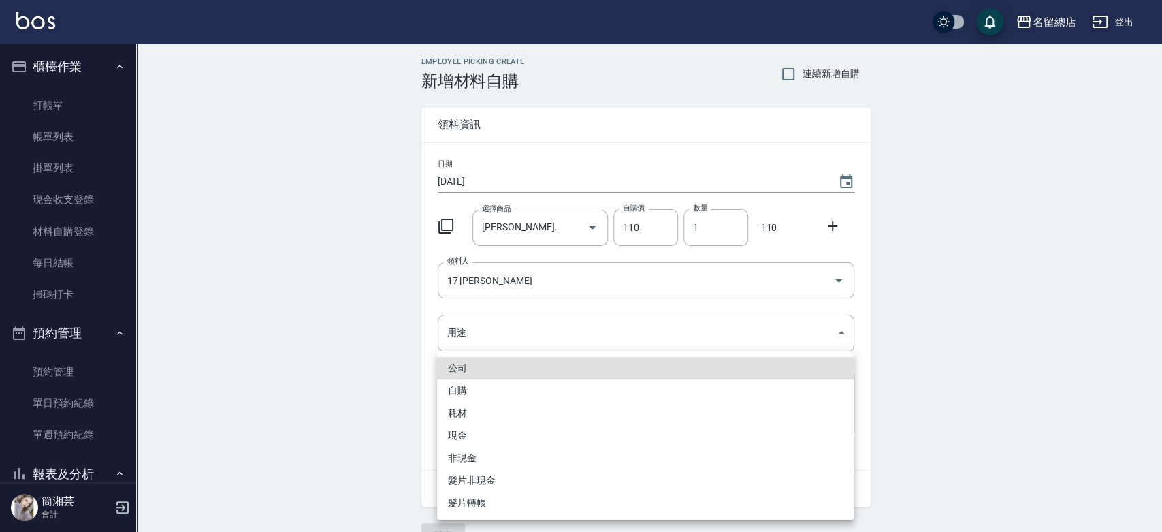
click at [451, 390] on li "自購" at bounding box center [645, 390] width 417 height 22
type input "自購"
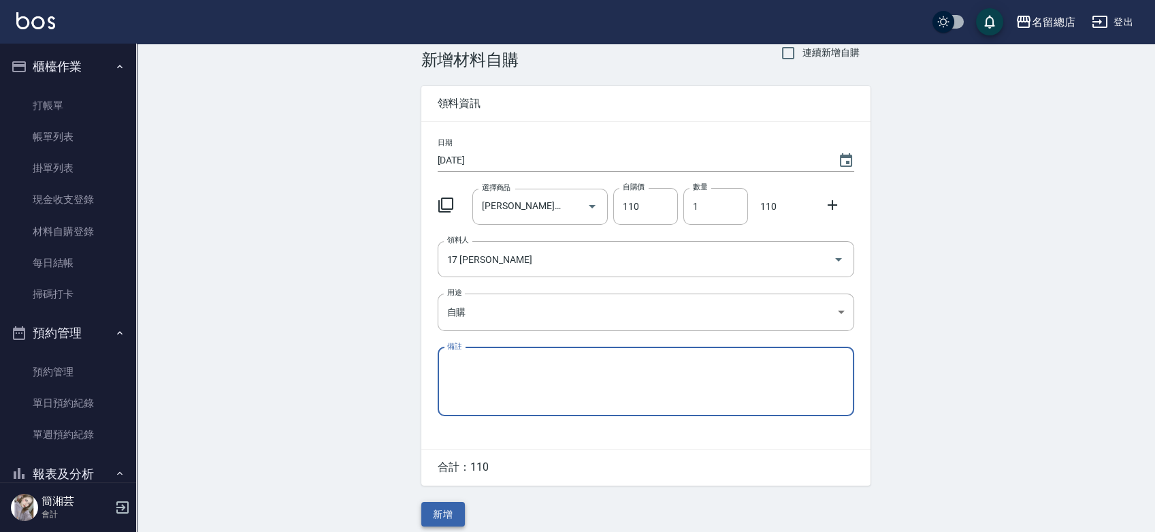
scroll to position [30, 0]
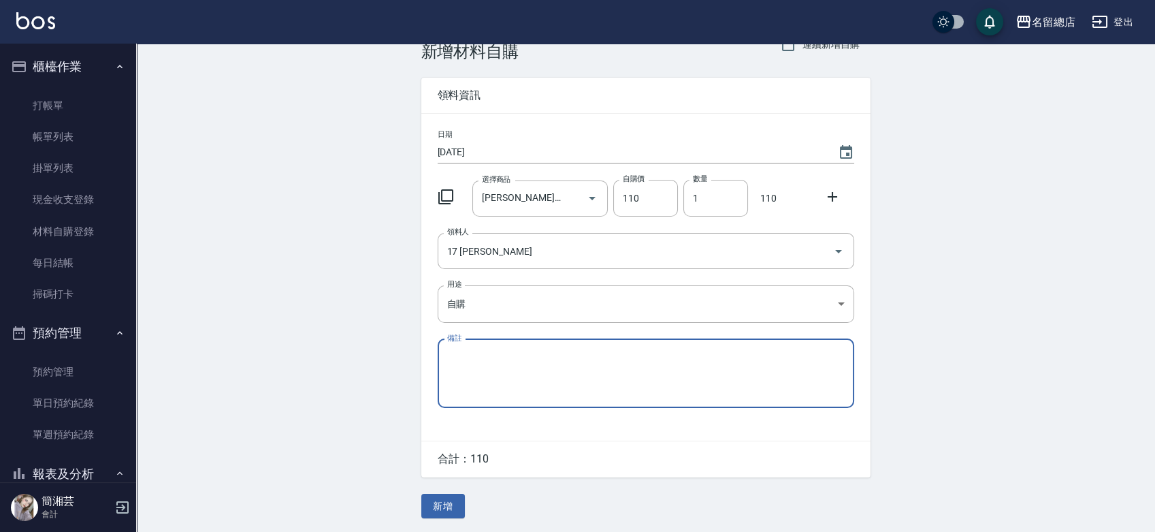
click at [444, 495] on button "新增" at bounding box center [443, 505] width 44 height 25
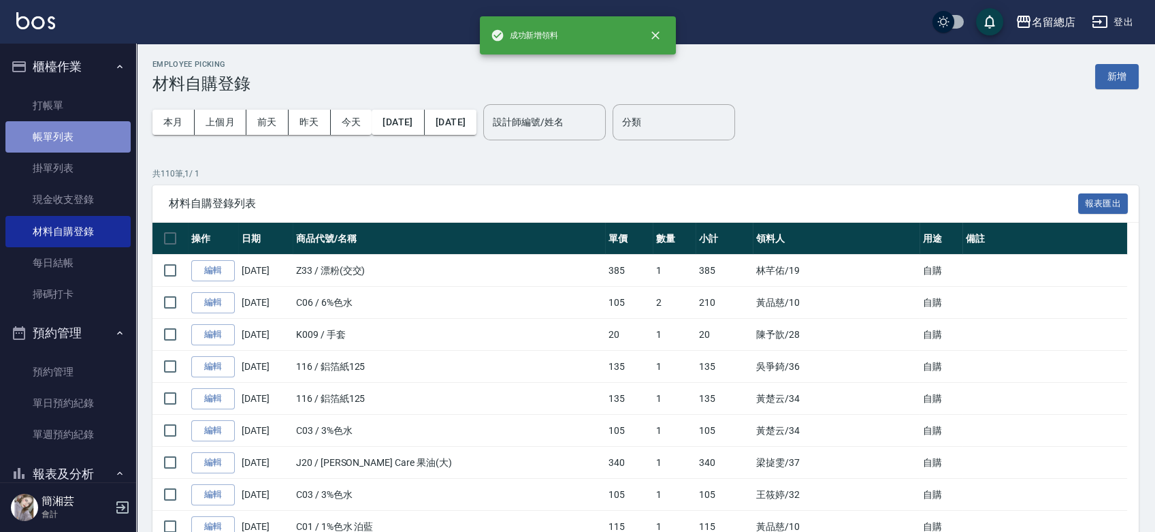
click at [76, 121] on link "帳單列表" at bounding box center [67, 136] width 125 height 31
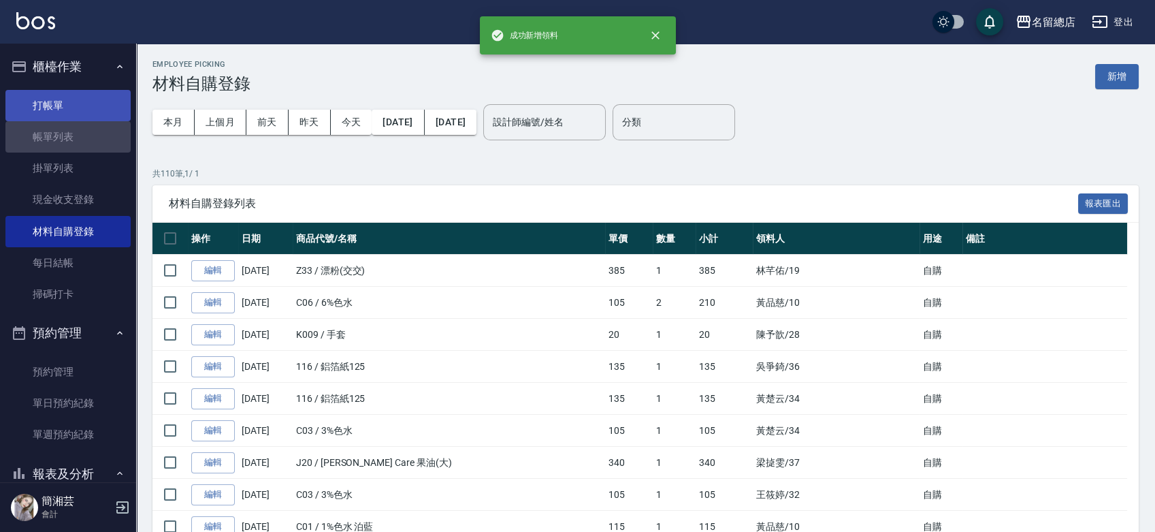
click at [77, 110] on link "打帳單" at bounding box center [67, 105] width 125 height 31
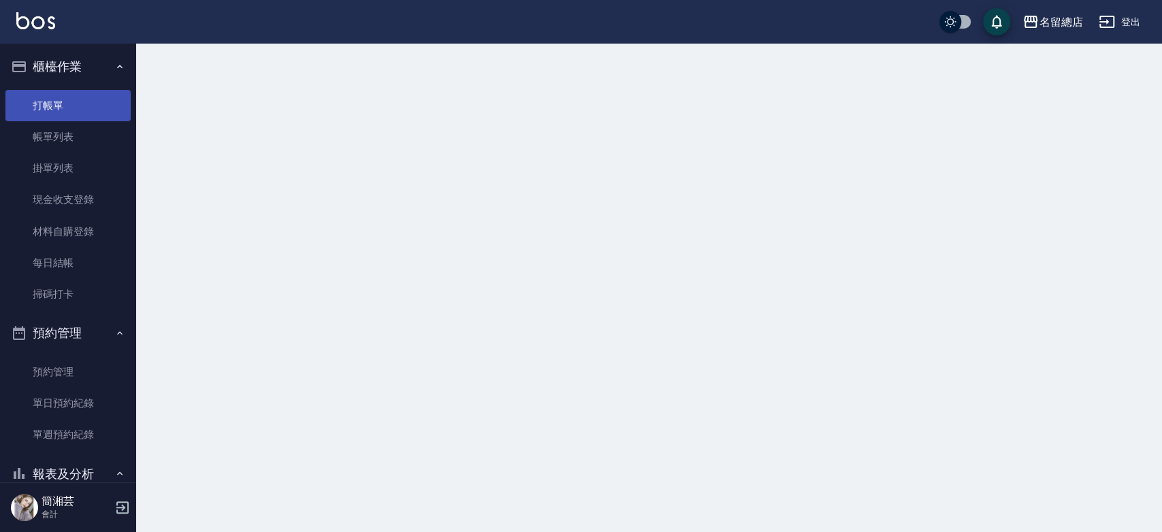
click at [75, 105] on link "打帳單" at bounding box center [67, 105] width 125 height 31
